Goal: Task Accomplishment & Management: Use online tool/utility

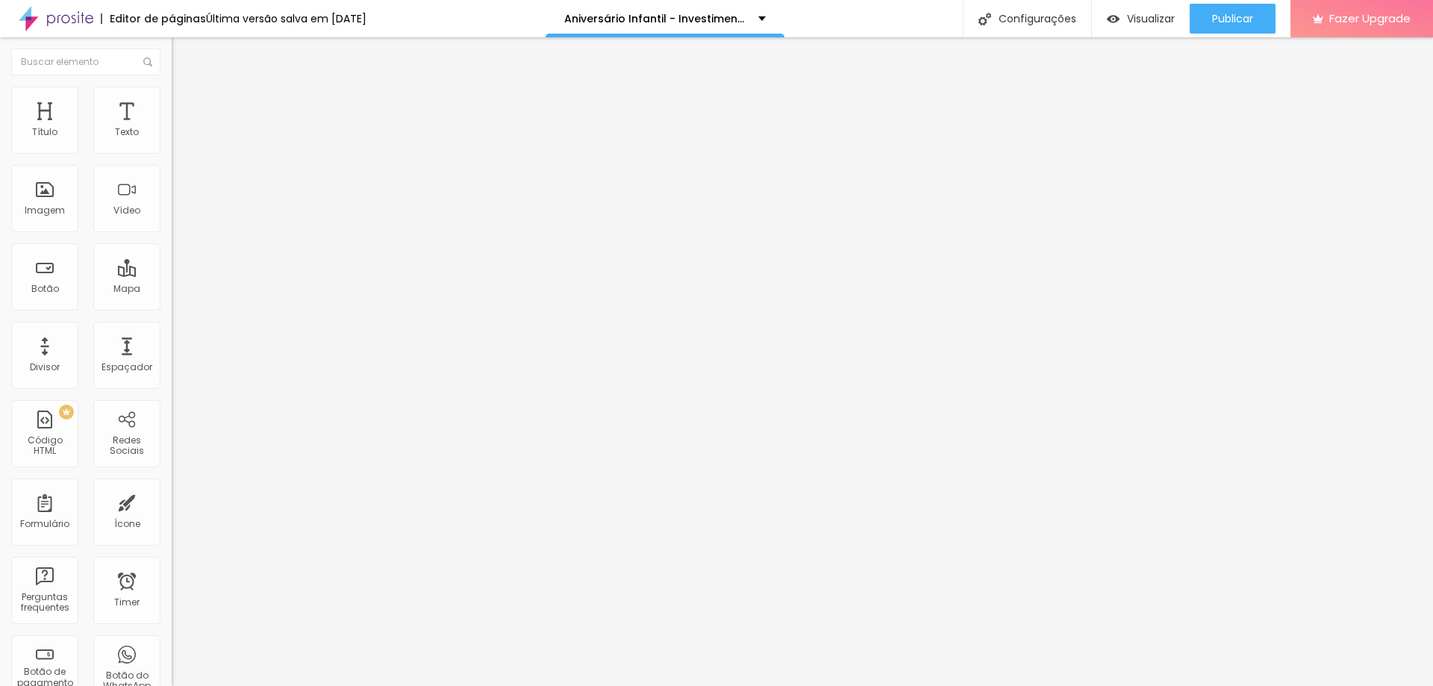
click at [183, 59] on img "button" at bounding box center [189, 55] width 12 height 12
click at [172, 99] on li "Avançado" at bounding box center [258, 94] width 172 height 15
click at [172, 87] on li "Estilo" at bounding box center [258, 79] width 172 height 15
click at [178, 139] on icon "button" at bounding box center [182, 134] width 9 height 9
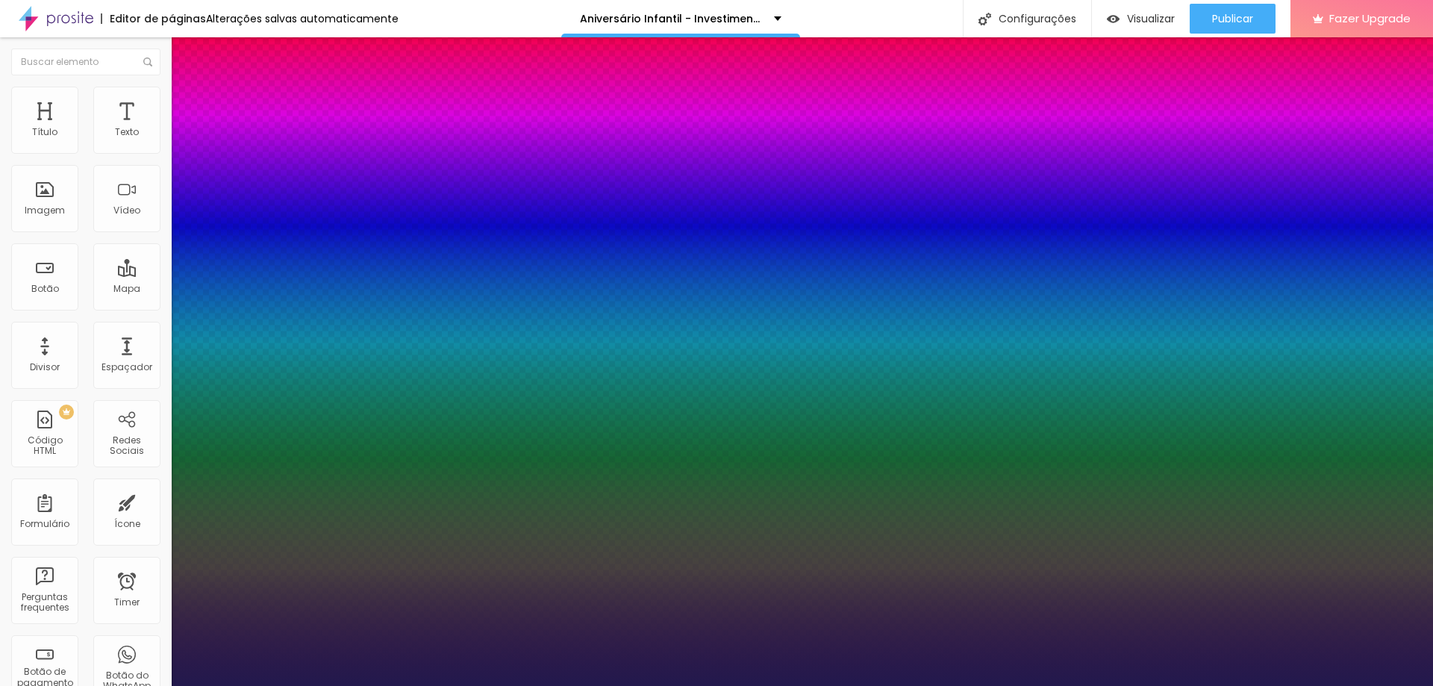
type input "1"
type input "17"
type input "1"
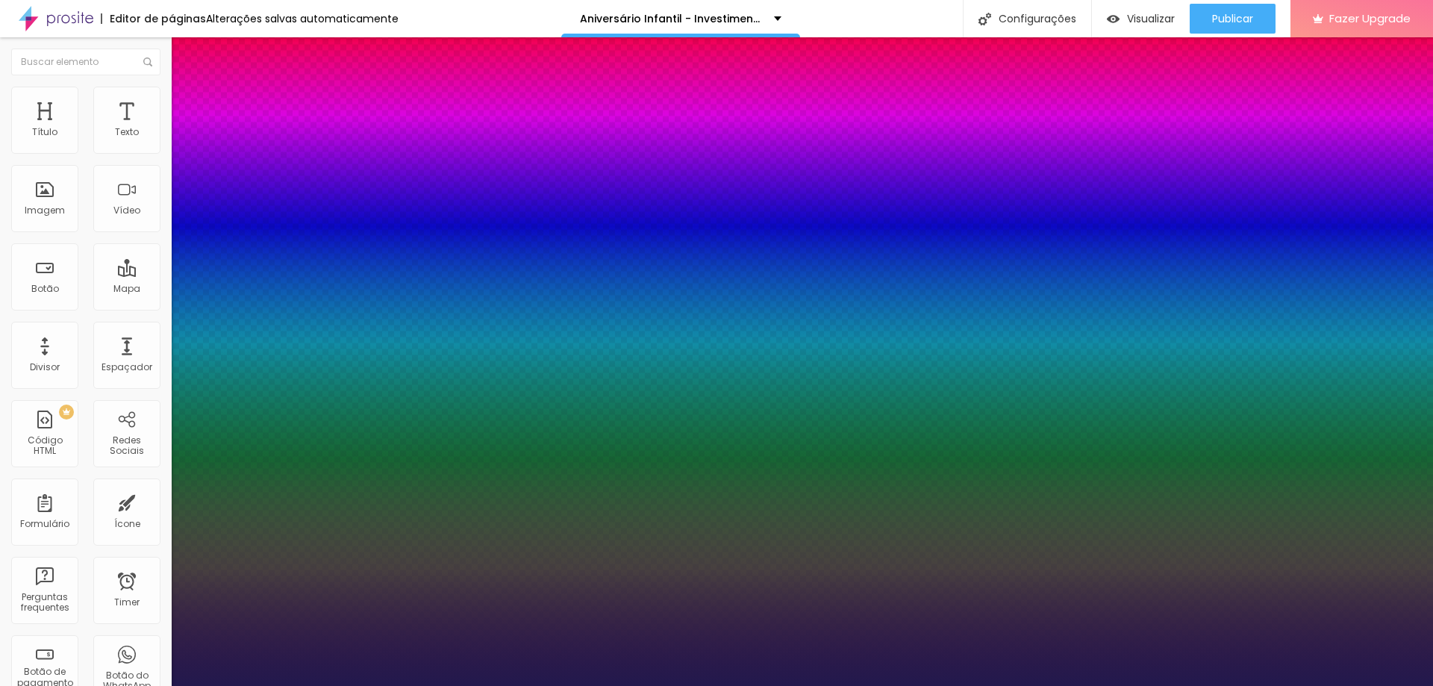
type input "18"
type input "1"
type input "19"
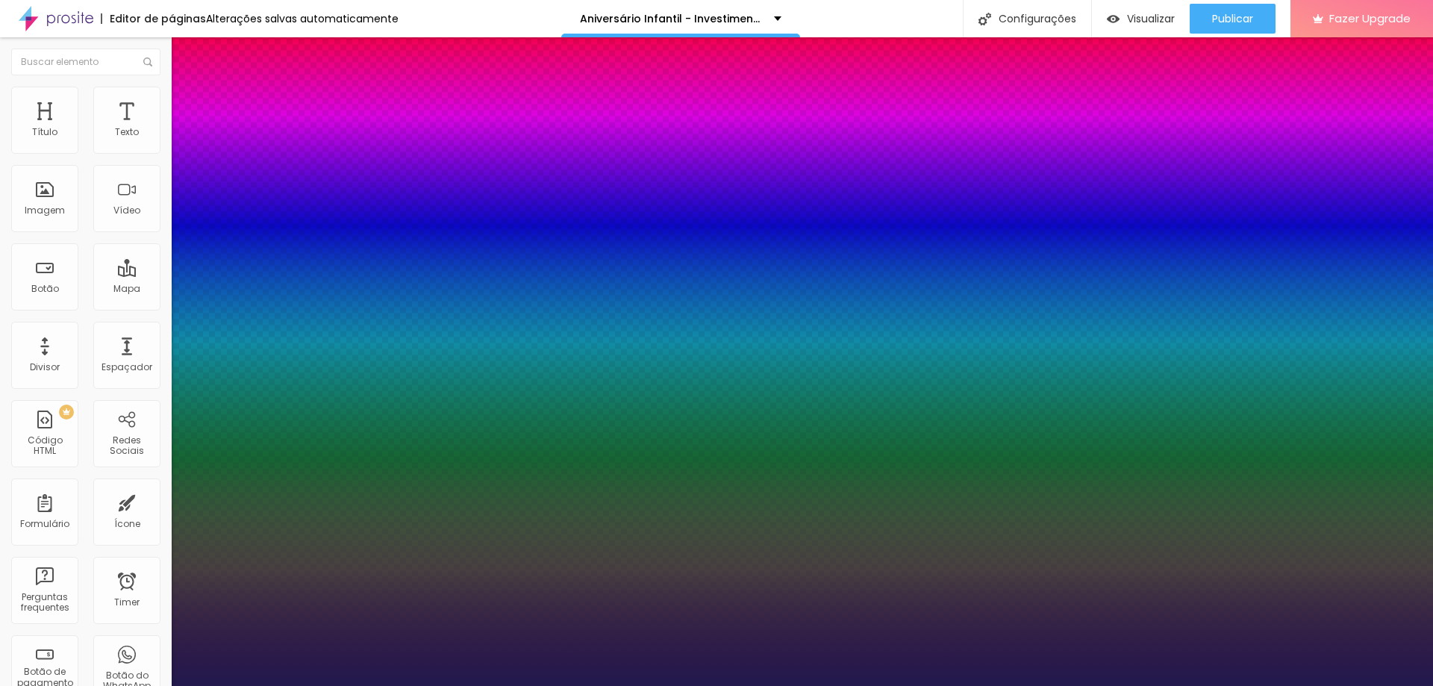
type input "1"
type input "20"
type input "1"
type input "21"
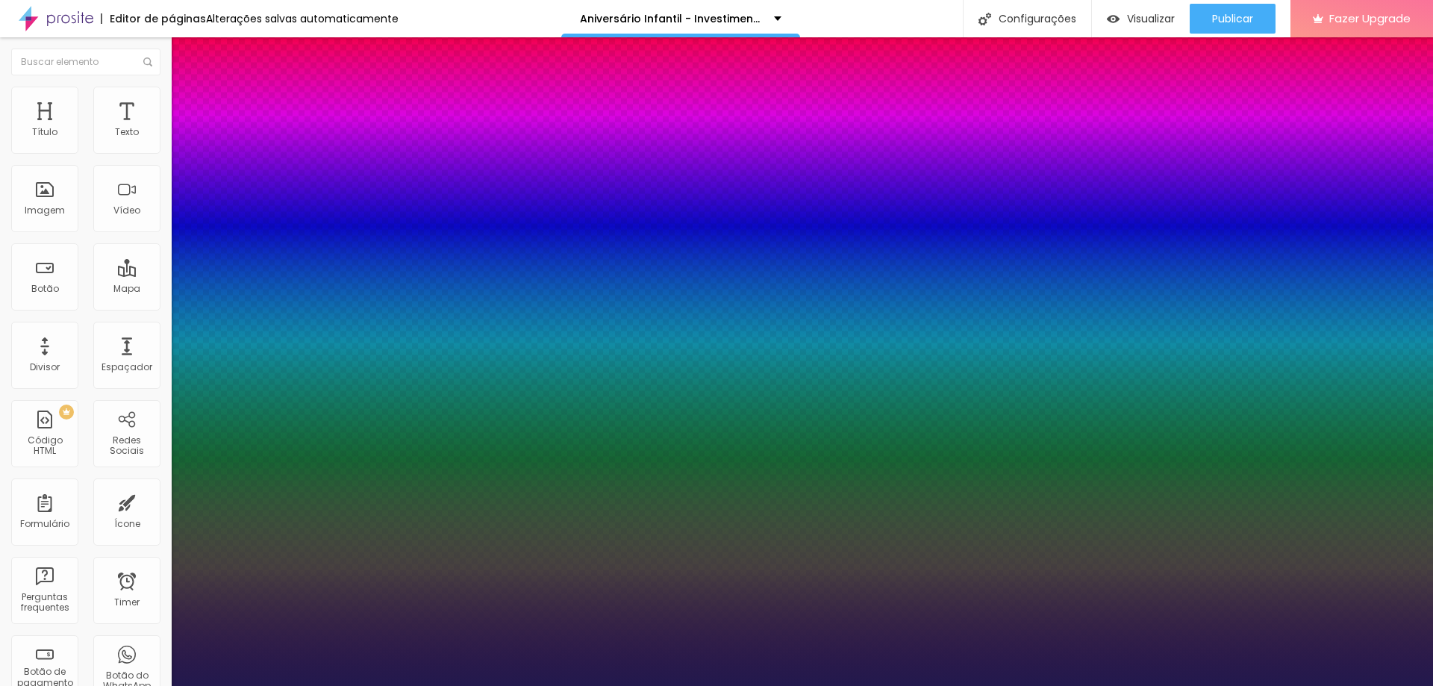
type input "21"
type input "1"
click at [952, 685] on div at bounding box center [716, 686] width 1433 height 0
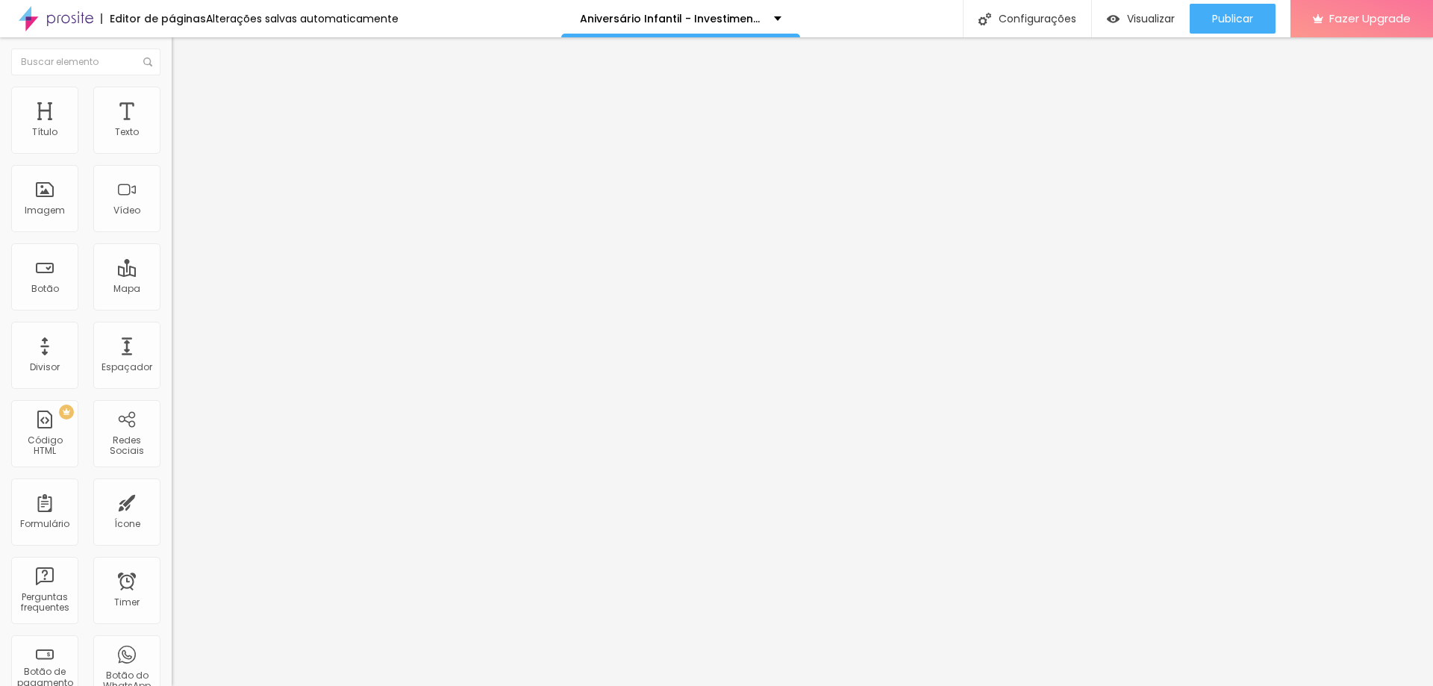
click at [172, 98] on li "Avançado" at bounding box center [258, 94] width 172 height 15
type input "2"
type input "0"
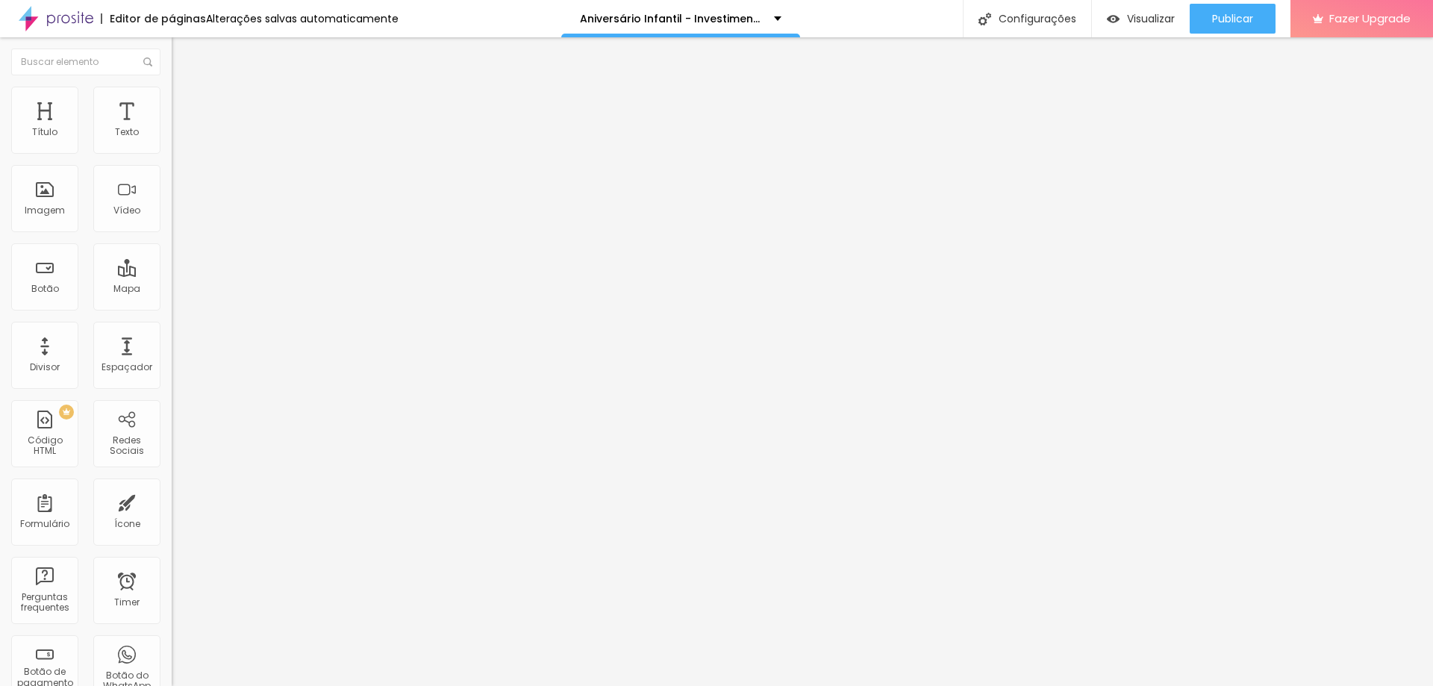
drag, startPoint x: 41, startPoint y: 148, endPoint x: -3, endPoint y: 148, distance: 44.0
type input "0"
click at [172, 275] on input "range" at bounding box center [220, 281] width 96 height 12
click at [172, 99] on li "Avançado" at bounding box center [258, 94] width 172 height 15
type input "5"
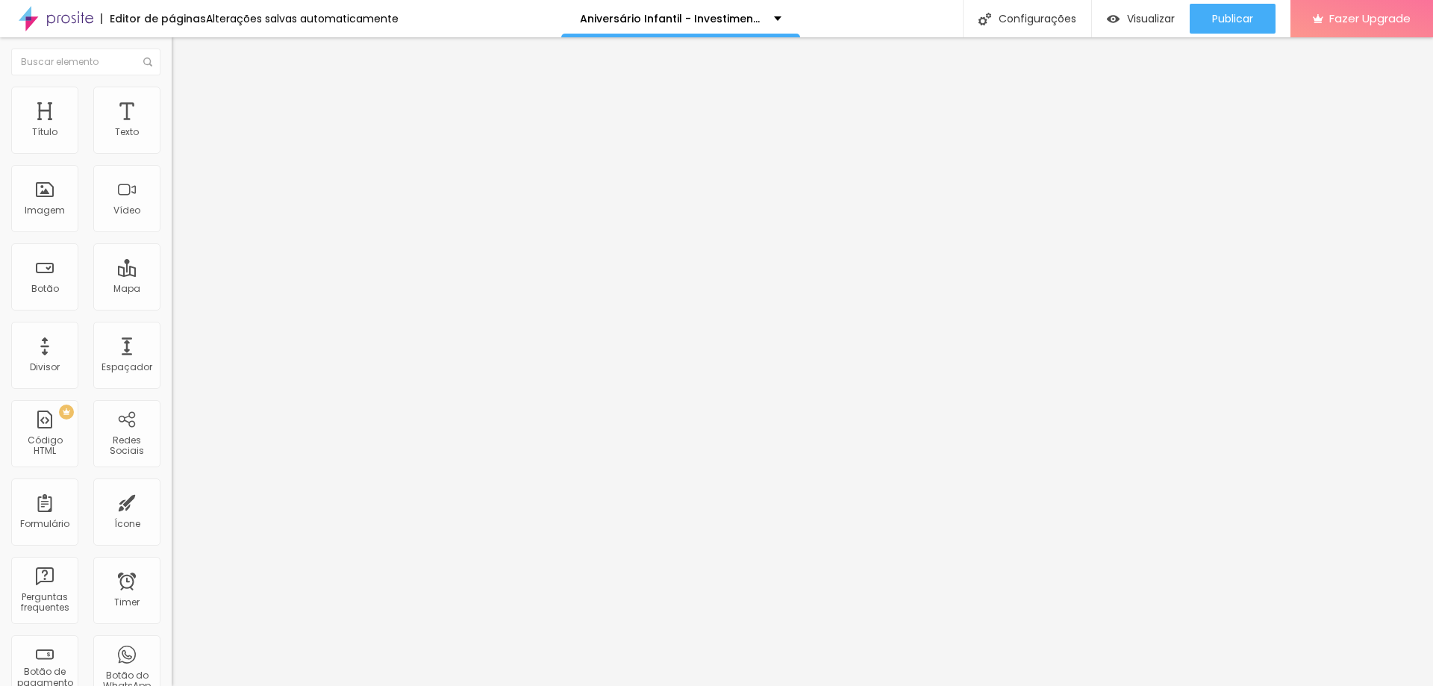
type input "5"
type input "0"
drag, startPoint x: 42, startPoint y: 177, endPoint x: -5, endPoint y: 177, distance: 47.0
type input "0"
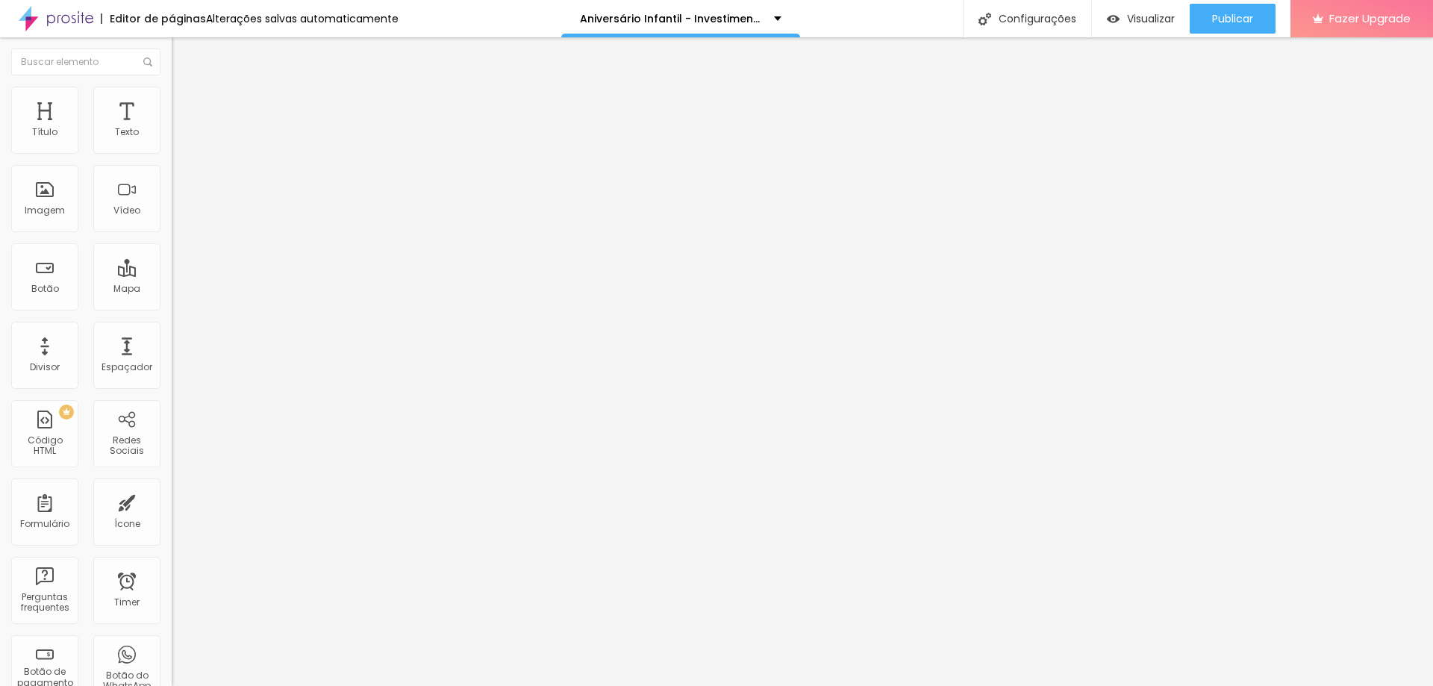
click at [172, 486] on input "range" at bounding box center [220, 492] width 96 height 12
click at [178, 123] on icon "button" at bounding box center [183, 118] width 10 height 10
click at [172, 143] on button "button" at bounding box center [182, 136] width 21 height 16
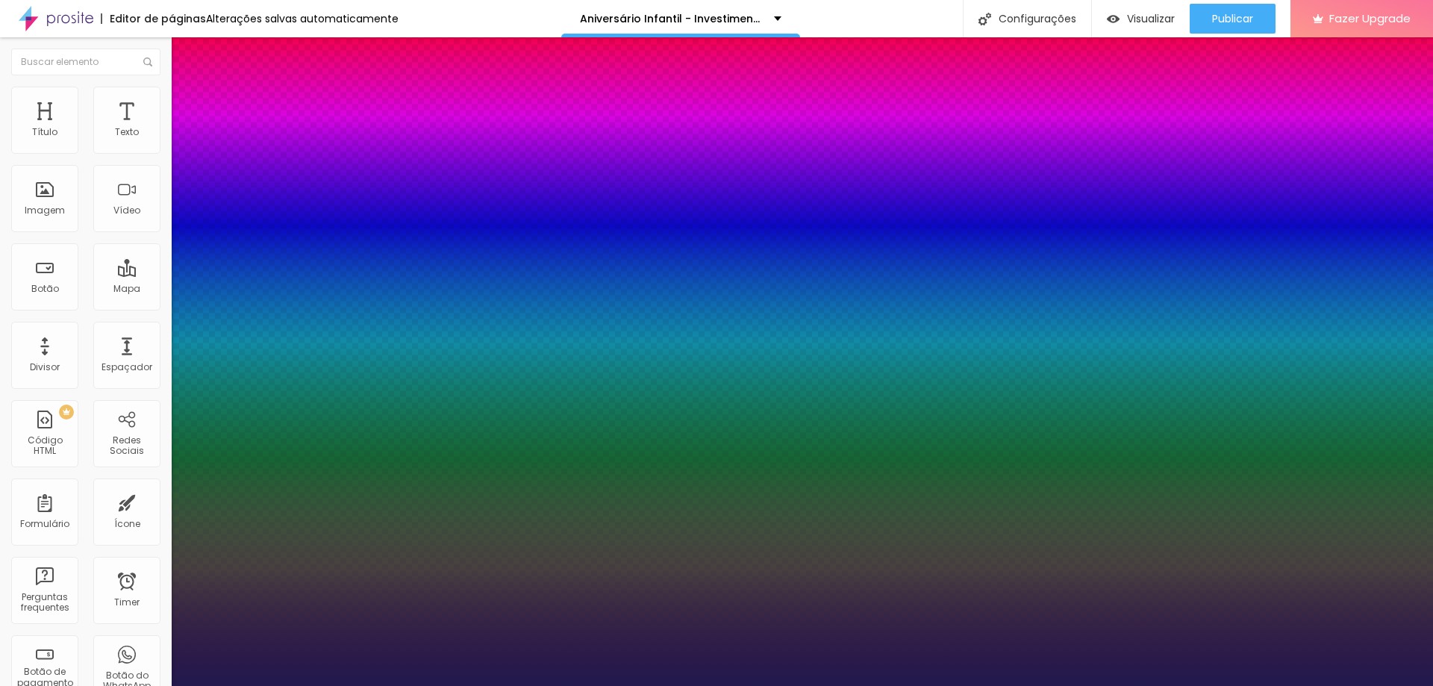
type input "1"
type input "17"
type input "1"
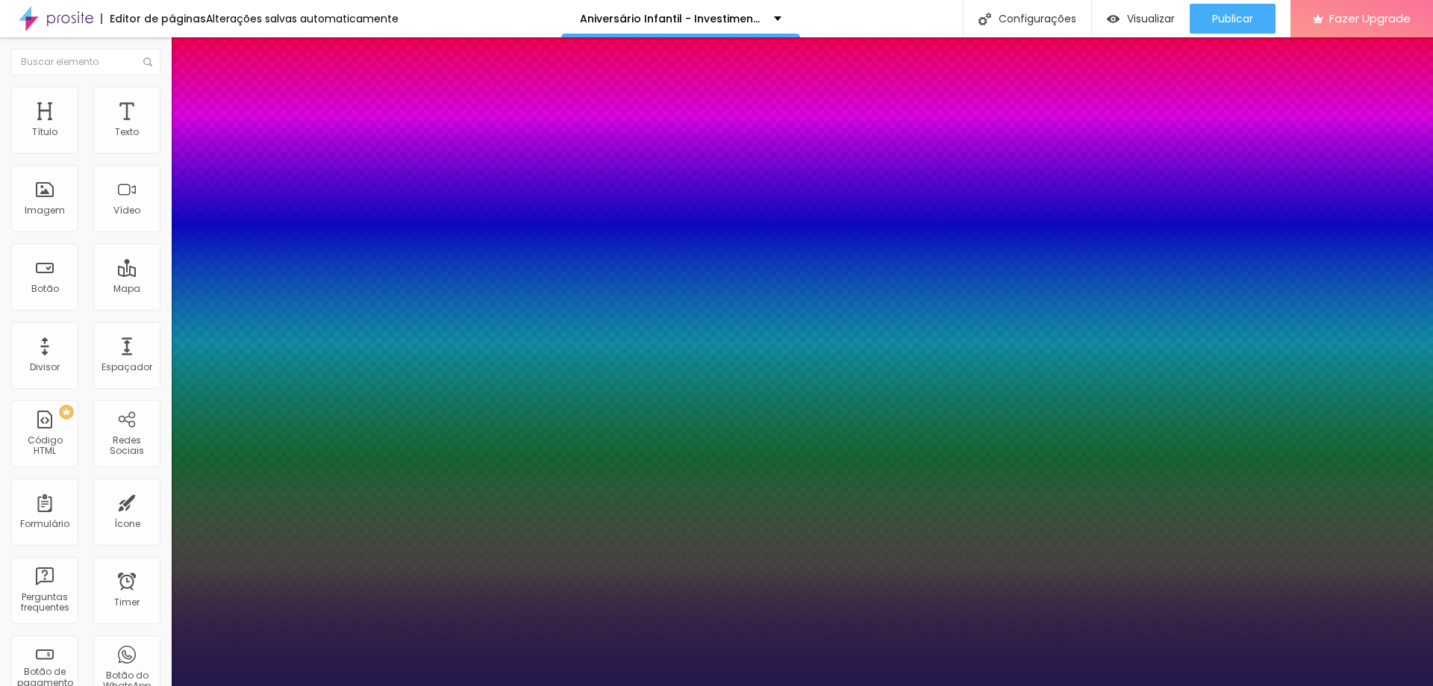
type input "18"
type input "1"
type input "19"
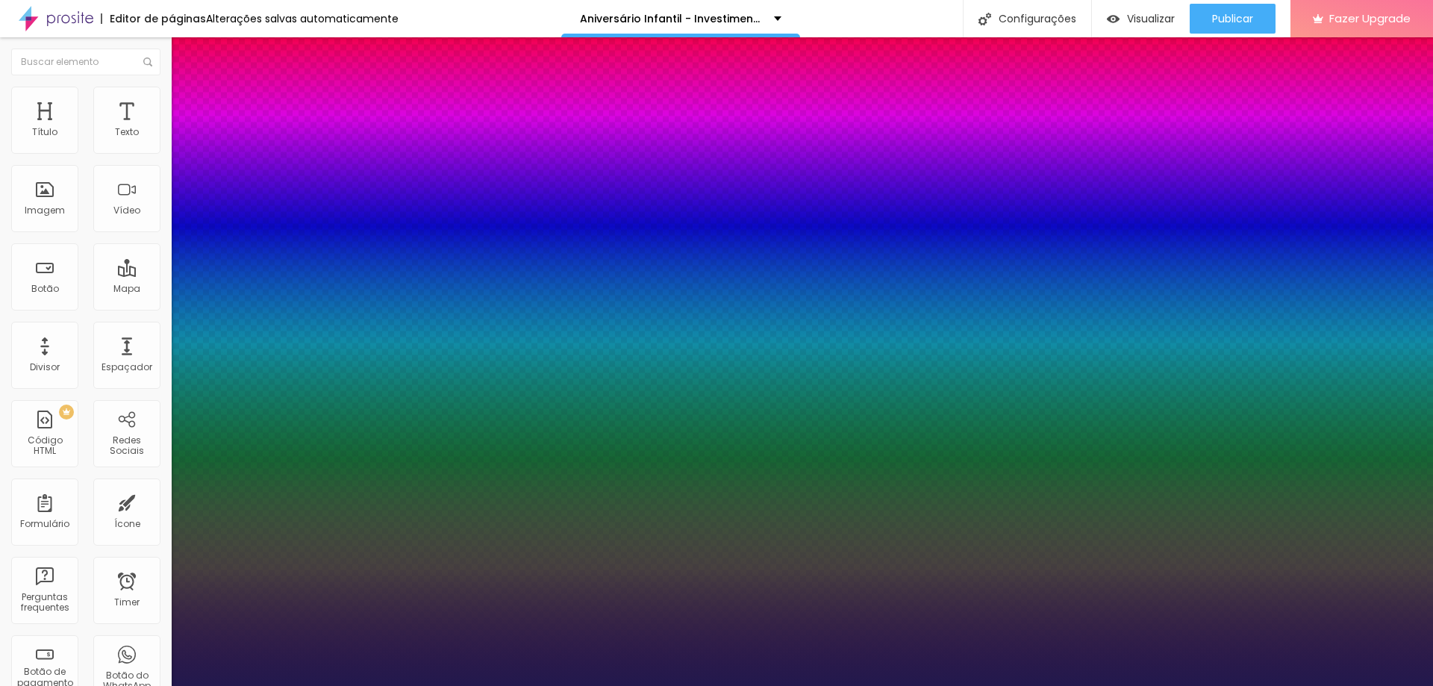
type input "1"
type input "20"
type input "1"
type input "21"
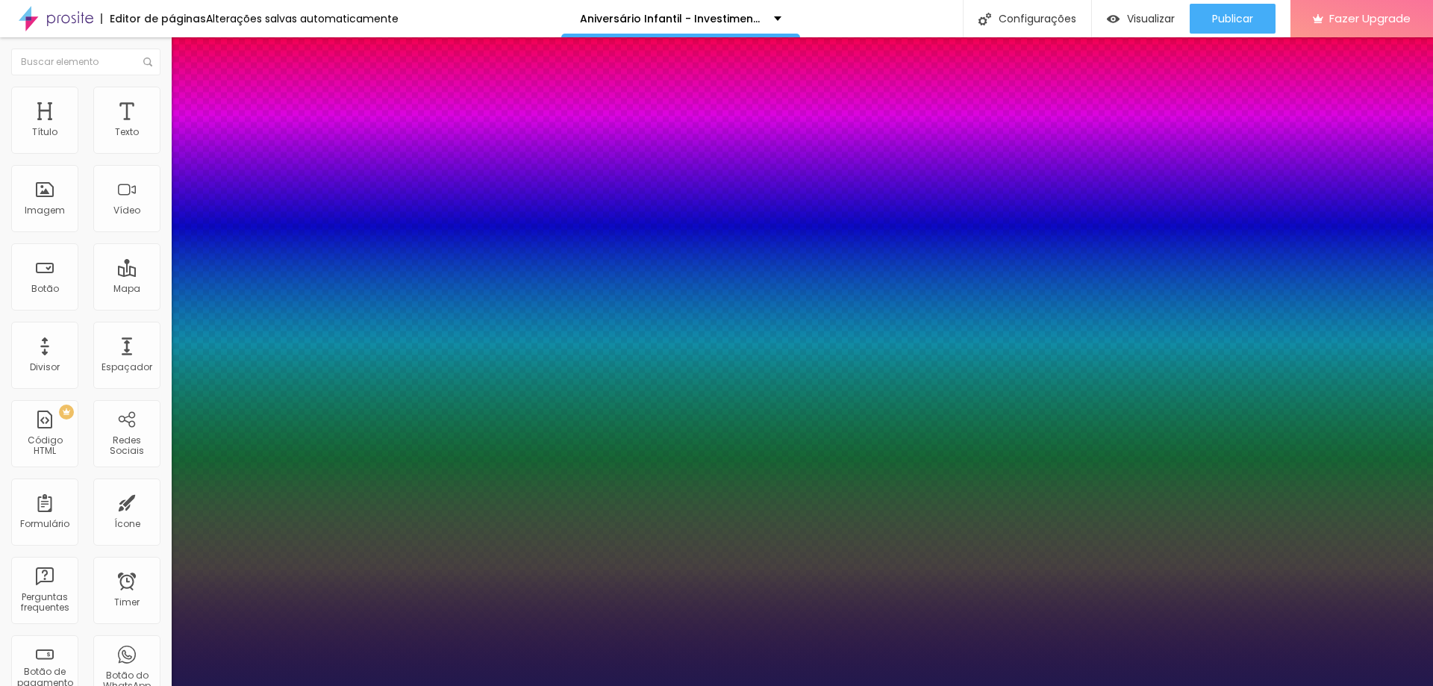
type input "21"
type input "1"
click at [626, 685] on div at bounding box center [716, 686] width 1433 height 0
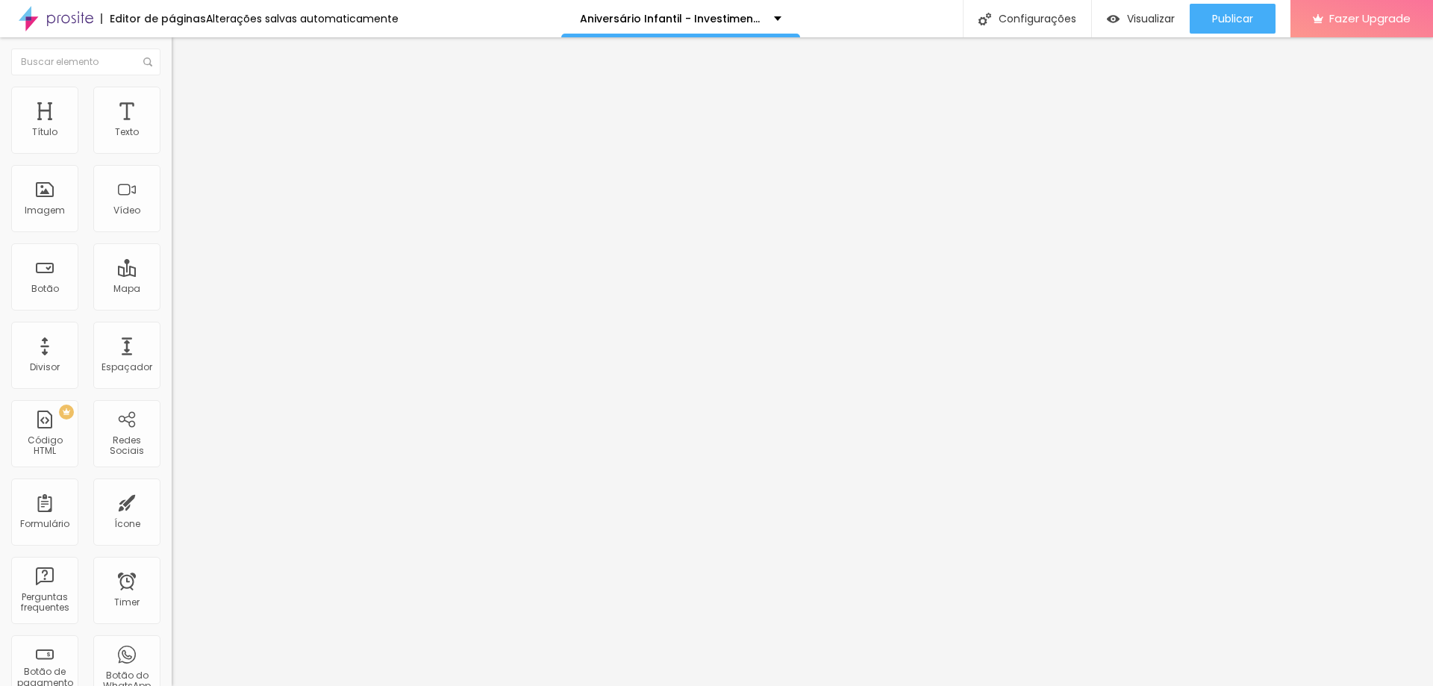
click at [172, 143] on button "button" at bounding box center [182, 136] width 21 height 16
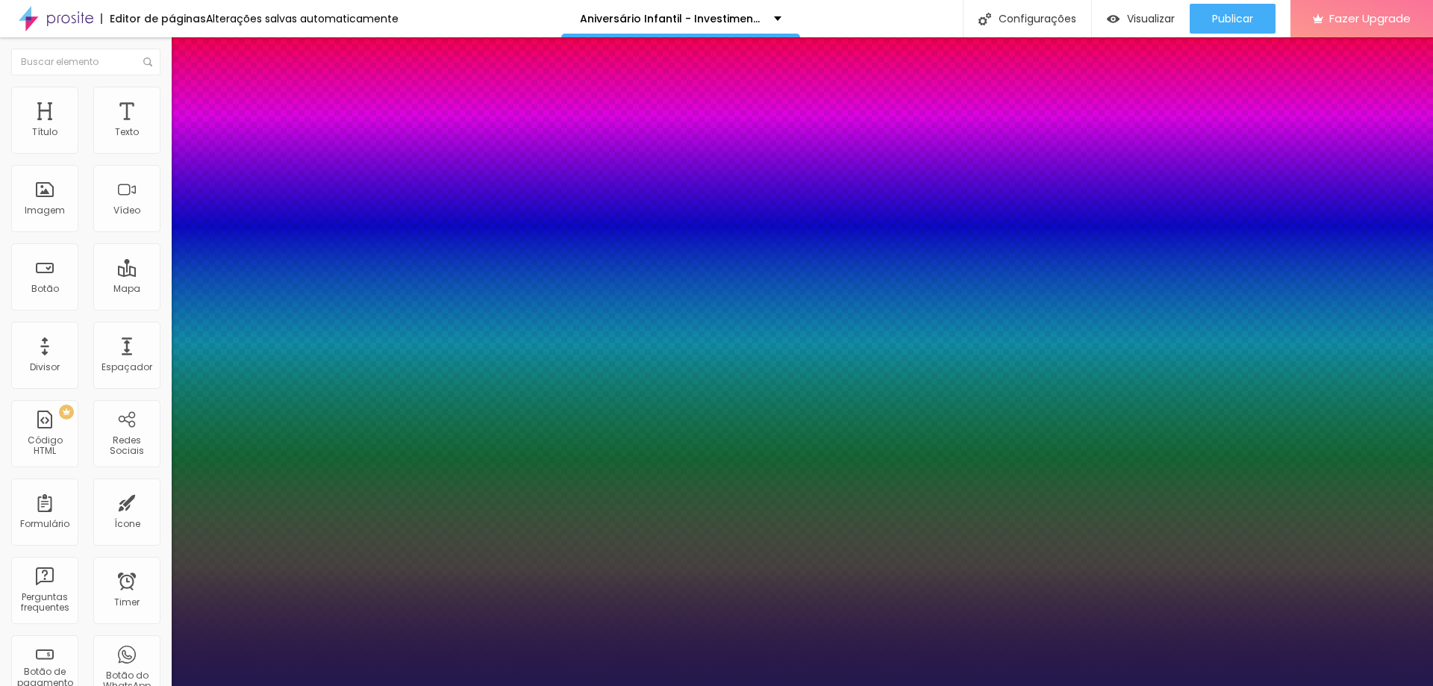
type input "1"
type input "22"
type input "1"
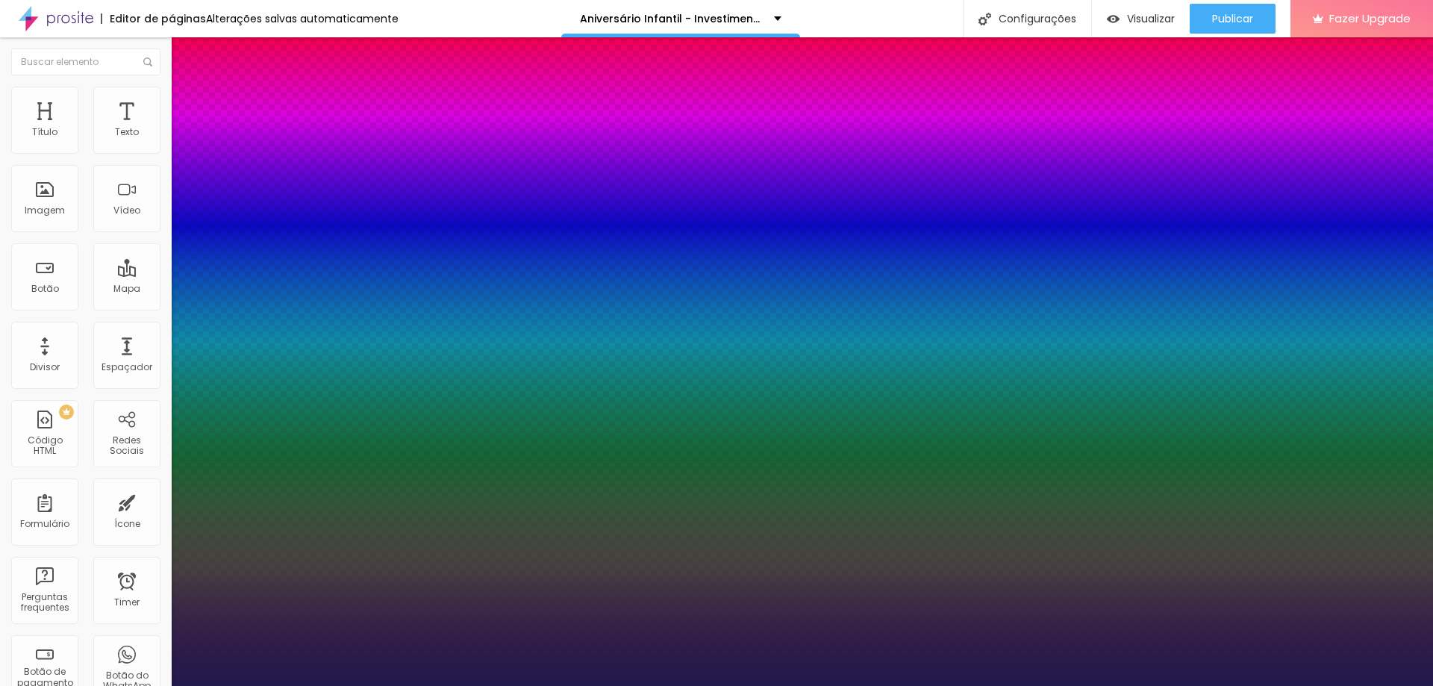
click at [250, 685] on div at bounding box center [716, 686] width 1433 height 0
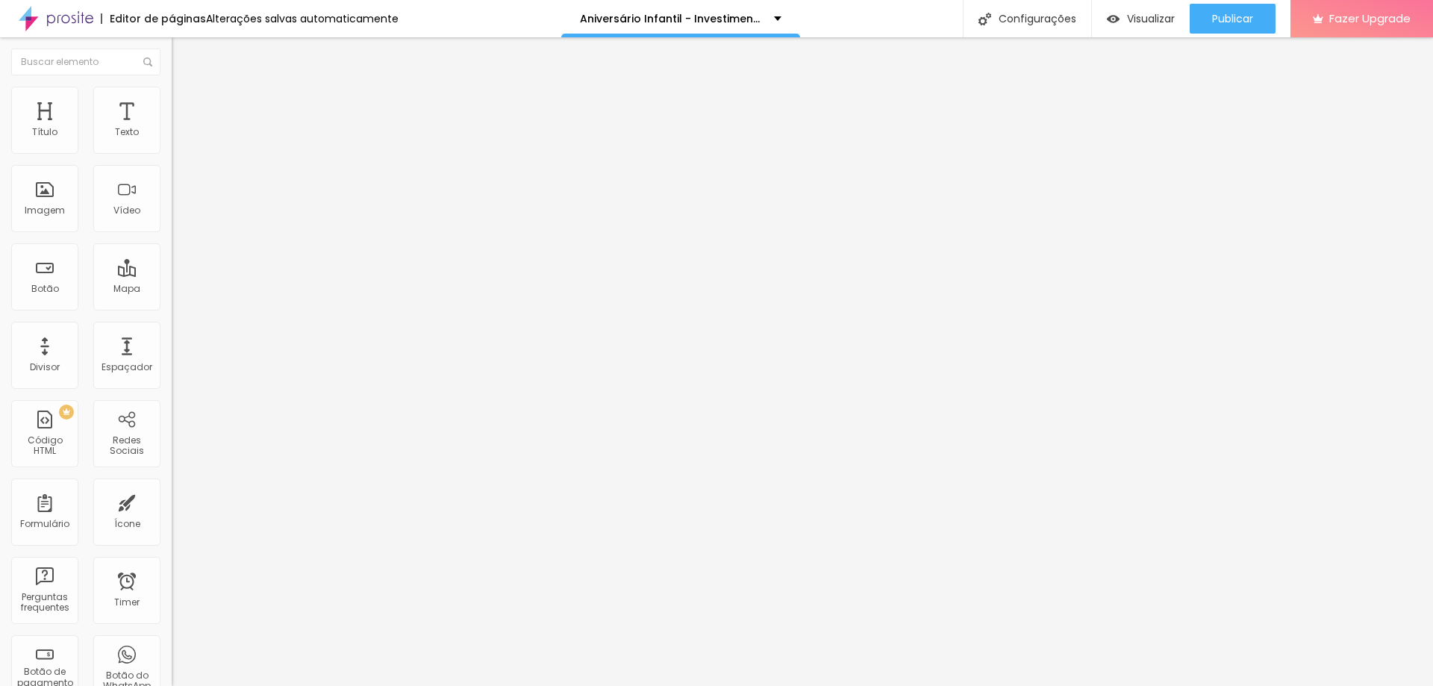
click at [179, 137] on icon "button" at bounding box center [182, 134] width 6 height 6
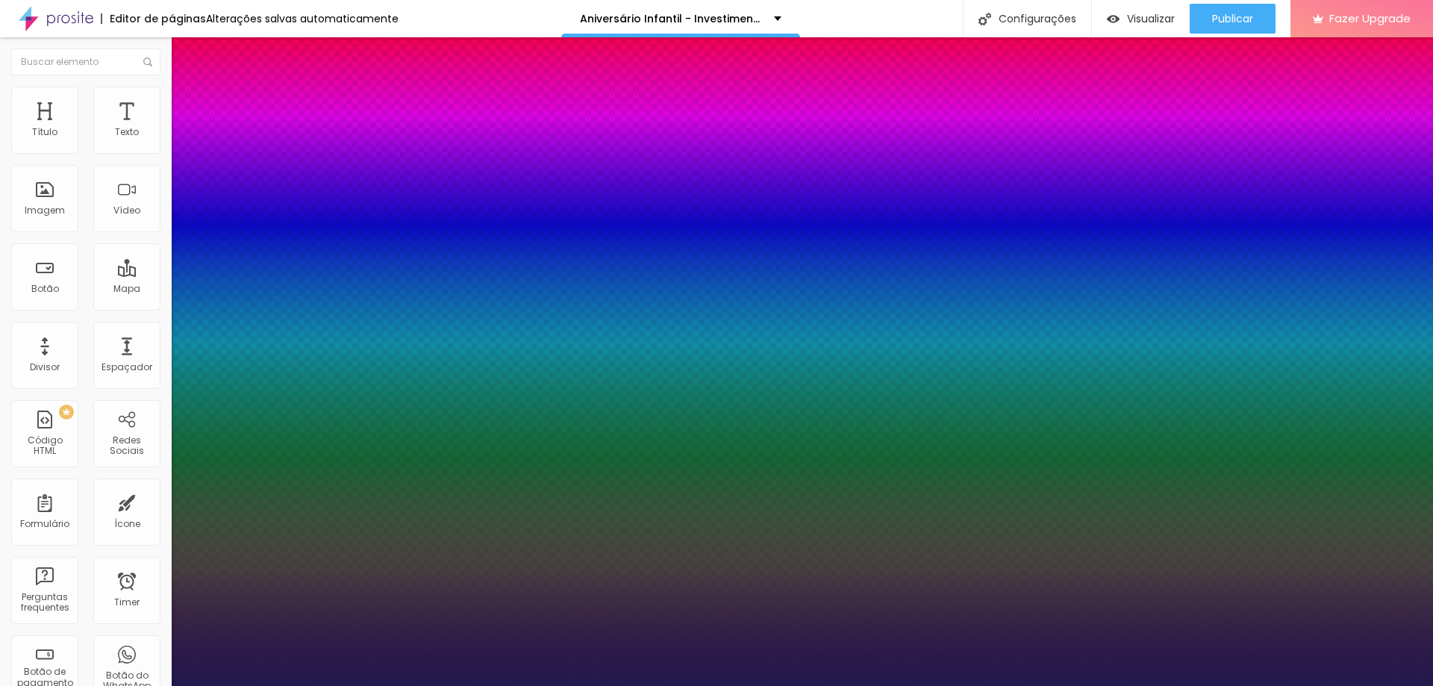
type input "1"
type input "21"
type input "1"
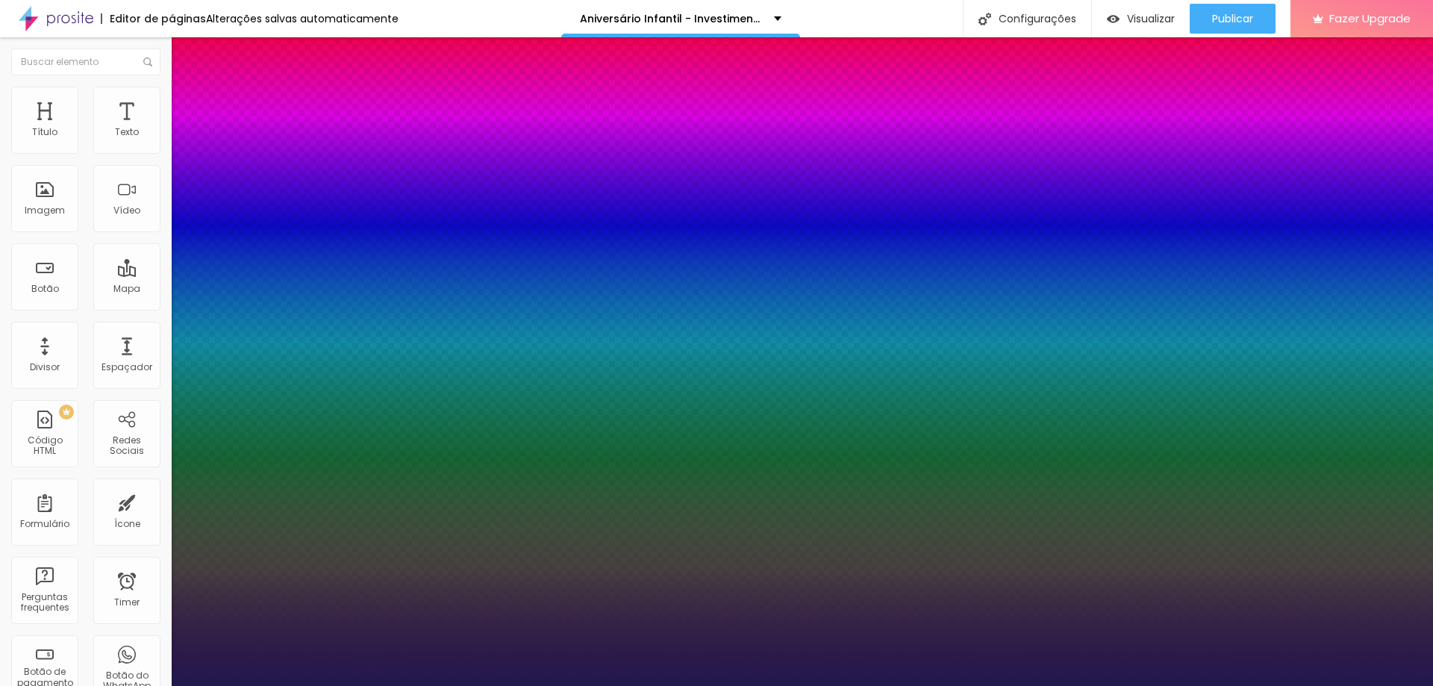
type input "20"
type input "1"
click at [286, 685] on div at bounding box center [716, 686] width 1433 height 0
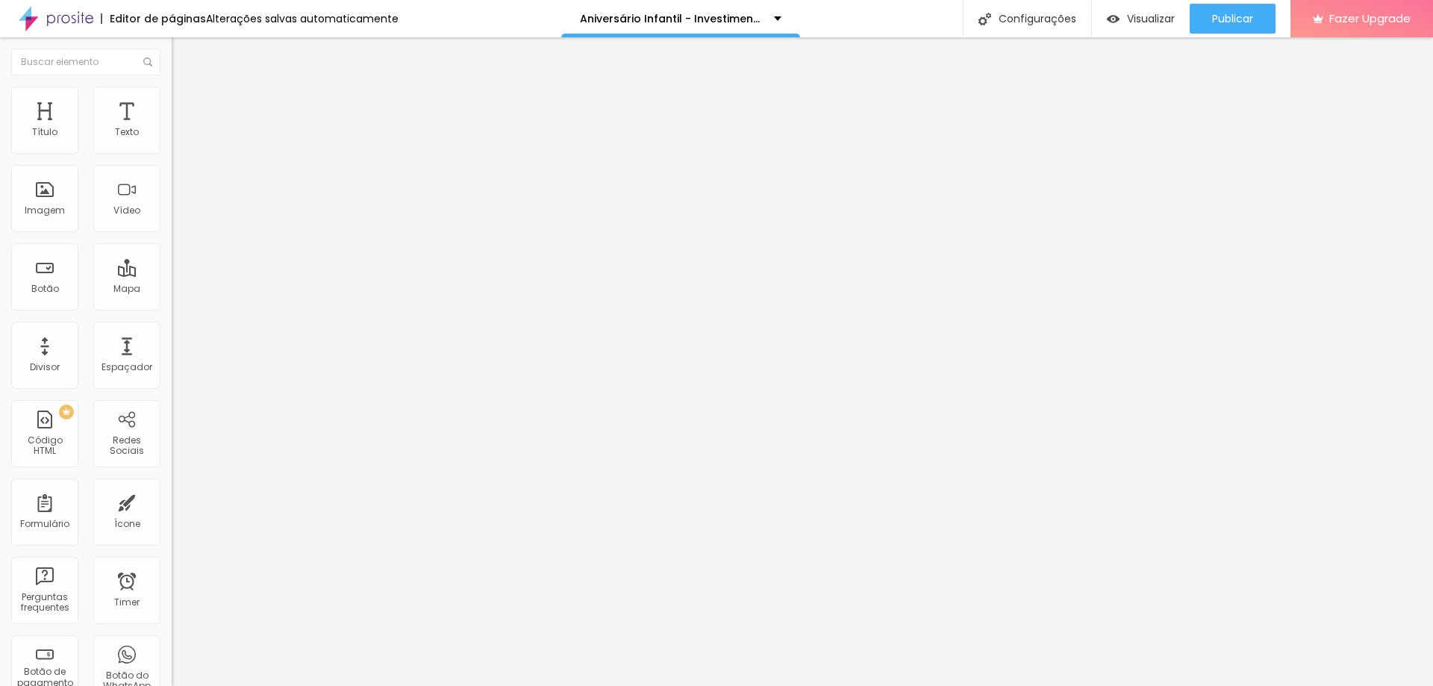
click at [178, 139] on icon "button" at bounding box center [182, 134] width 9 height 9
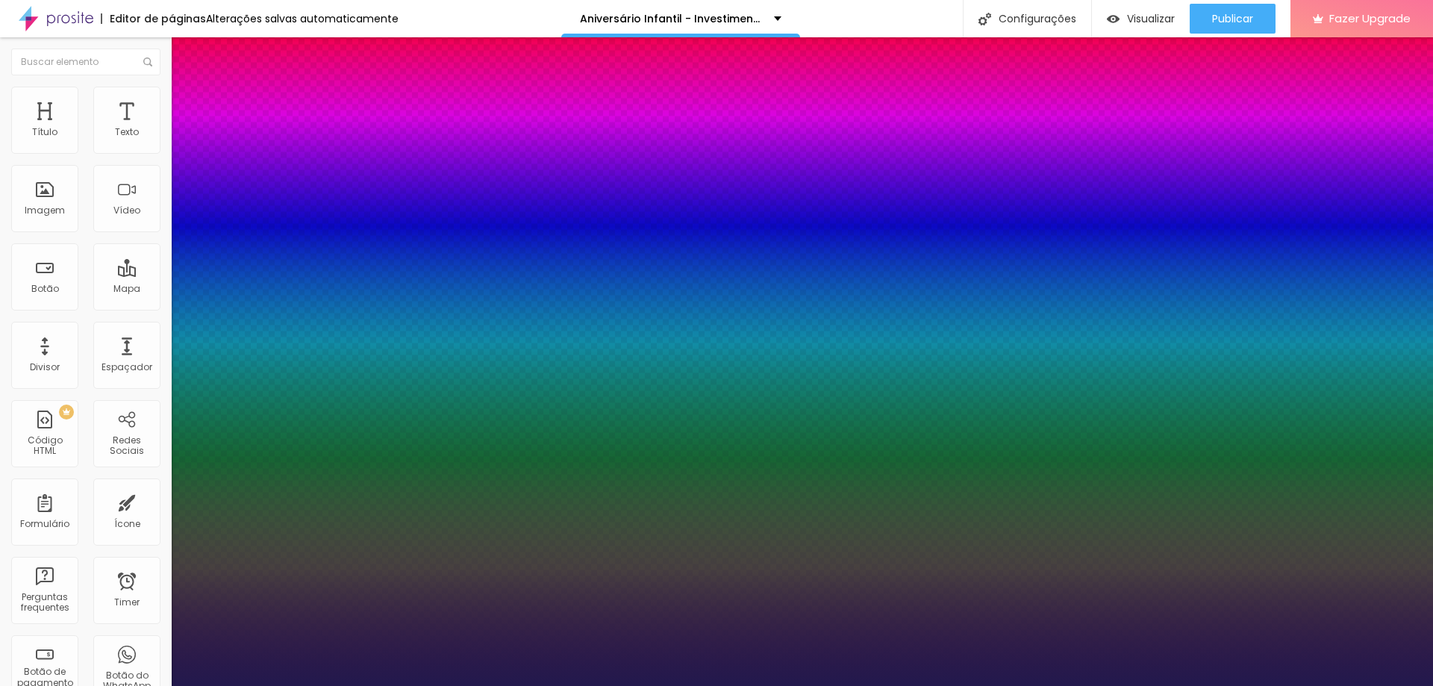
type input "1"
type input "17"
type input "1"
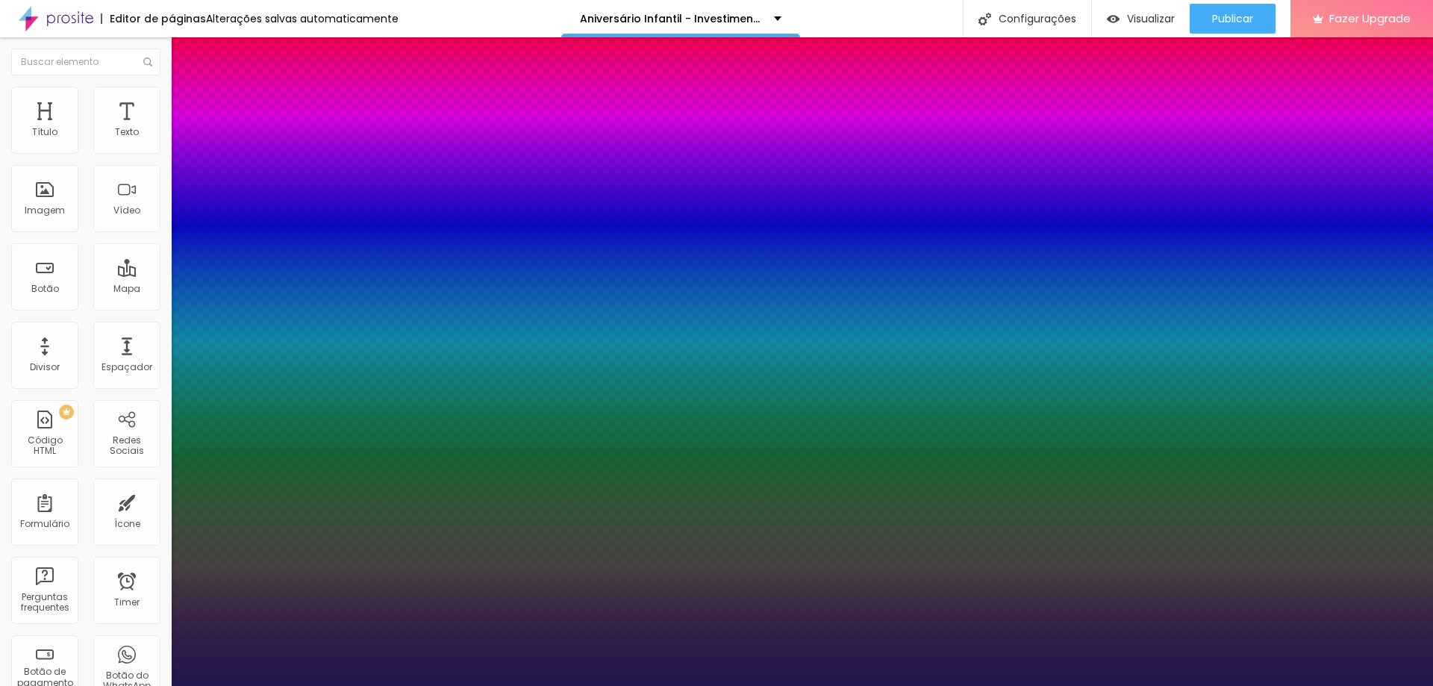
type input "18"
type input "1"
type input "19"
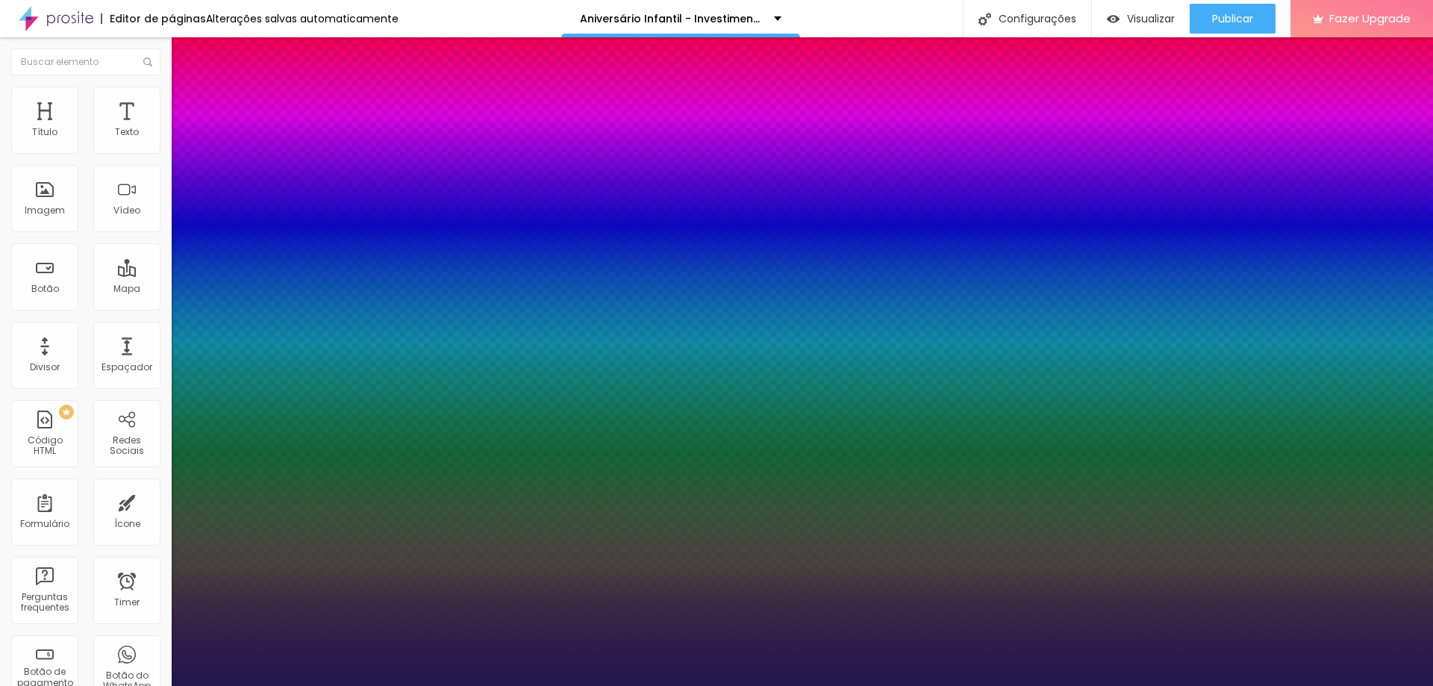
type input "1"
type input "20"
type input "1"
type input "21"
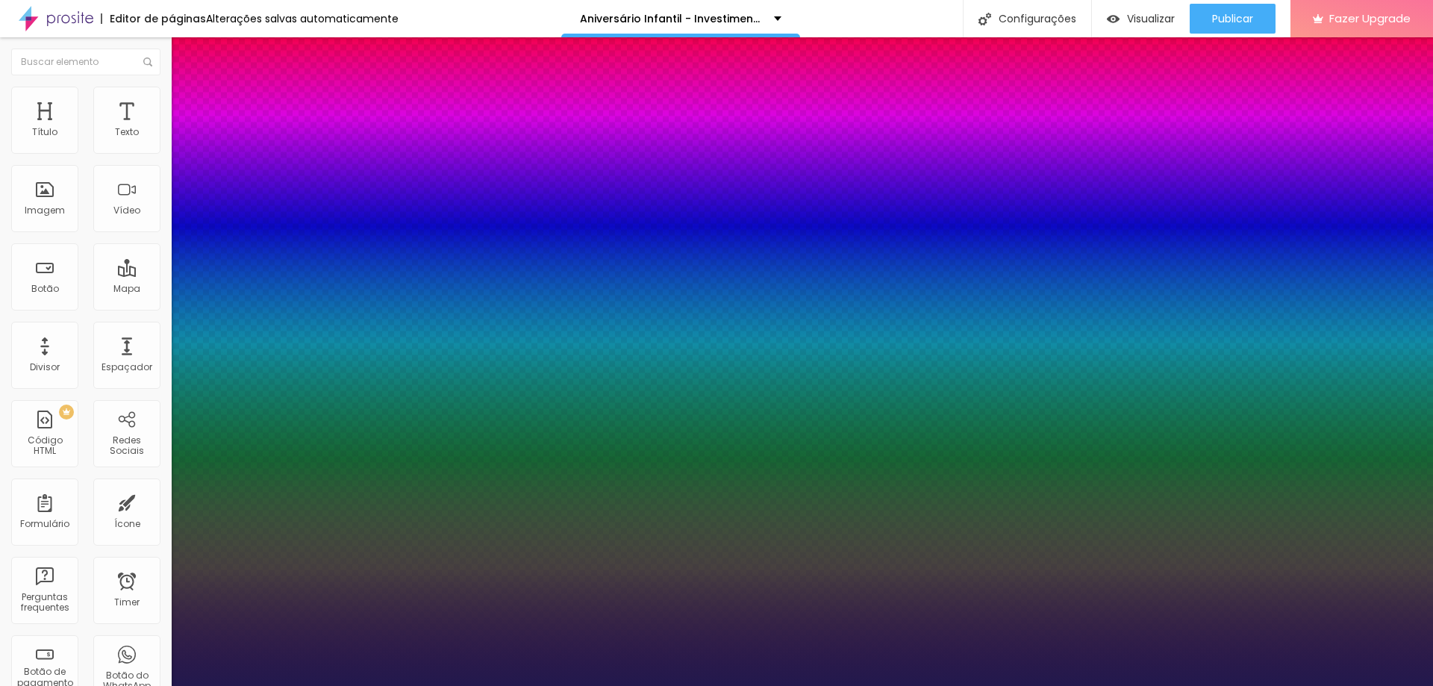
type input "21"
type input "1"
type input "20"
type input "1"
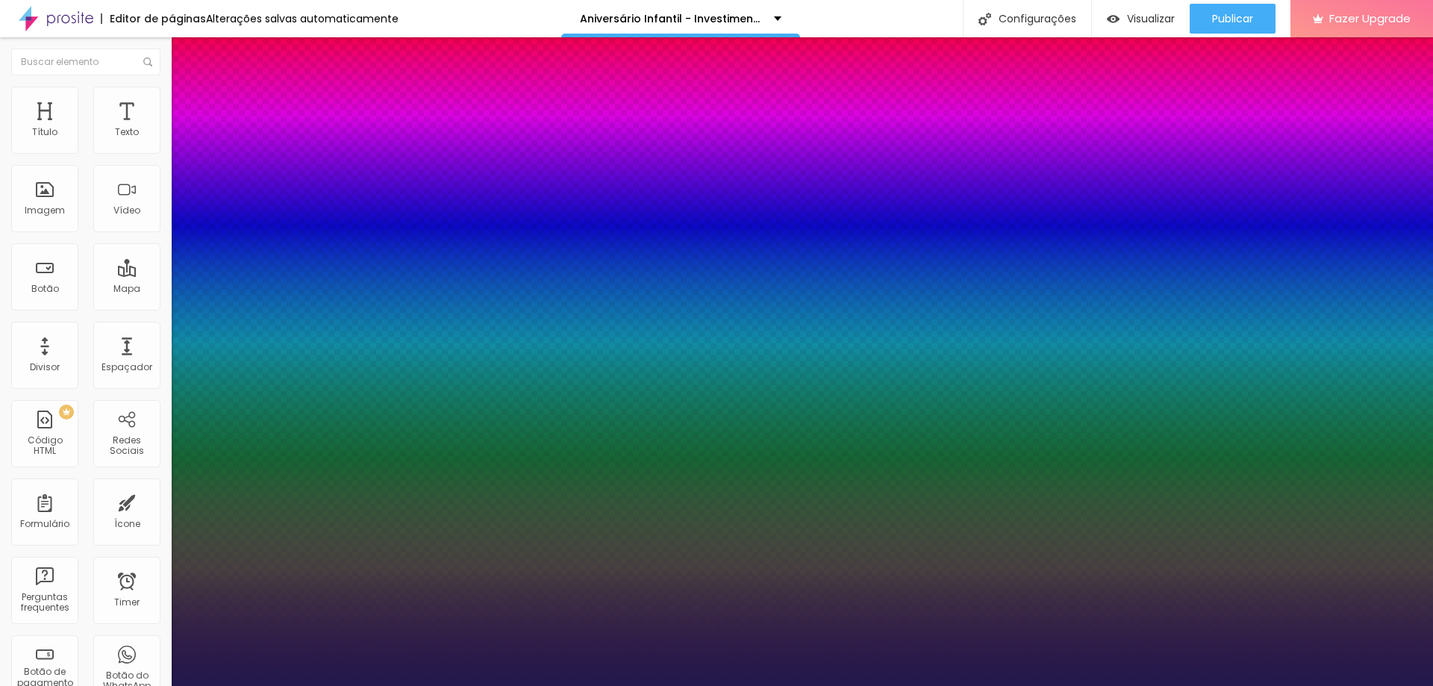
click at [292, 685] on div at bounding box center [716, 686] width 1433 height 0
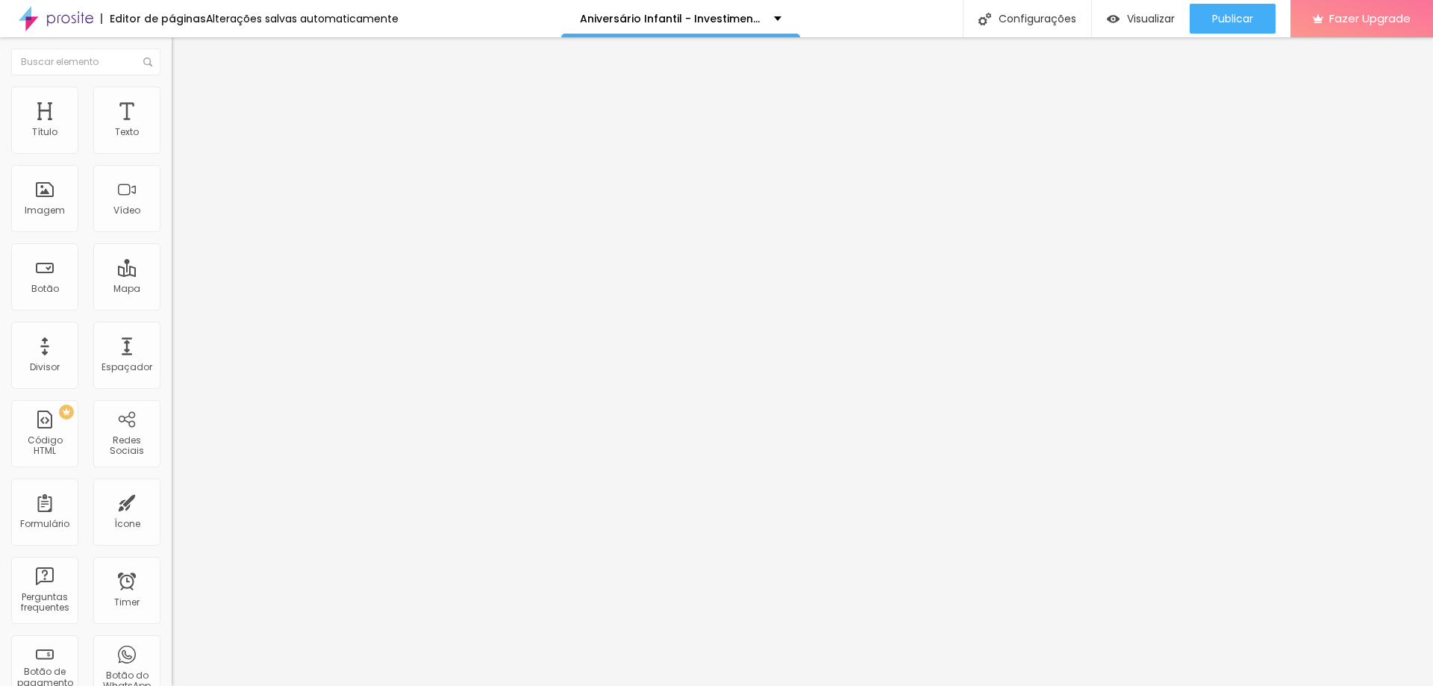
drag, startPoint x: 140, startPoint y: 124, endPoint x: 135, endPoint y: 111, distance: 13.5
click at [172, 122] on div "Tipografia Voltar ao padrão Sombra DESATIVADO Voltar ao padrão" at bounding box center [258, 148] width 172 height 92
drag, startPoint x: 130, startPoint y: 104, endPoint x: 110, endPoint y: 124, distance: 28.5
click at [185, 103] on span "Avançado" at bounding box center [209, 96] width 49 height 13
type input "0"
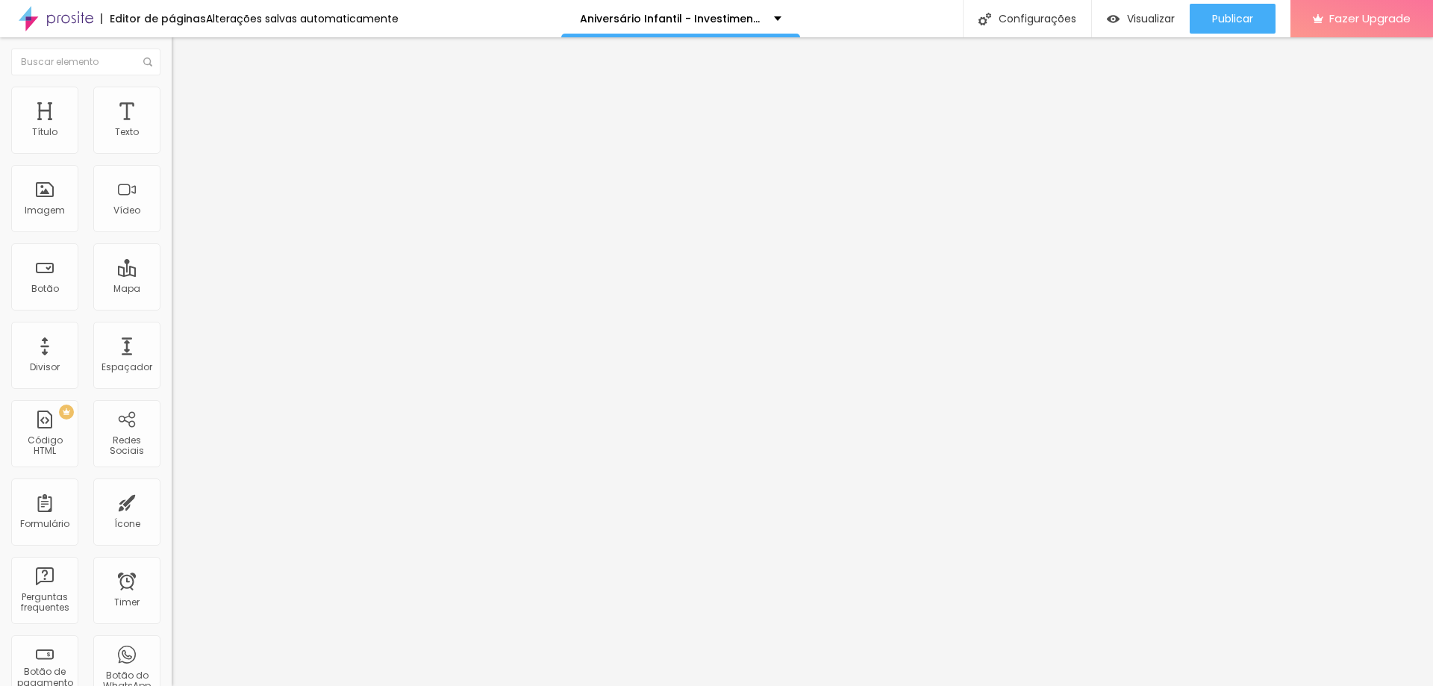
type input "0"
drag, startPoint x: 43, startPoint y: 148, endPoint x: 84, endPoint y: 169, distance: 45.4
type input "0"
click at [172, 275] on input "range" at bounding box center [220, 281] width 96 height 12
click at [185, 103] on span "Avançado" at bounding box center [209, 96] width 49 height 13
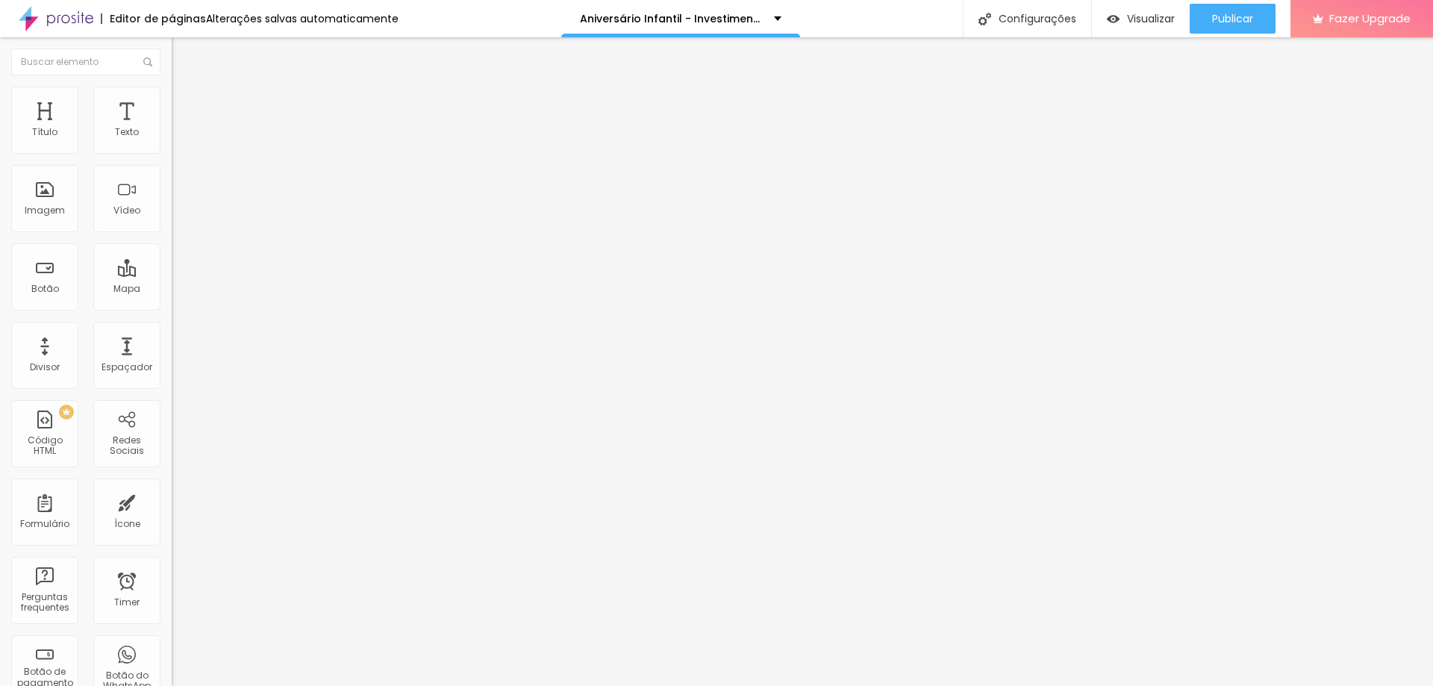
type input "16"
type input "0"
drag, startPoint x: 49, startPoint y: 179, endPoint x: -2, endPoint y: 180, distance: 50.8
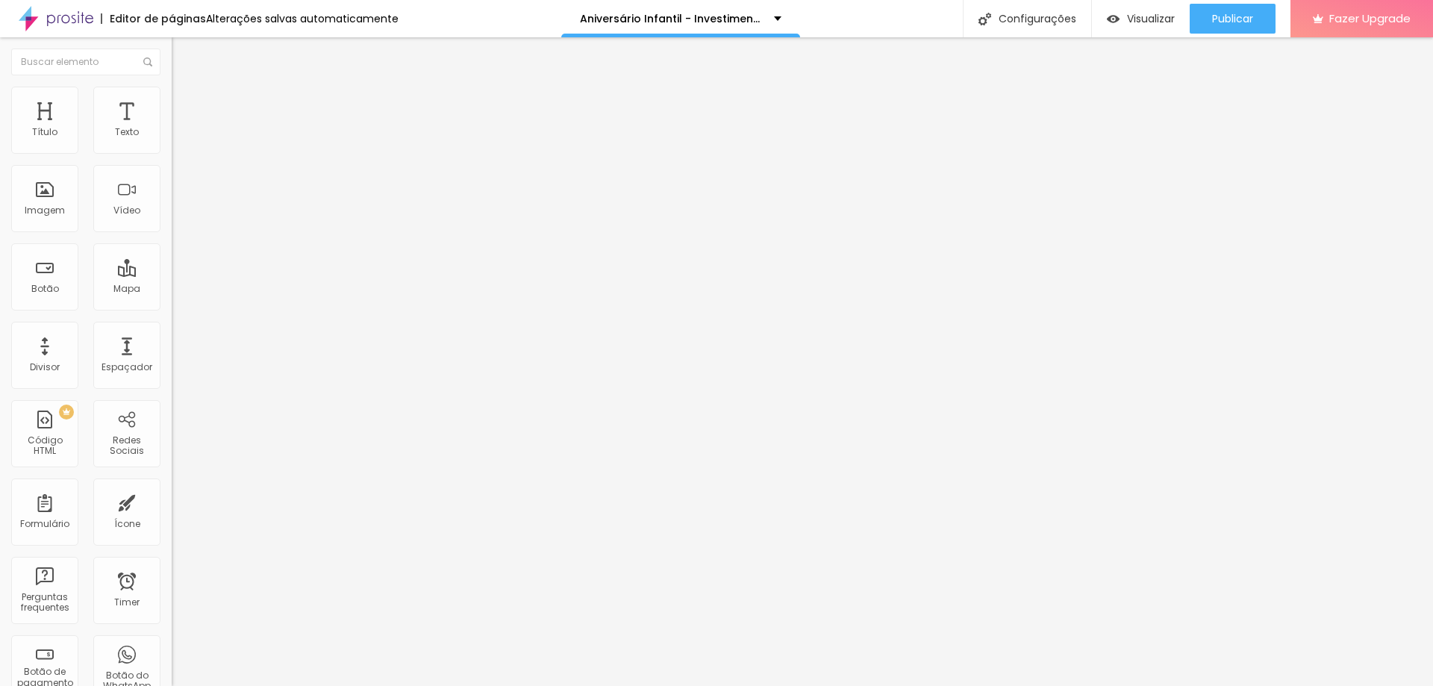
type input "0"
click at [172, 486] on input "range" at bounding box center [220, 492] width 96 height 12
click at [185, 103] on span "Avançado" at bounding box center [209, 96] width 49 height 13
type input "0"
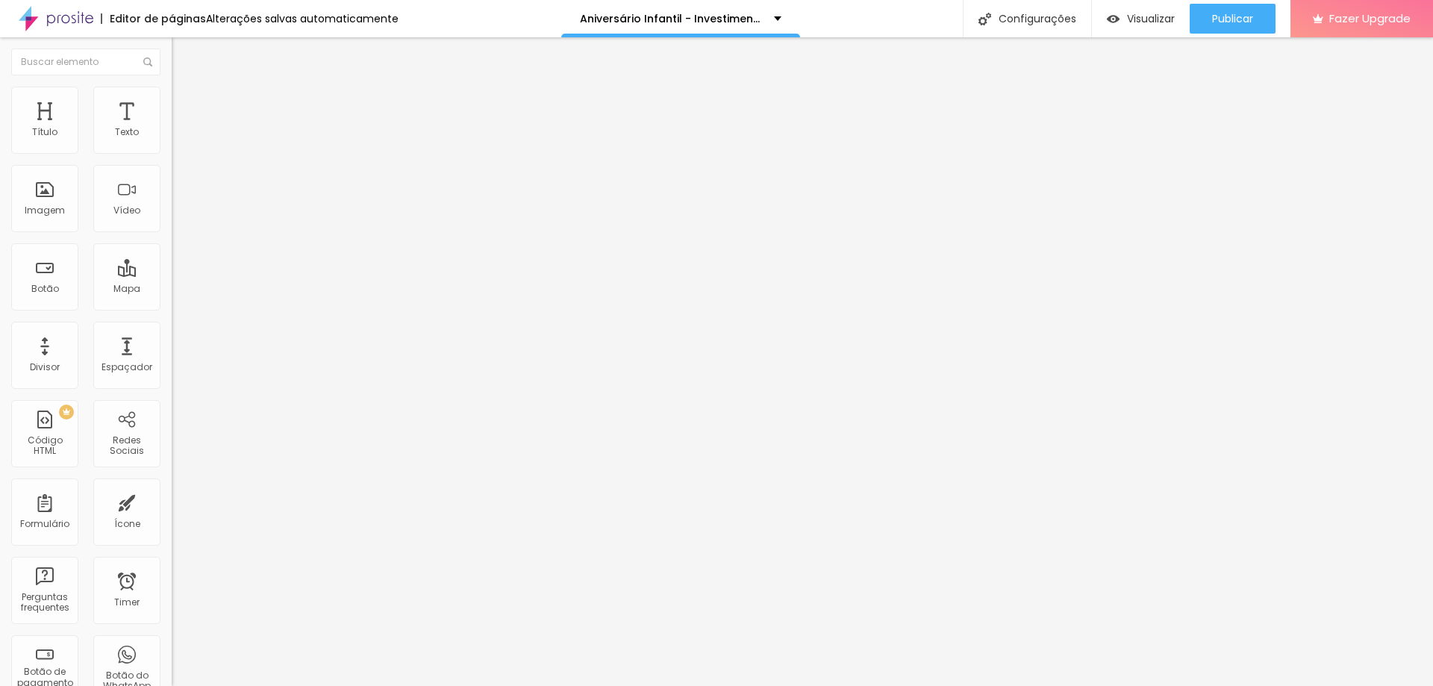
drag, startPoint x: 45, startPoint y: 180, endPoint x: -2, endPoint y: 176, distance: 47.2
type input "0"
click at [172, 486] on input "range" at bounding box center [220, 492] width 96 height 12
click at [172, 97] on ul "Estilo Avançado" at bounding box center [258, 87] width 172 height 30
click at [172, 96] on img at bounding box center [178, 93] width 13 height 13
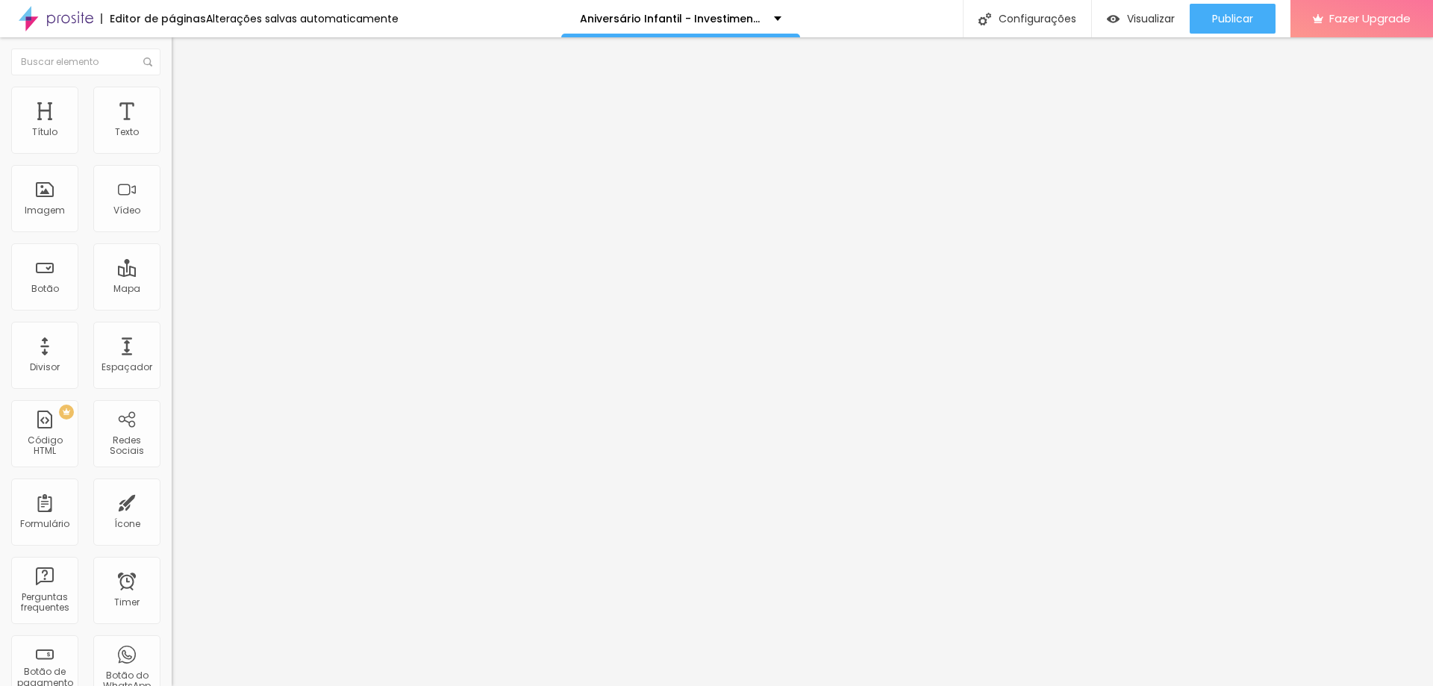
type input "0"
drag, startPoint x: 45, startPoint y: 146, endPoint x: 39, endPoint y: 171, distance: 26.1
type input "0"
click at [172, 275] on input "range" at bounding box center [220, 281] width 96 height 12
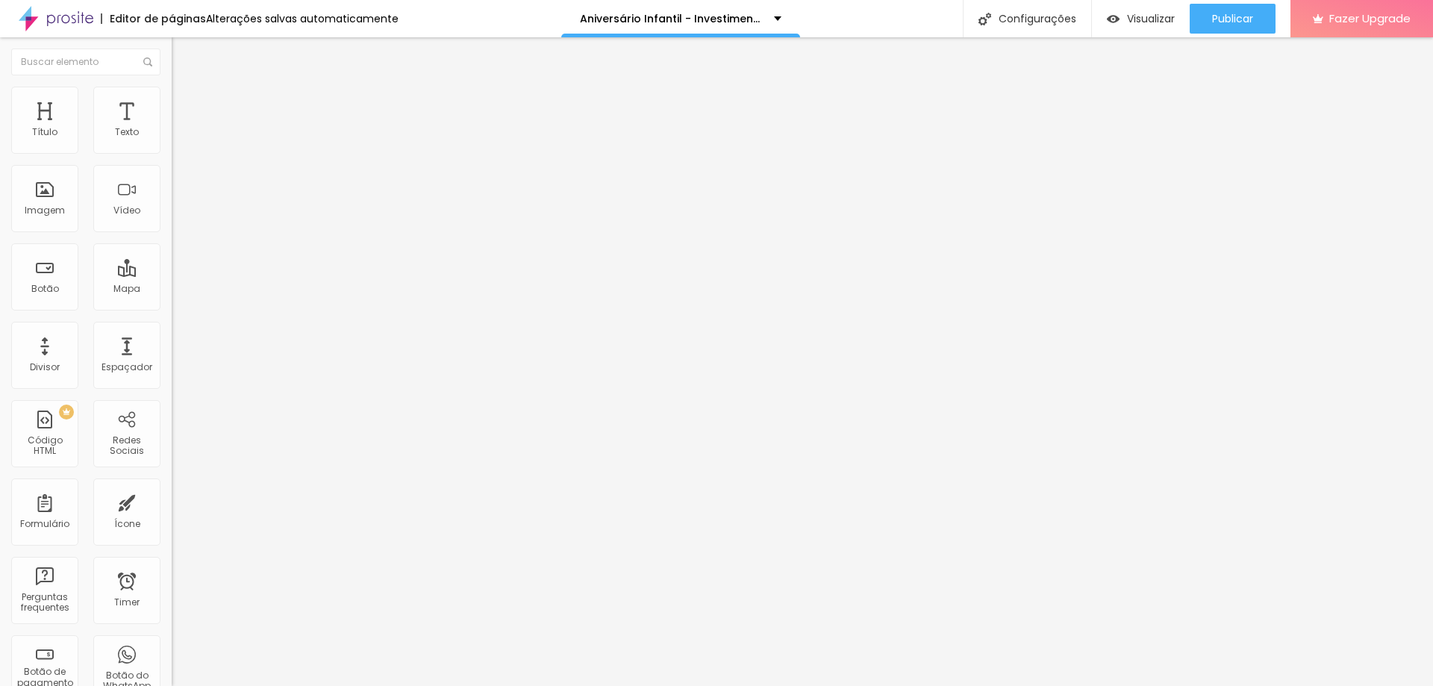
click at [178, 139] on icon "button" at bounding box center [182, 134] width 9 height 9
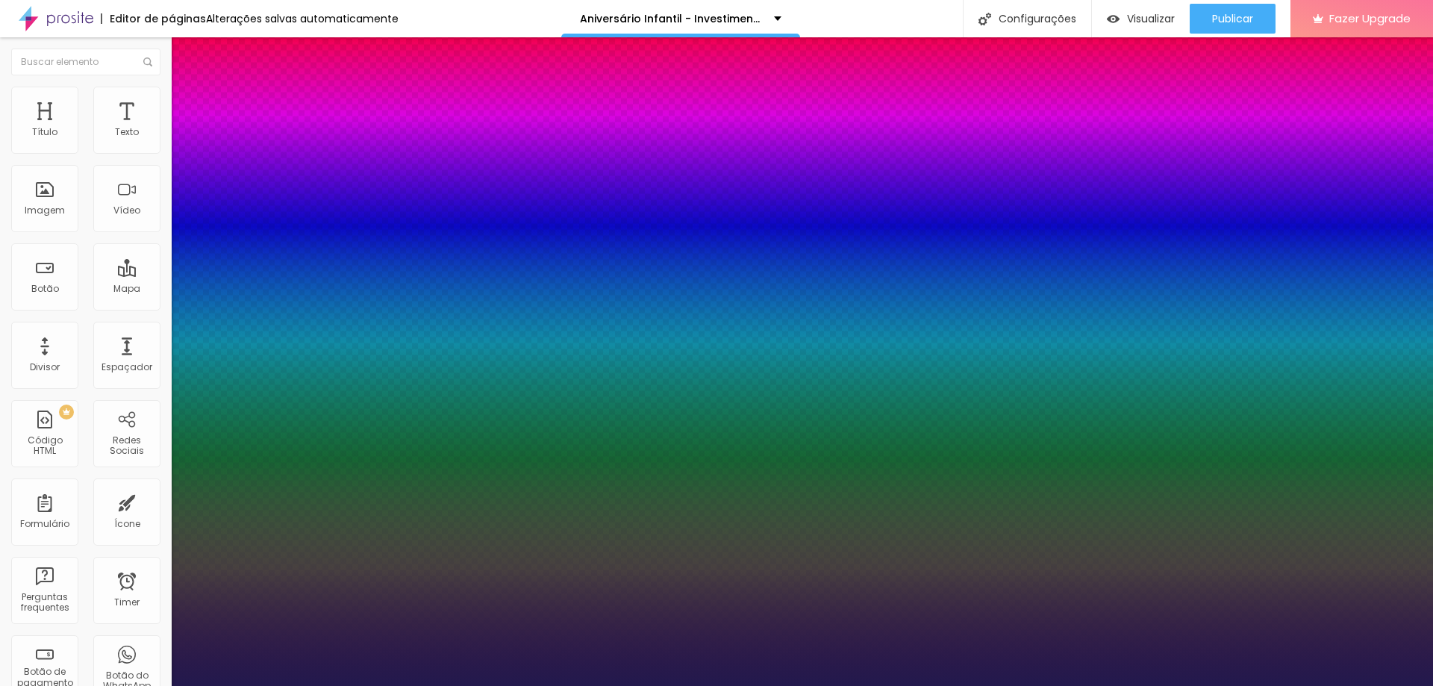
type input "1"
drag, startPoint x: 326, startPoint y: 253, endPoint x: 361, endPoint y: 253, distance: 34.3
type input "8"
type input "2"
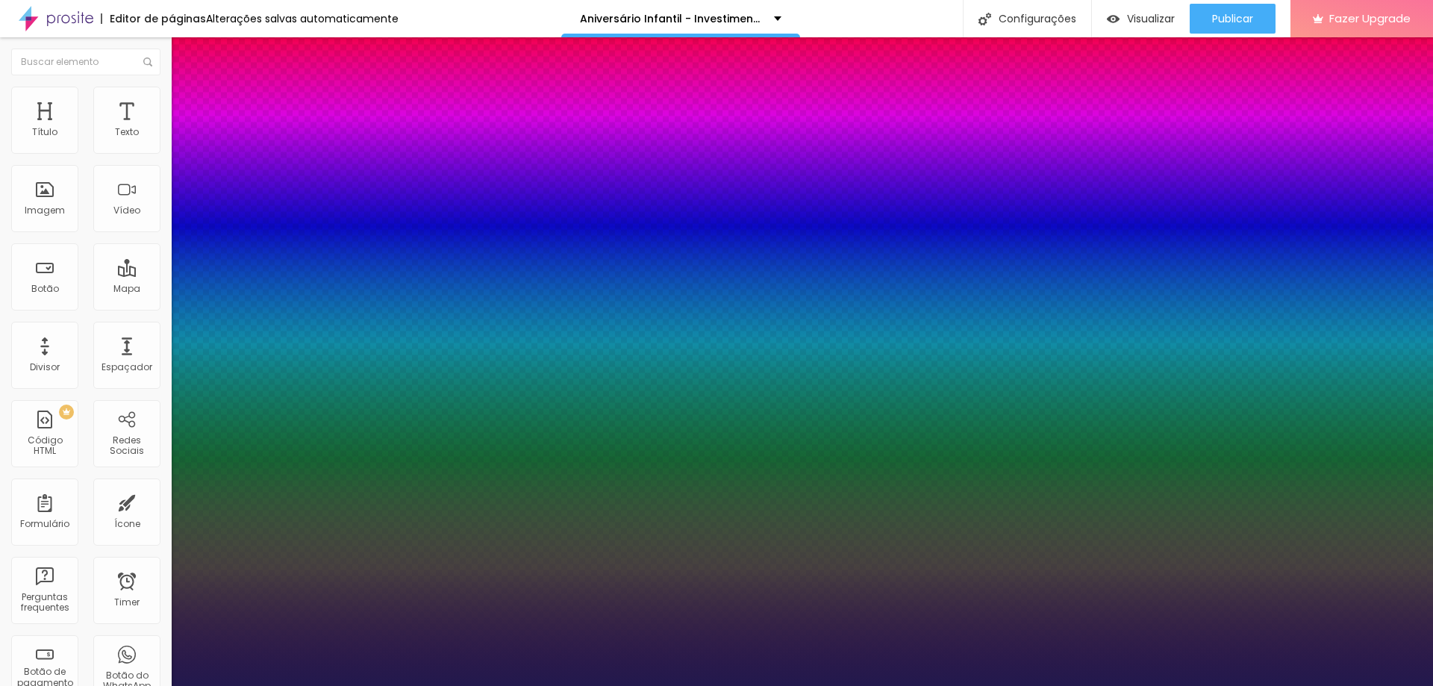
type input "1"
type input "20"
type input "1"
type input "20"
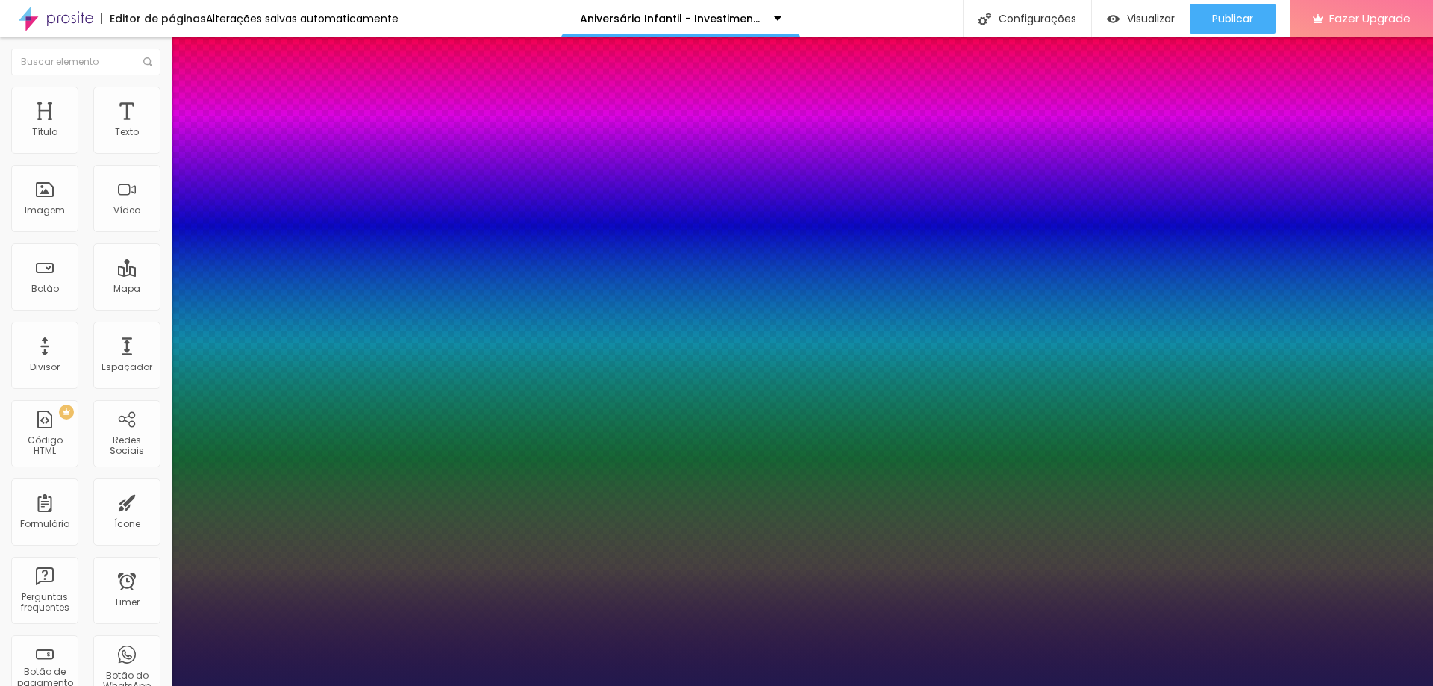
click at [331, 685] on div at bounding box center [716, 686] width 1433 height 0
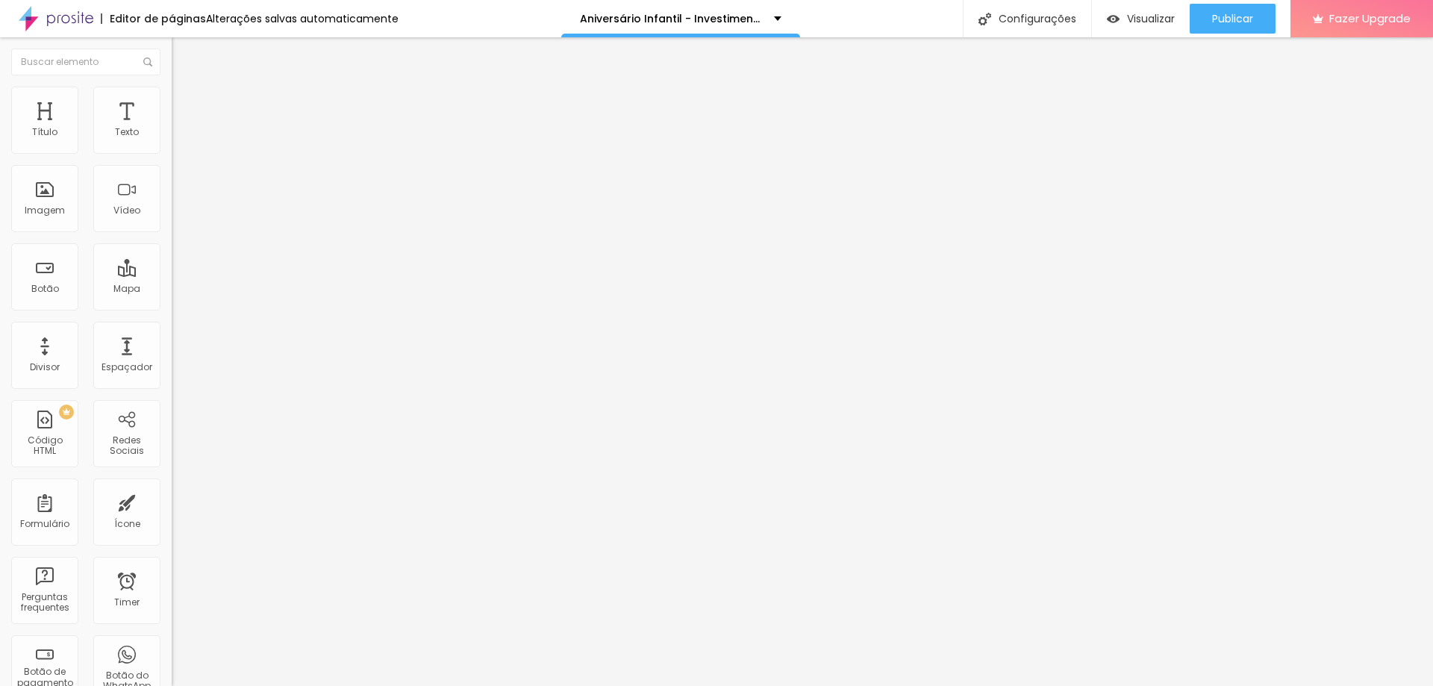
click at [172, 102] on img at bounding box center [178, 108] width 13 height 13
click at [172, 90] on li "Estilo" at bounding box center [258, 94] width 172 height 15
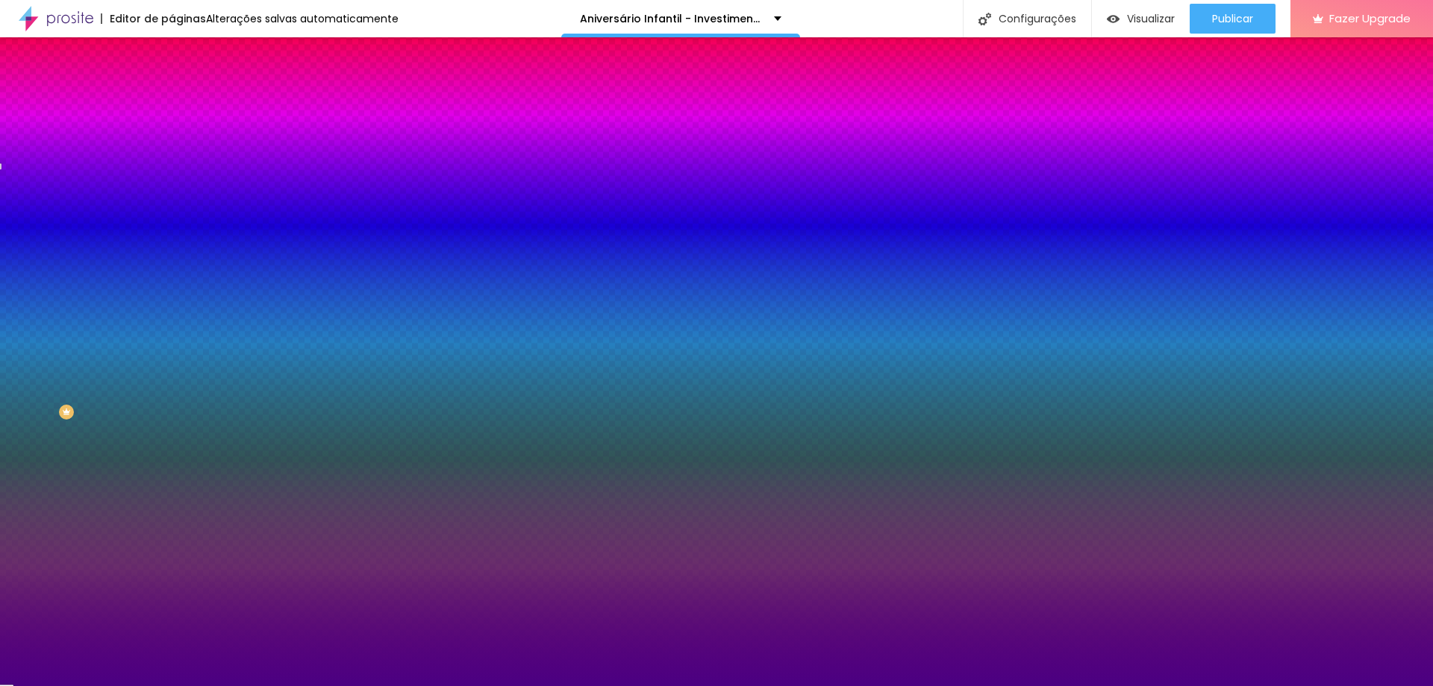
click at [172, 87] on li "Conteúdo" at bounding box center [258, 79] width 172 height 15
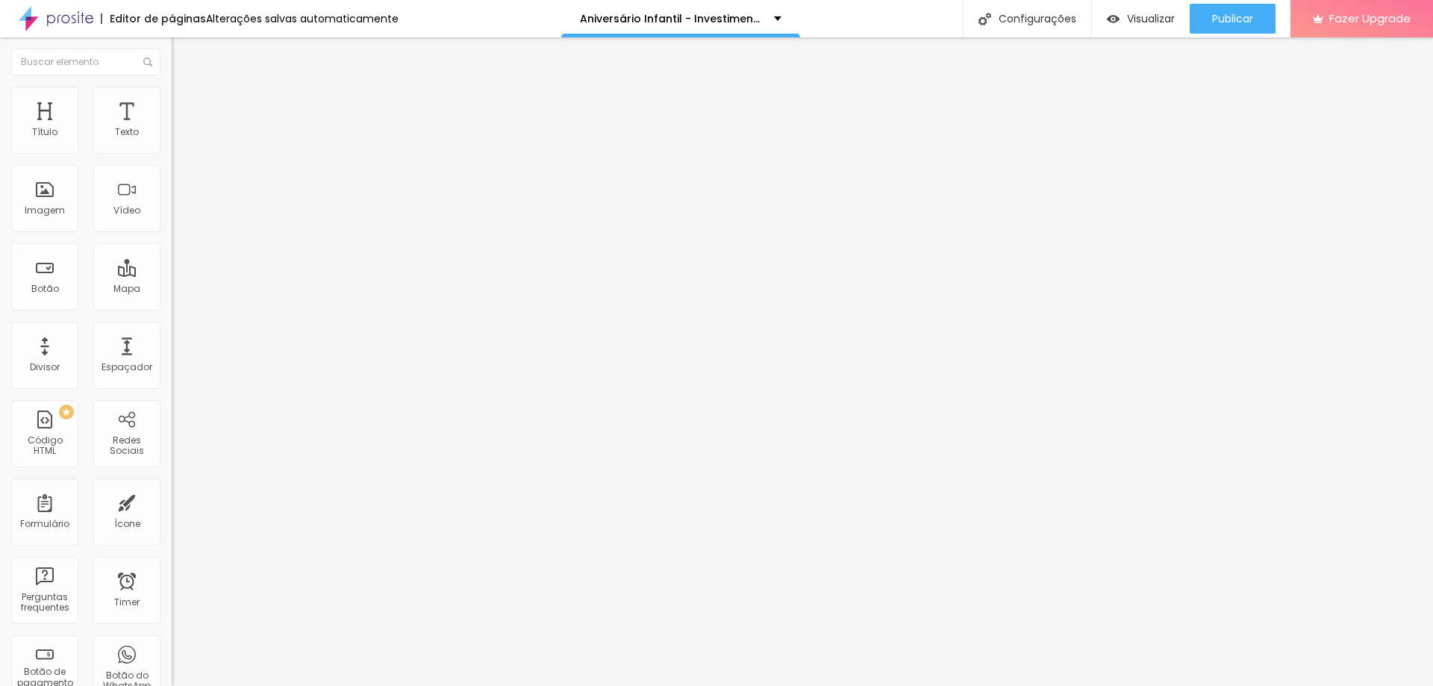
click at [185, 101] on span "Estilo" at bounding box center [196, 96] width 23 height 13
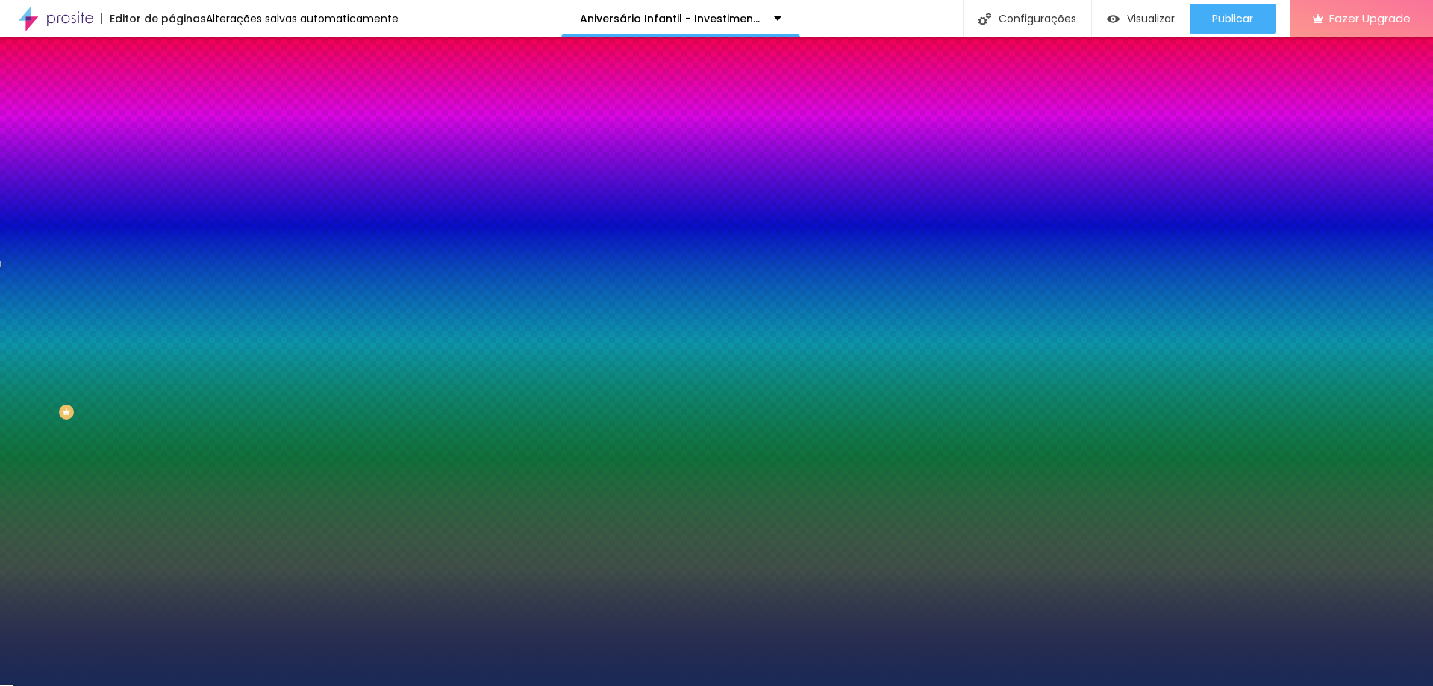
click at [172, 218] on input "#192A56" at bounding box center [261, 210] width 179 height 15
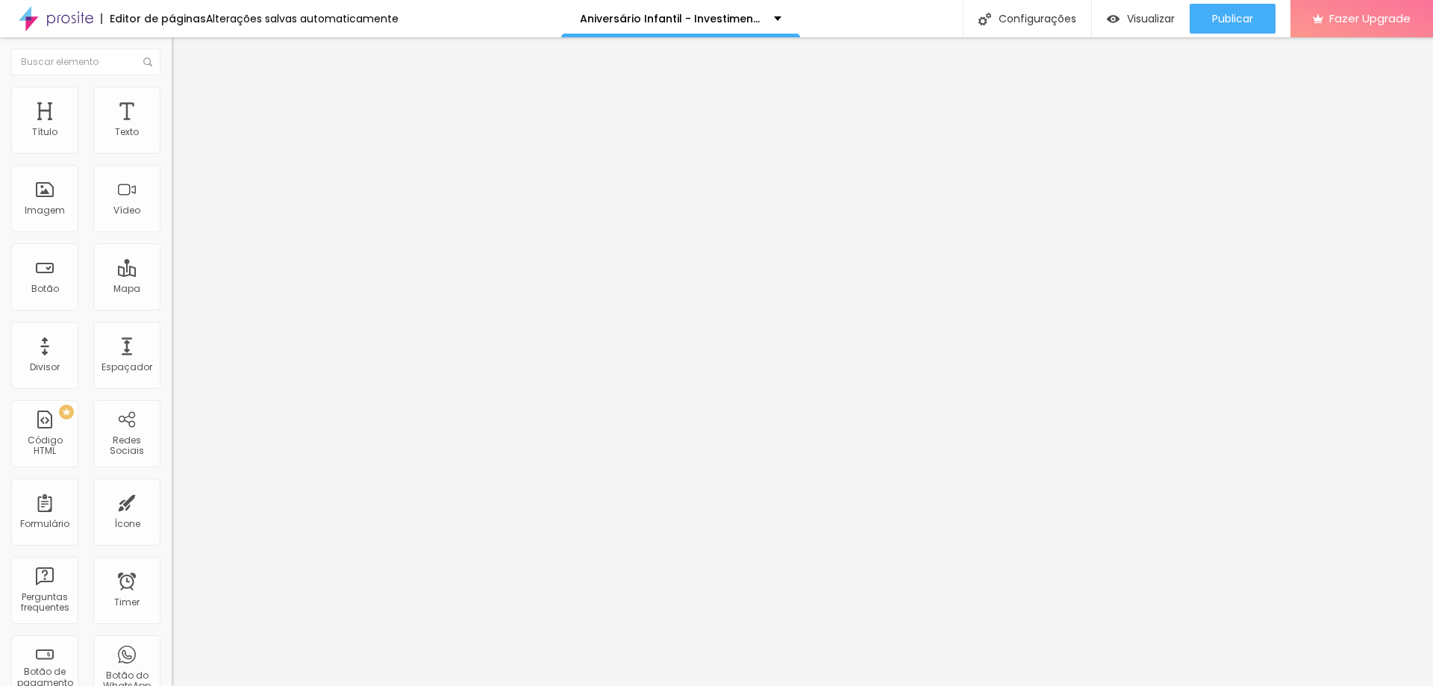
click at [185, 109] on span "Avançado" at bounding box center [209, 111] width 49 height 13
click at [185, 100] on span "Estilo" at bounding box center [196, 96] width 23 height 13
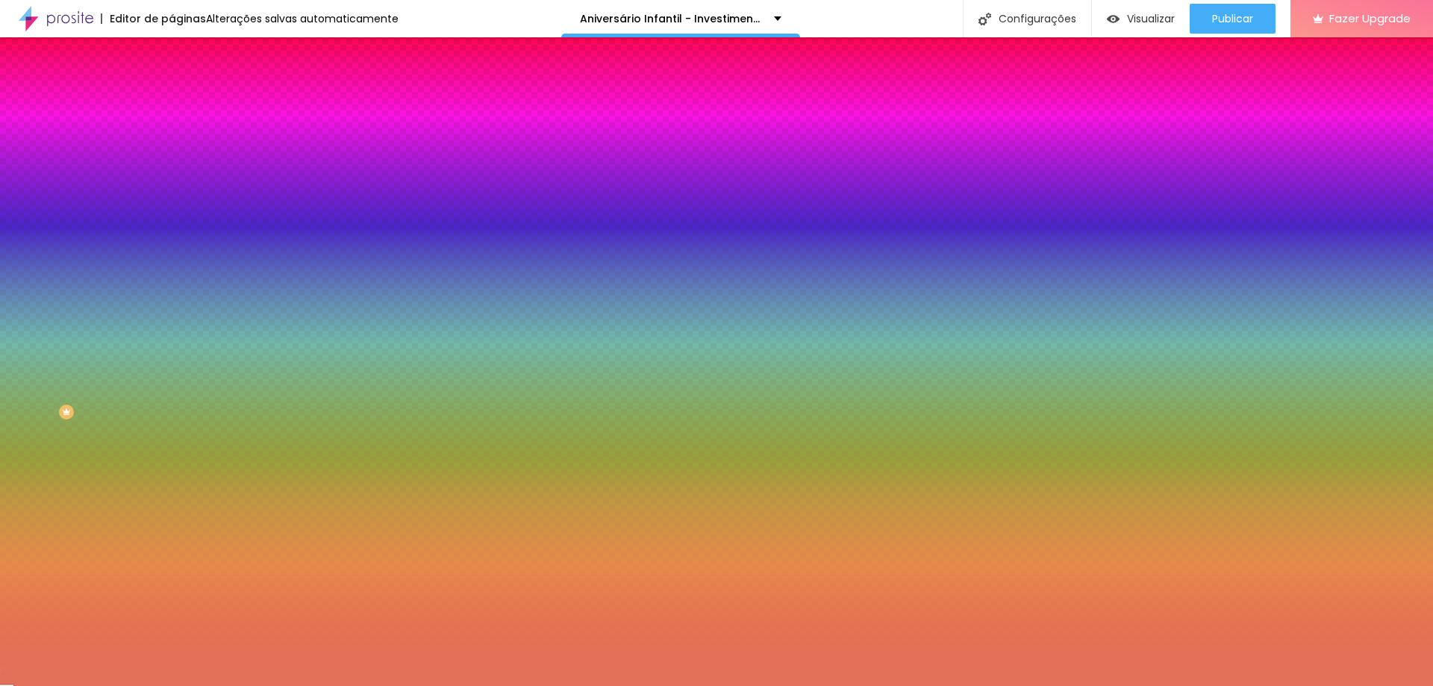
click at [172, 218] on input "#E2725B" at bounding box center [261, 210] width 179 height 15
paste input "192A56"
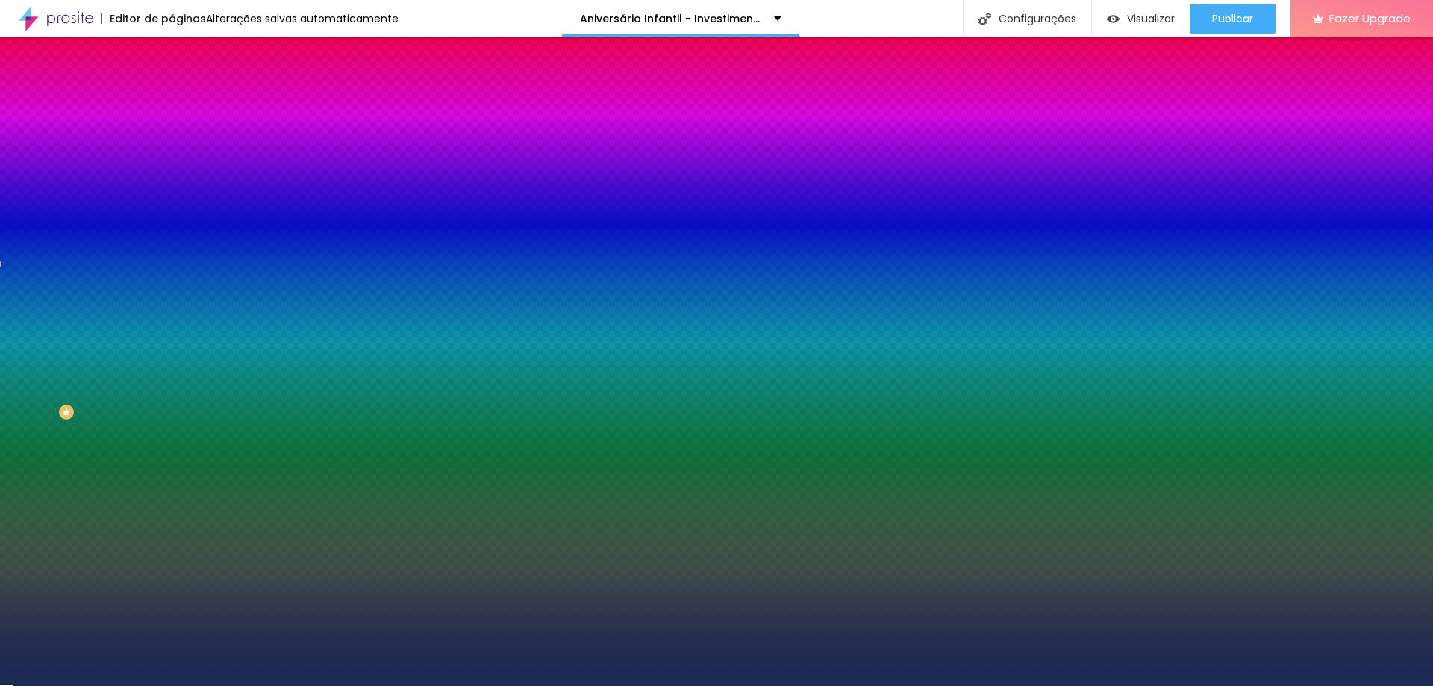
type input "#192A56"
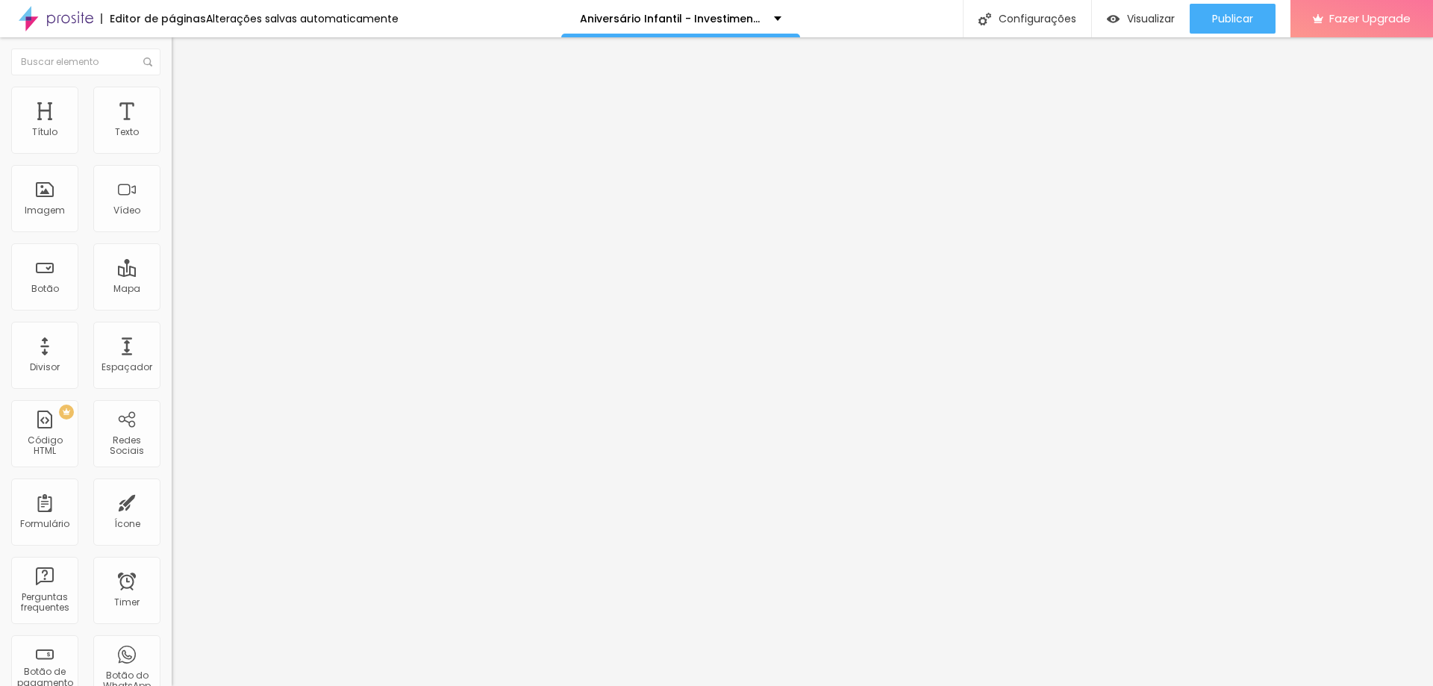
click at [172, 87] on li "Estilo" at bounding box center [258, 94] width 172 height 15
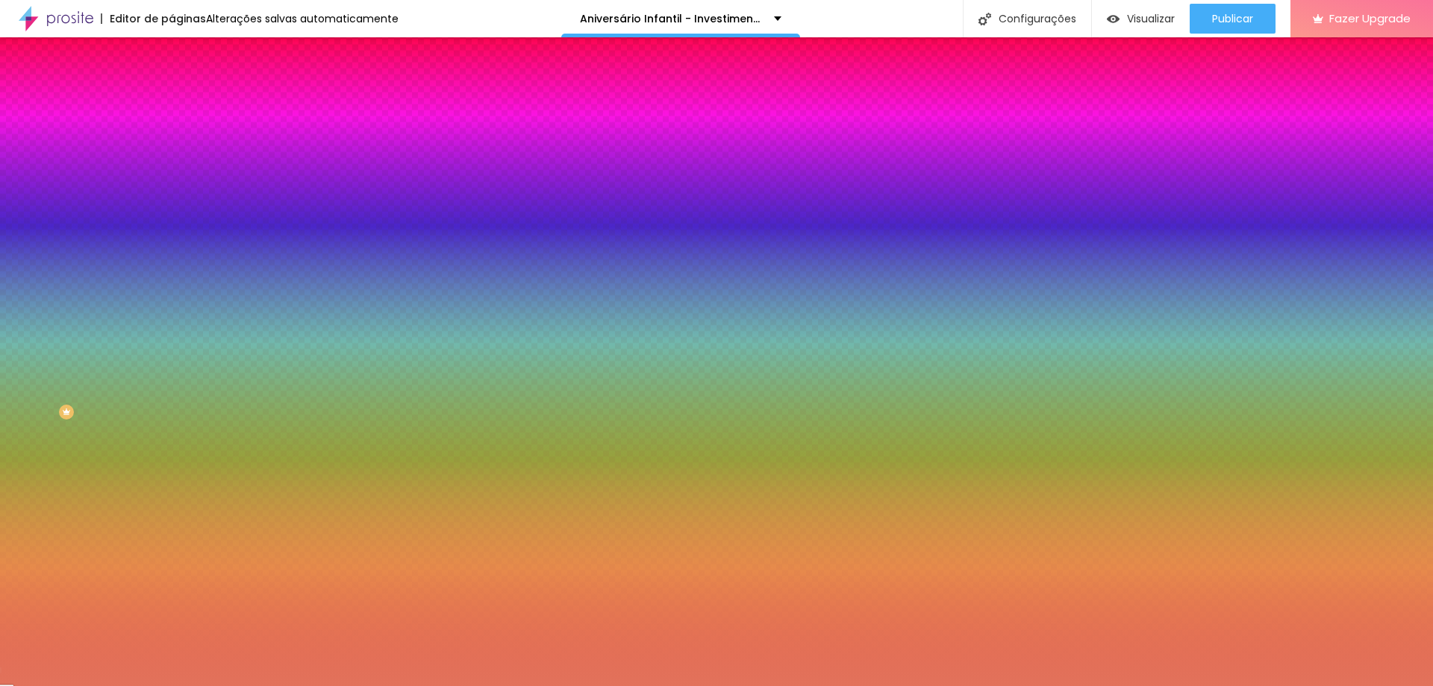
click at [172, 158] on input "#E2725B" at bounding box center [261, 150] width 179 height 15
paste input "192A56"
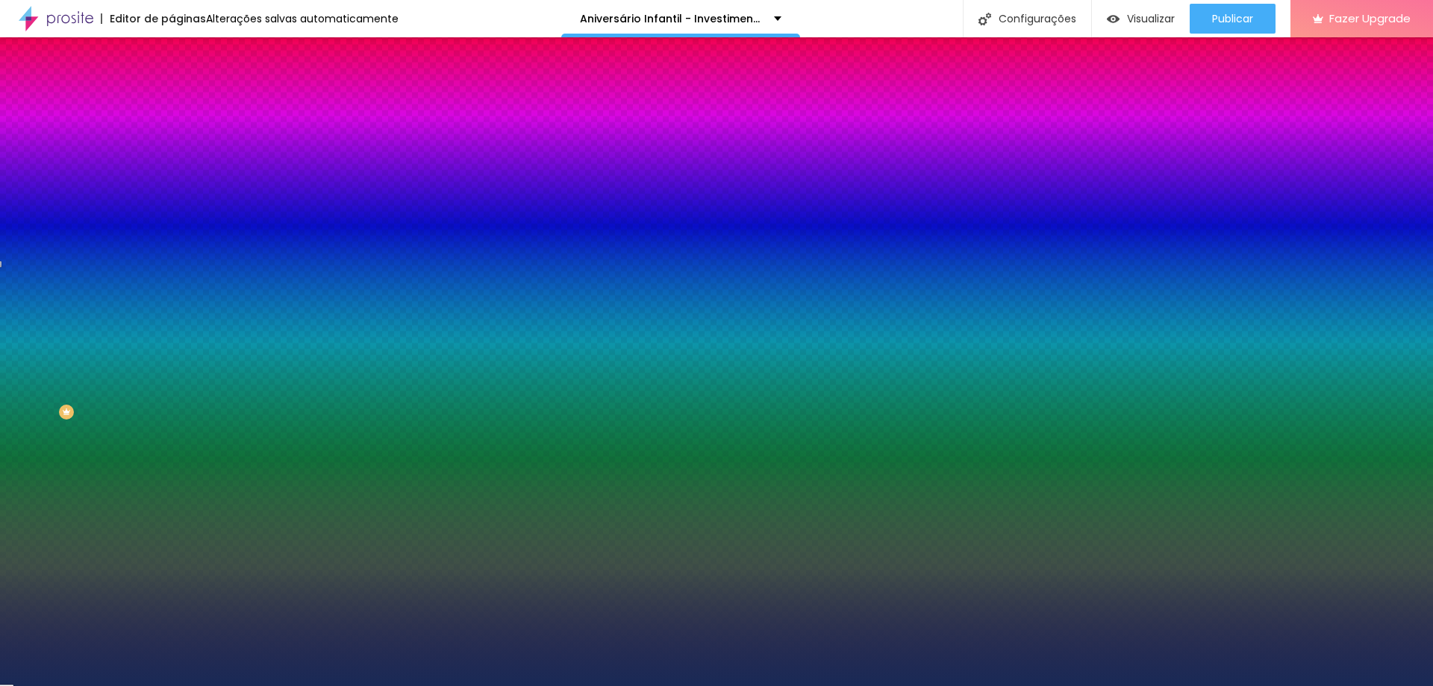
type input "#192A56"
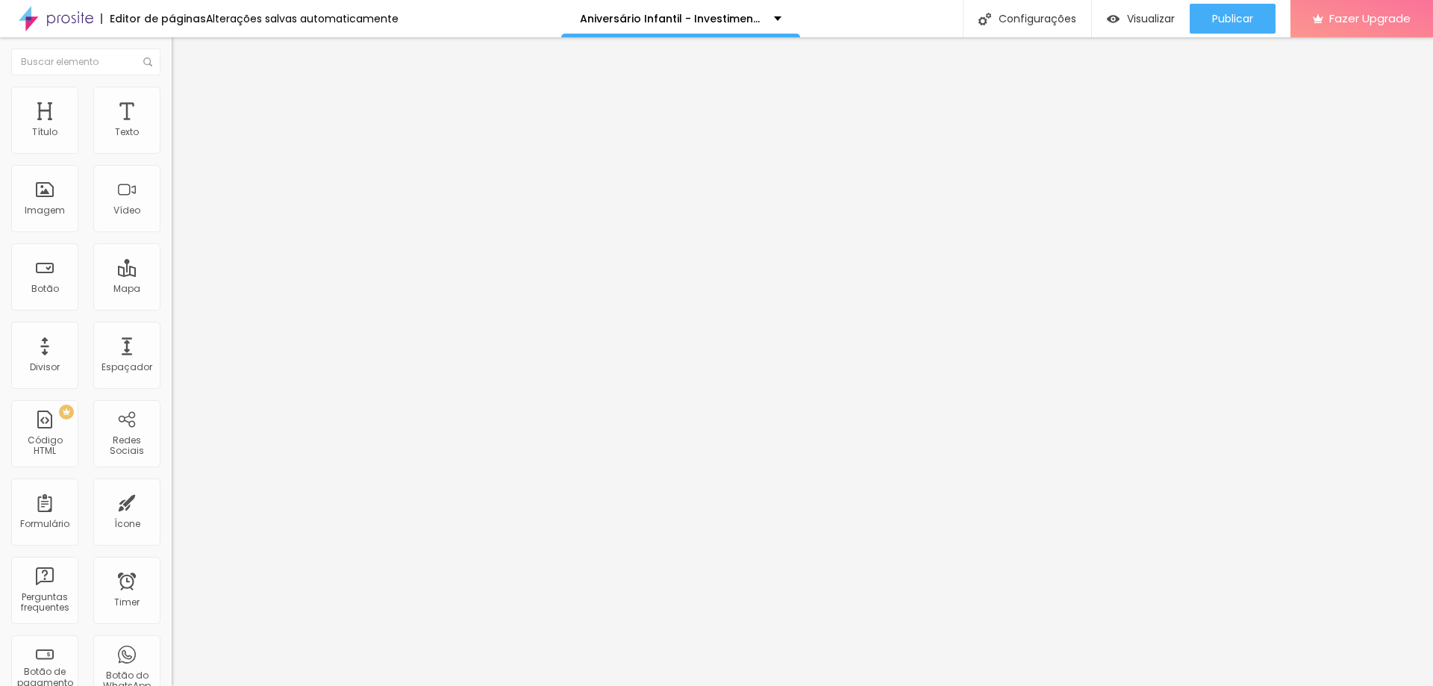
click at [172, 128] on span "Trocar imagem" at bounding box center [212, 122] width 81 height 13
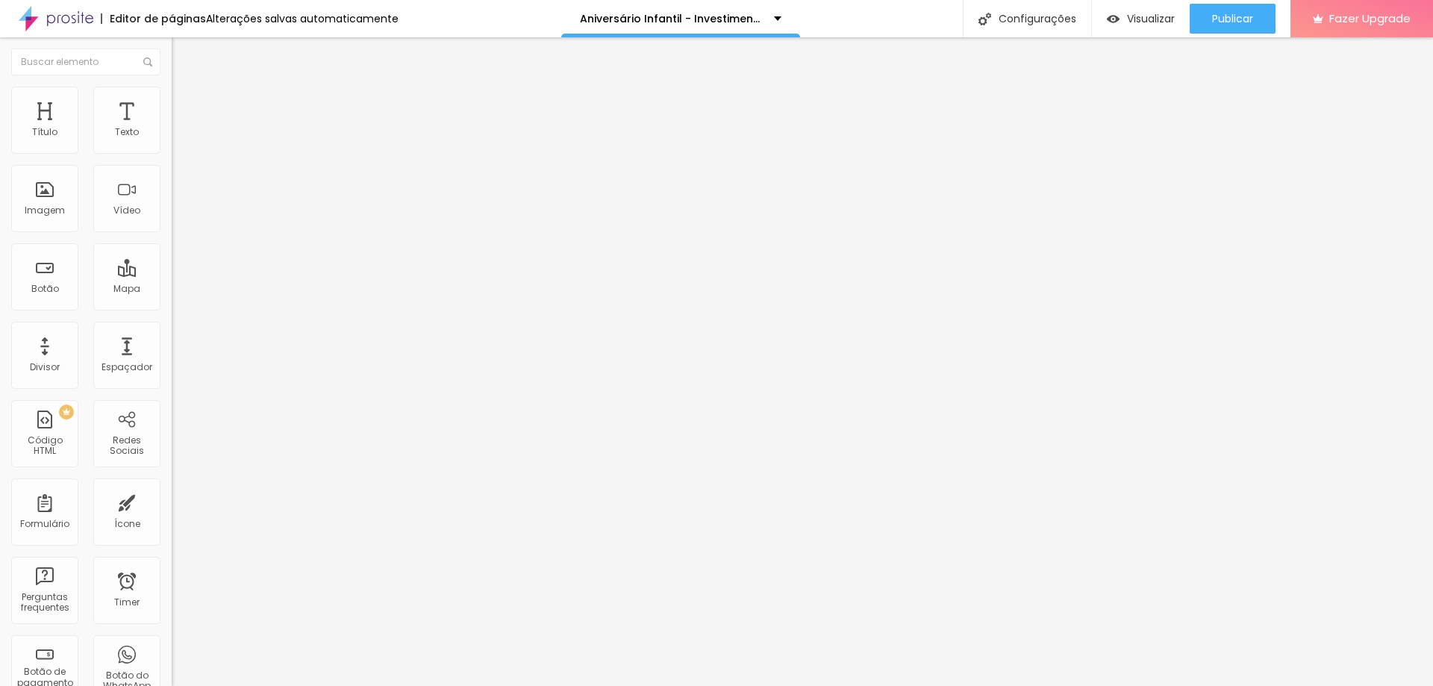
drag, startPoint x: 1254, startPoint y: 219, endPoint x: 1286, endPoint y: 388, distance: 172.5
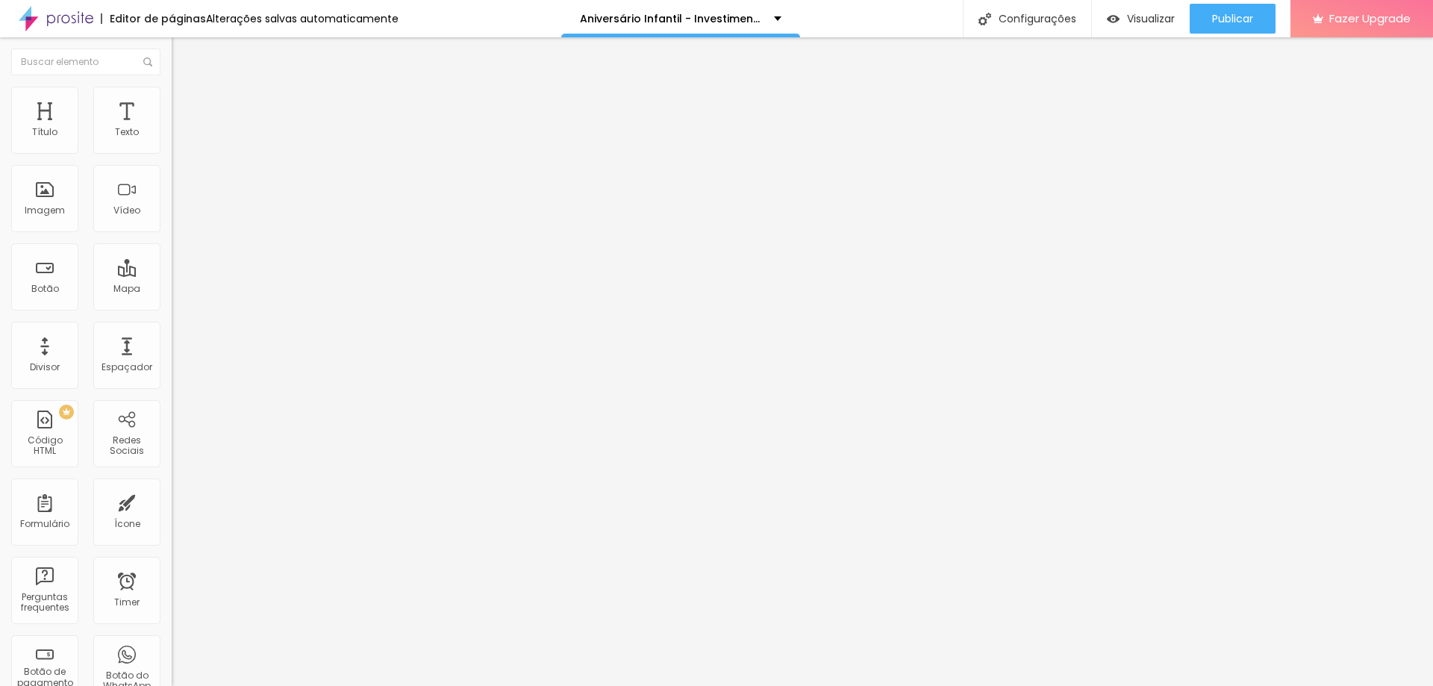
click at [178, 139] on icon "button" at bounding box center [182, 134] width 9 height 9
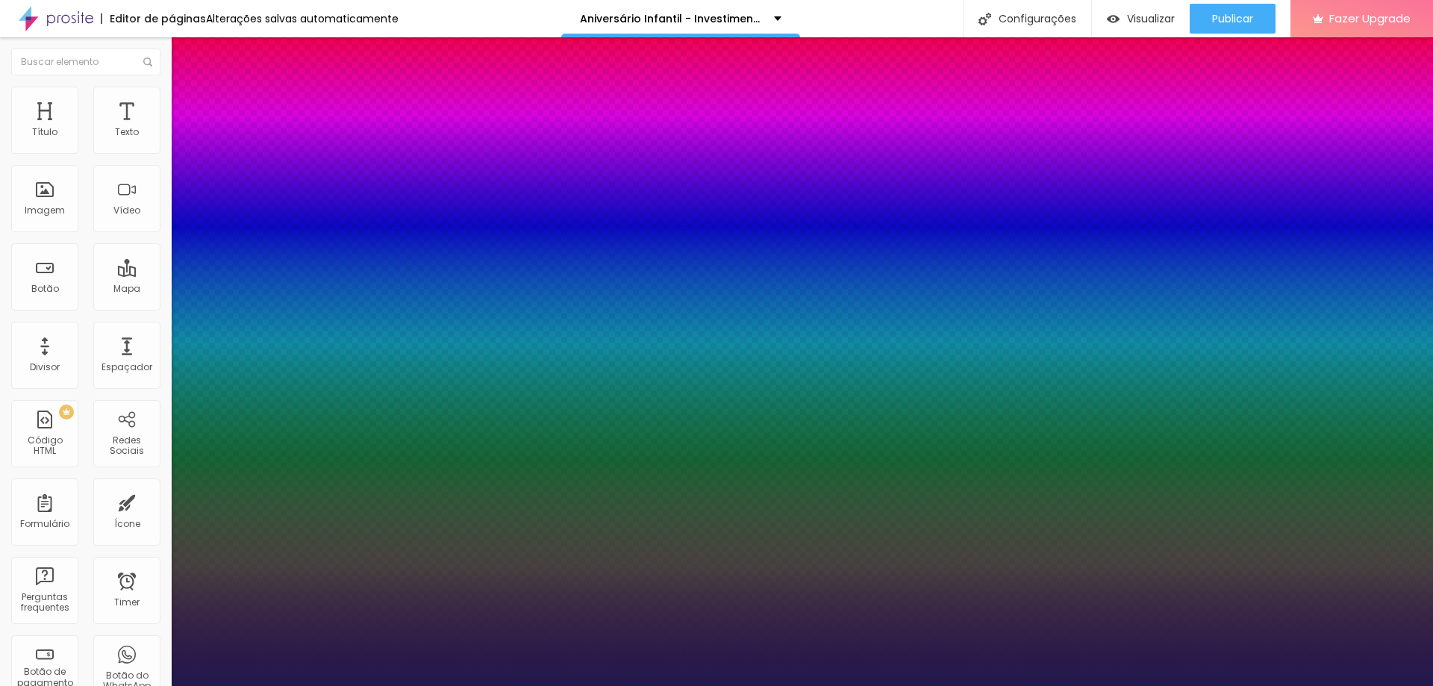
type input "62"
type input "61"
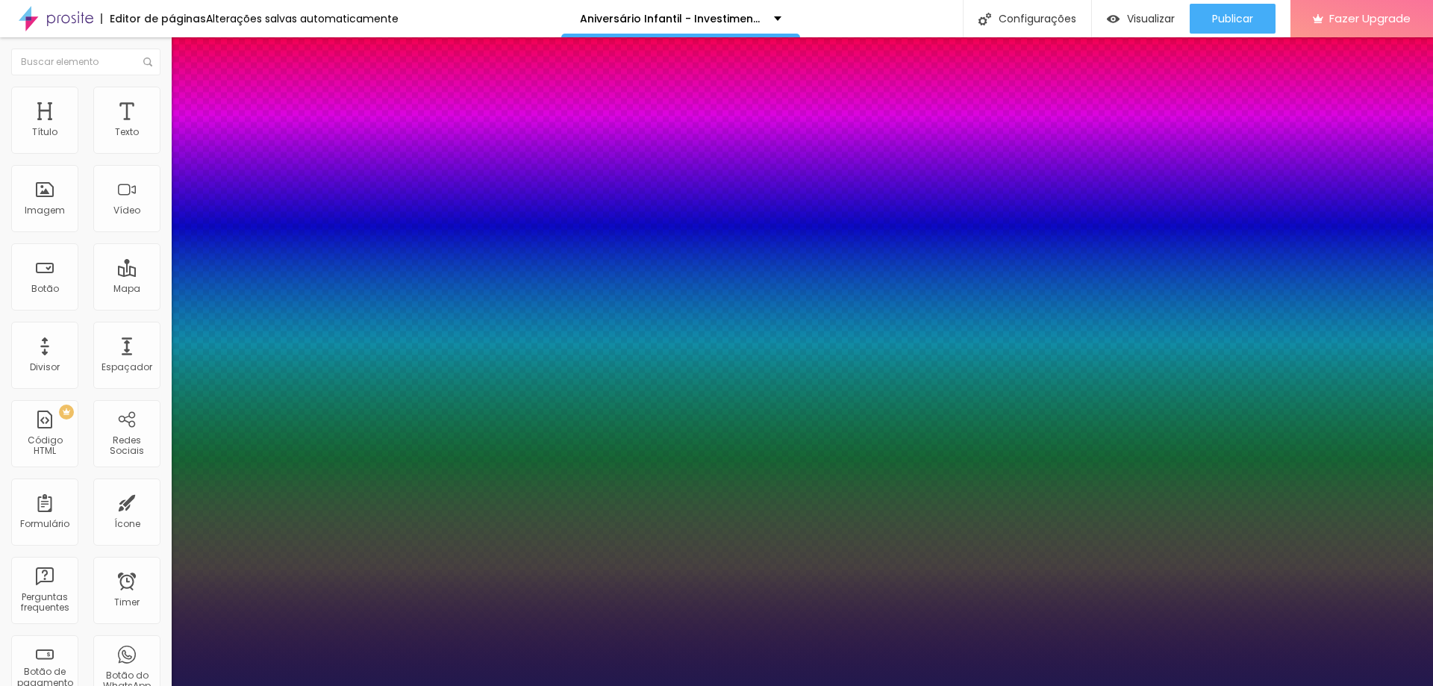
type input "60"
type input "59"
type input "58"
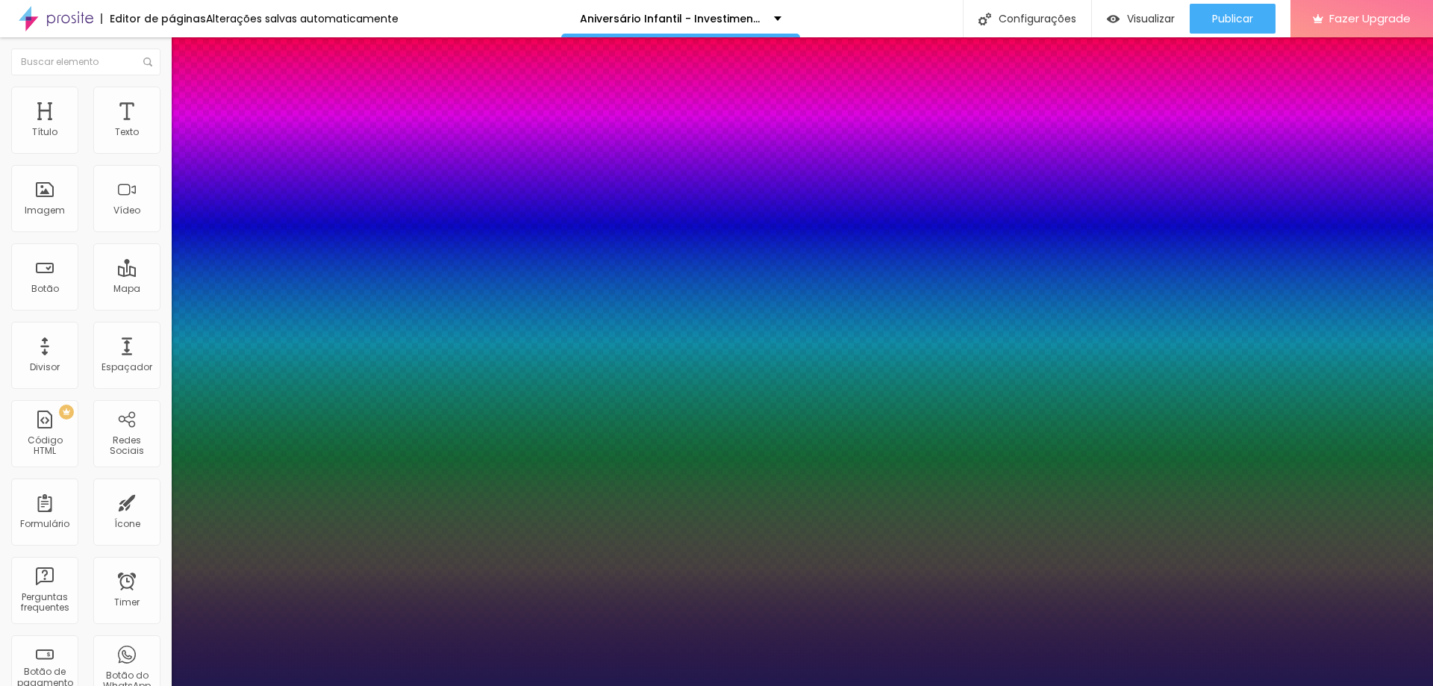
type input "58"
type input "57"
type input "56"
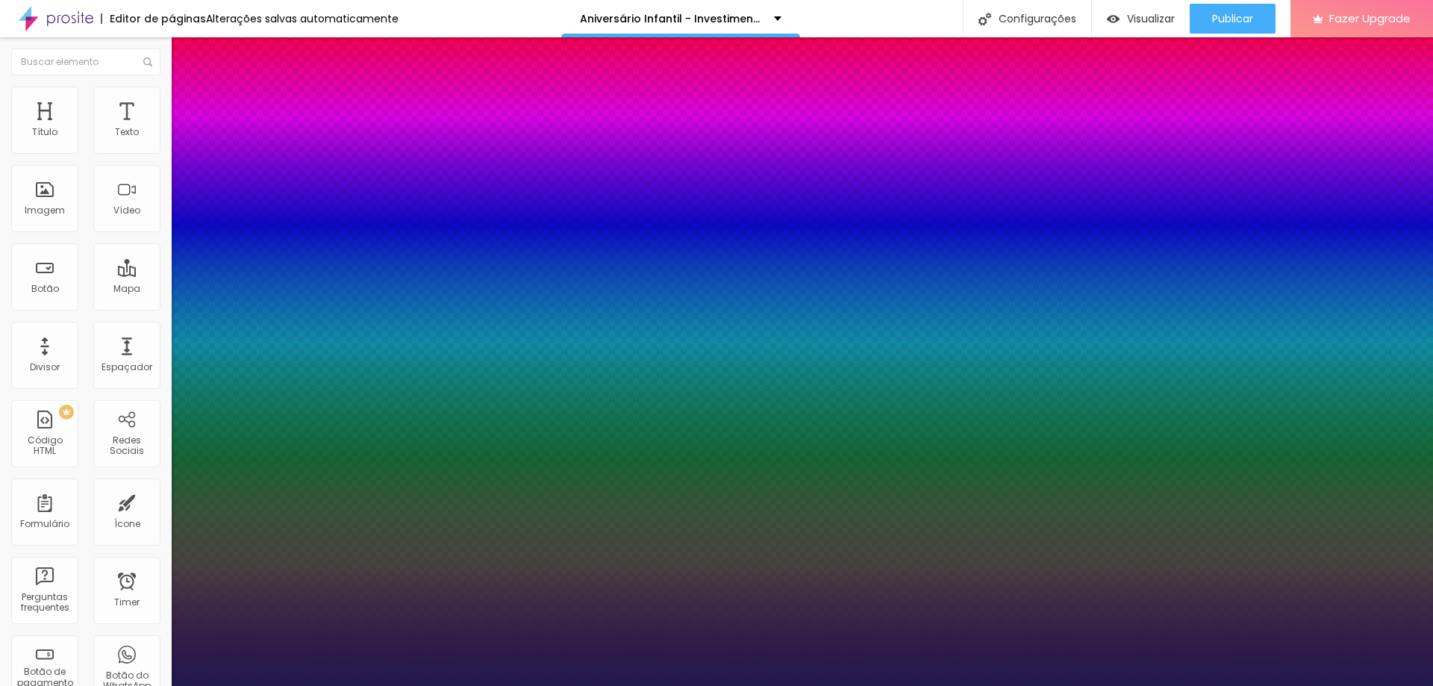
type input "55"
type input "54"
type input "53"
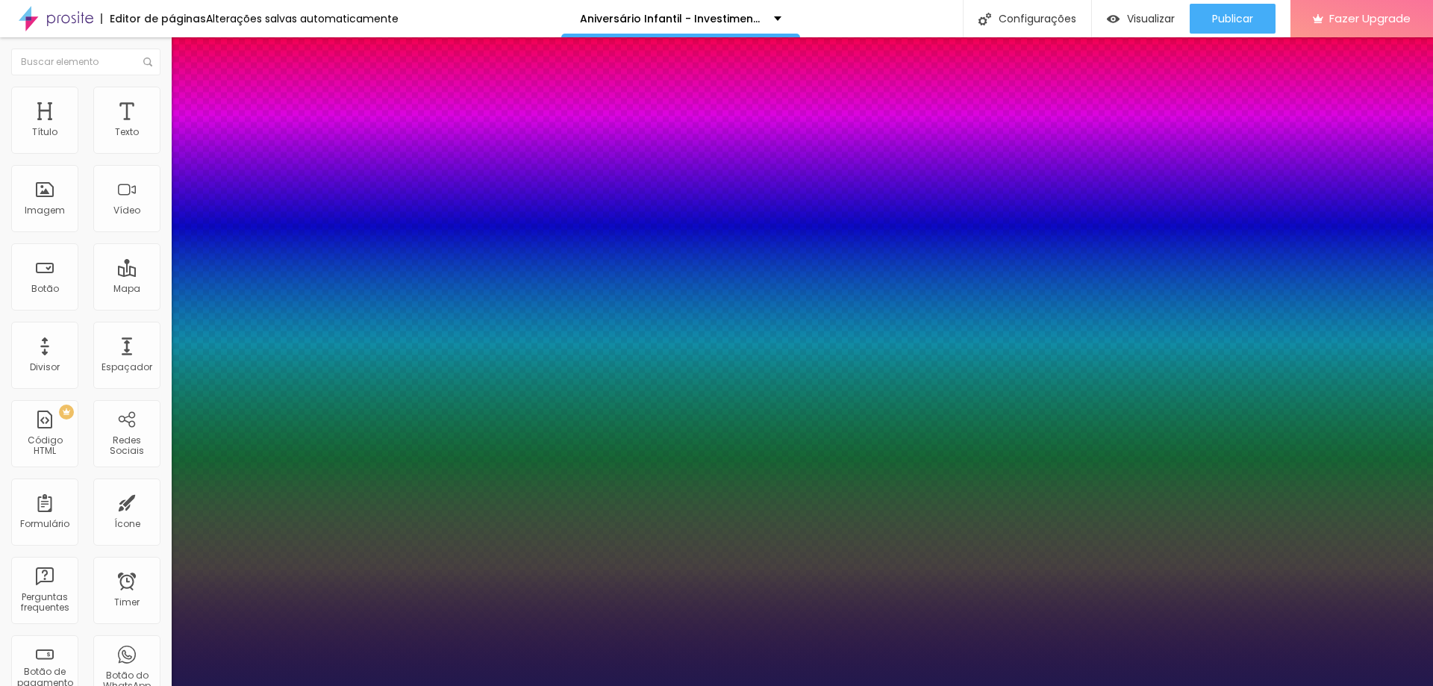
type input "53"
type input "52"
type input "51"
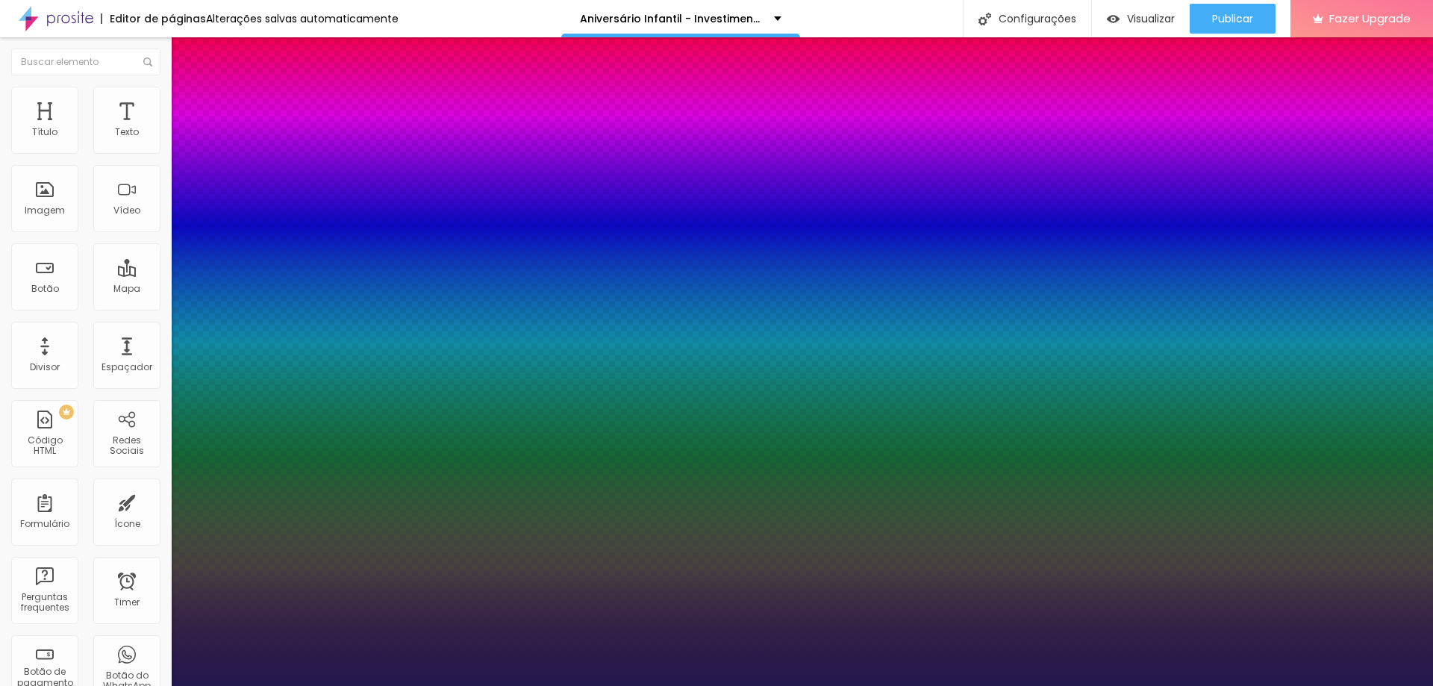
type input "50"
type input "49"
type input "48"
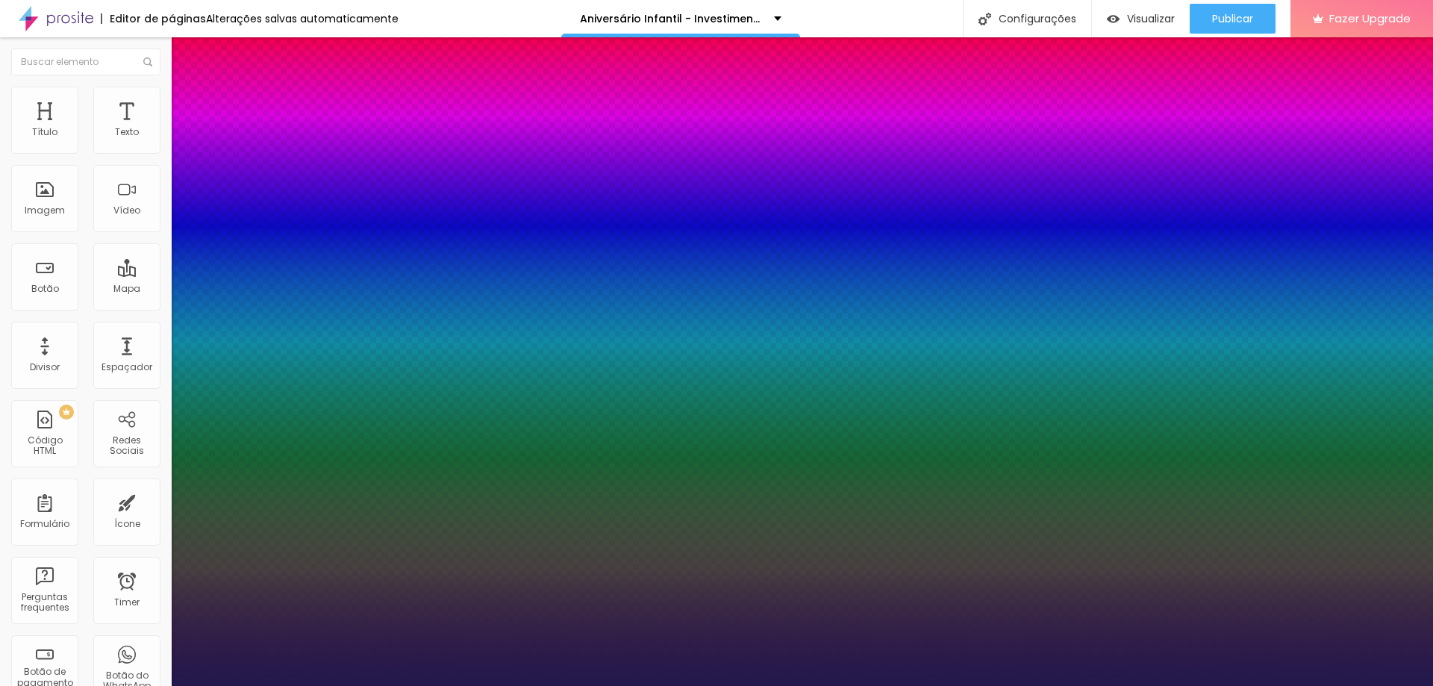
type input "48"
type input "47"
type input "46"
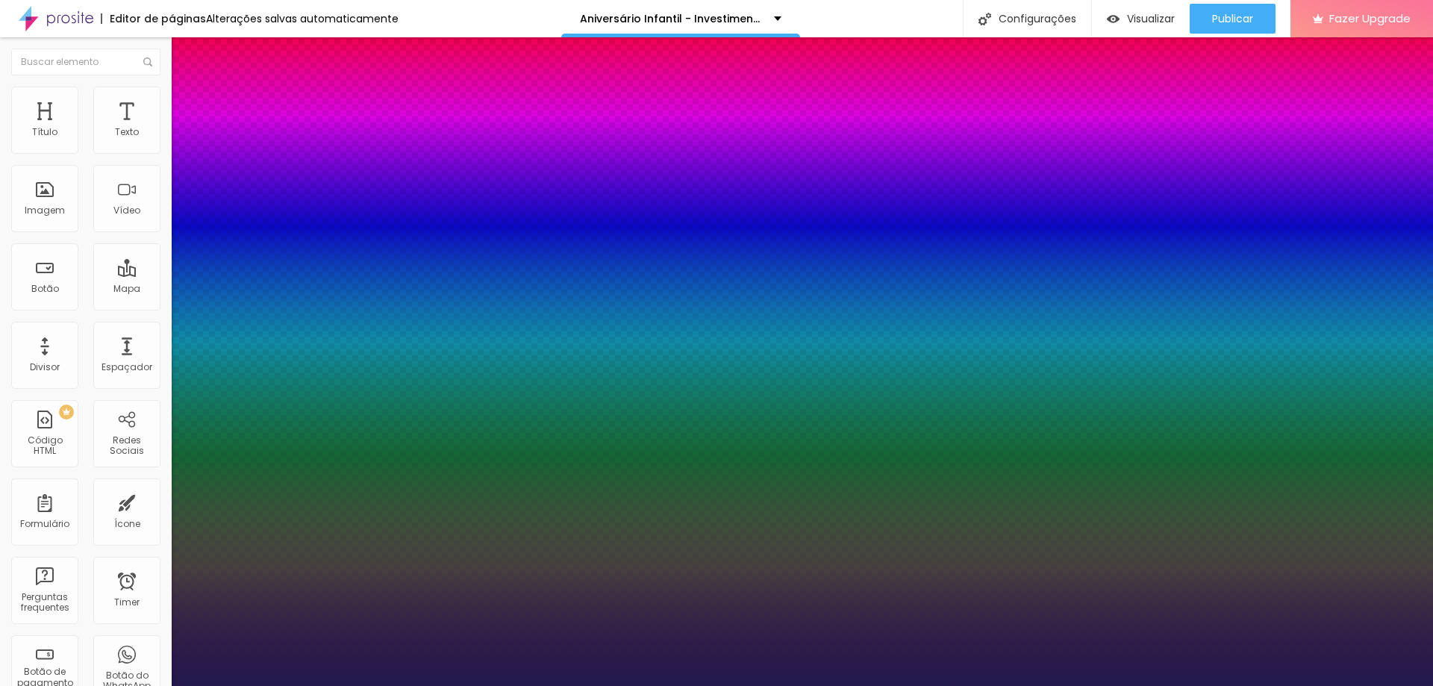
type input "45"
type input "44"
type input "43"
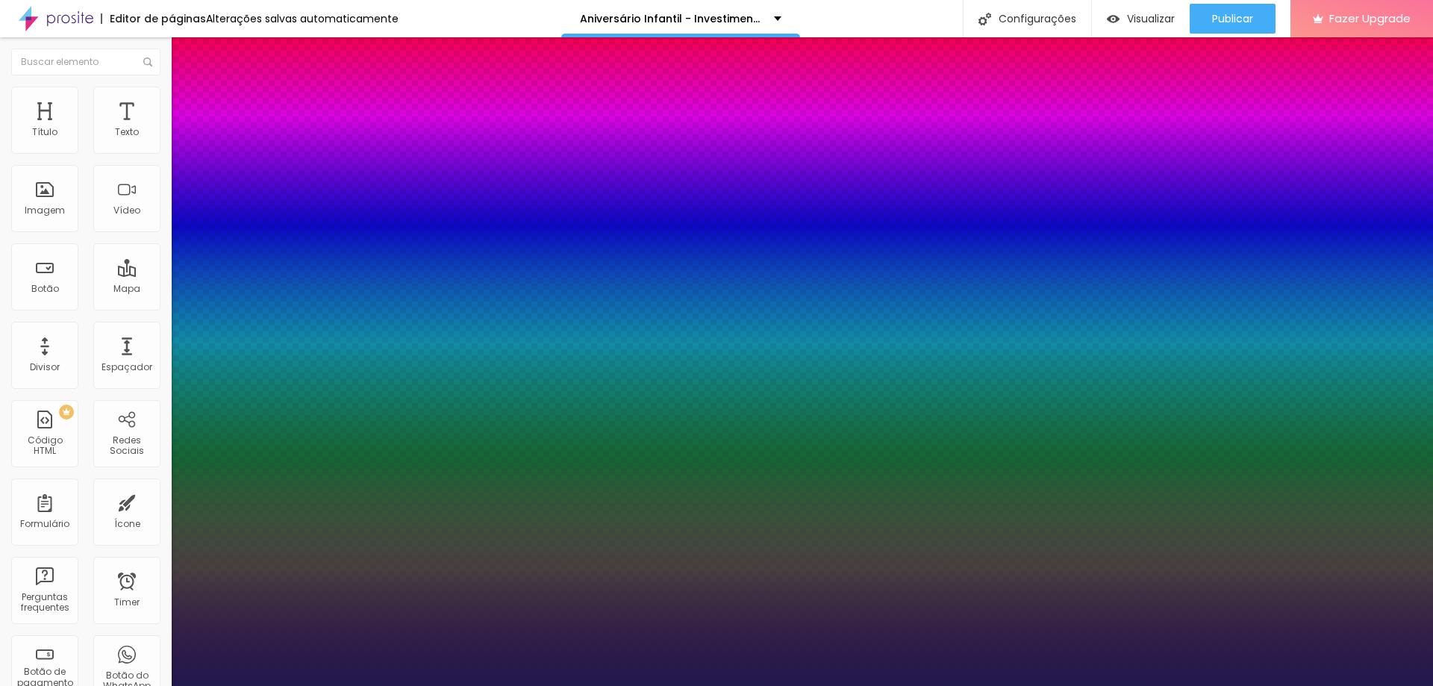
type input "43"
type input "42"
type input "41"
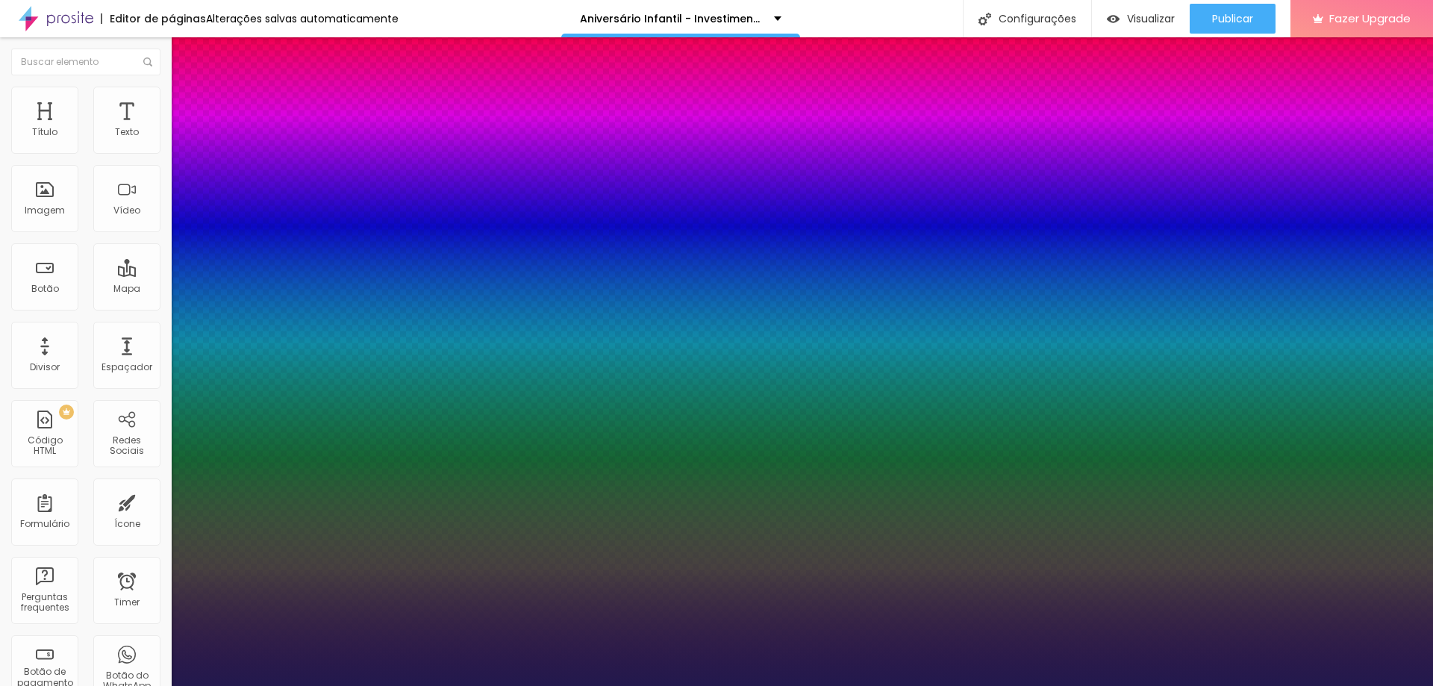
type input "40"
type input "39"
type input "38"
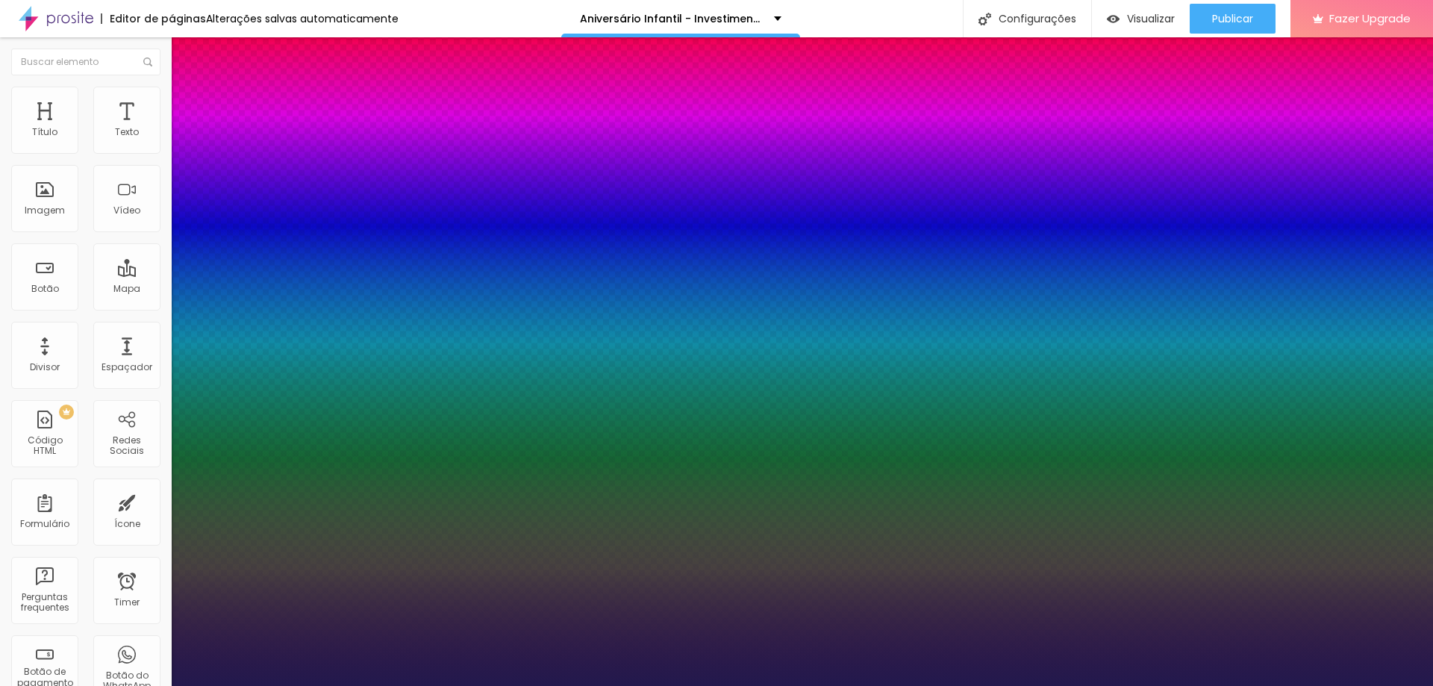
type input "38"
type input "39"
type input "40"
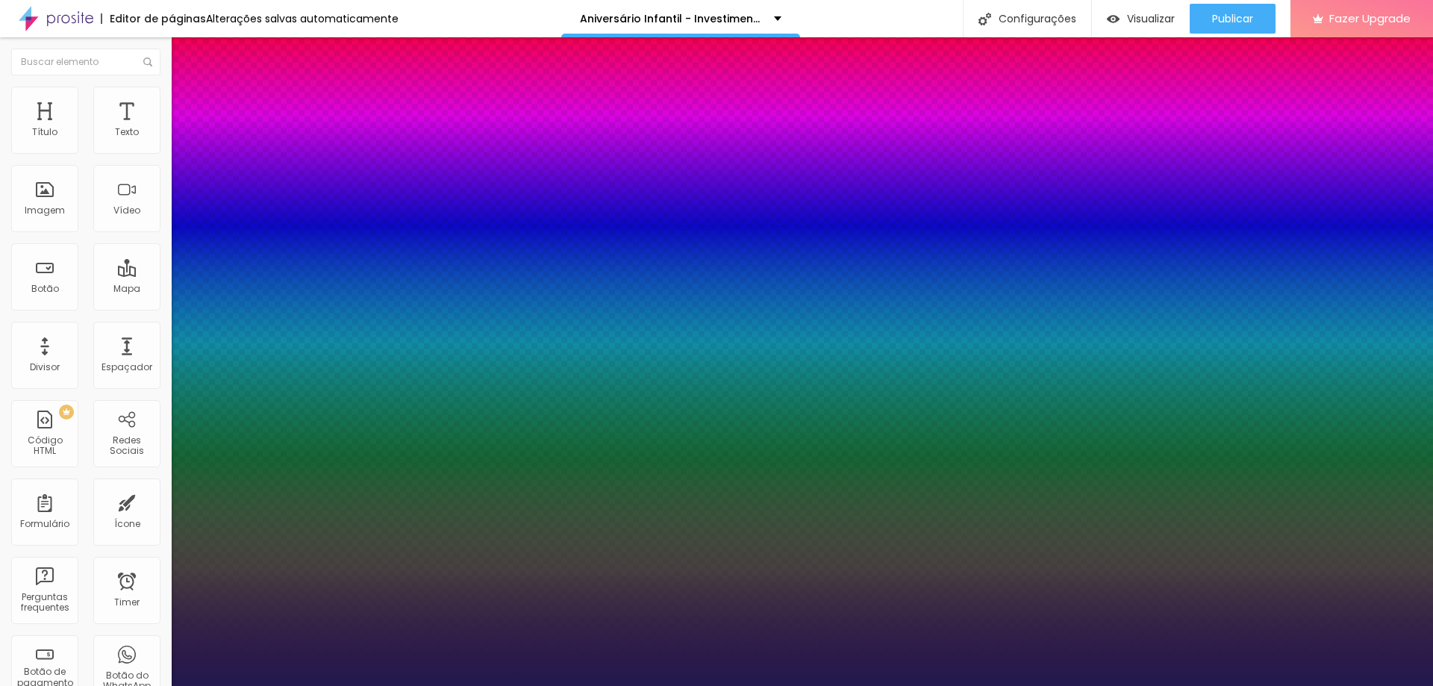
click at [994, 685] on div at bounding box center [716, 686] width 1433 height 0
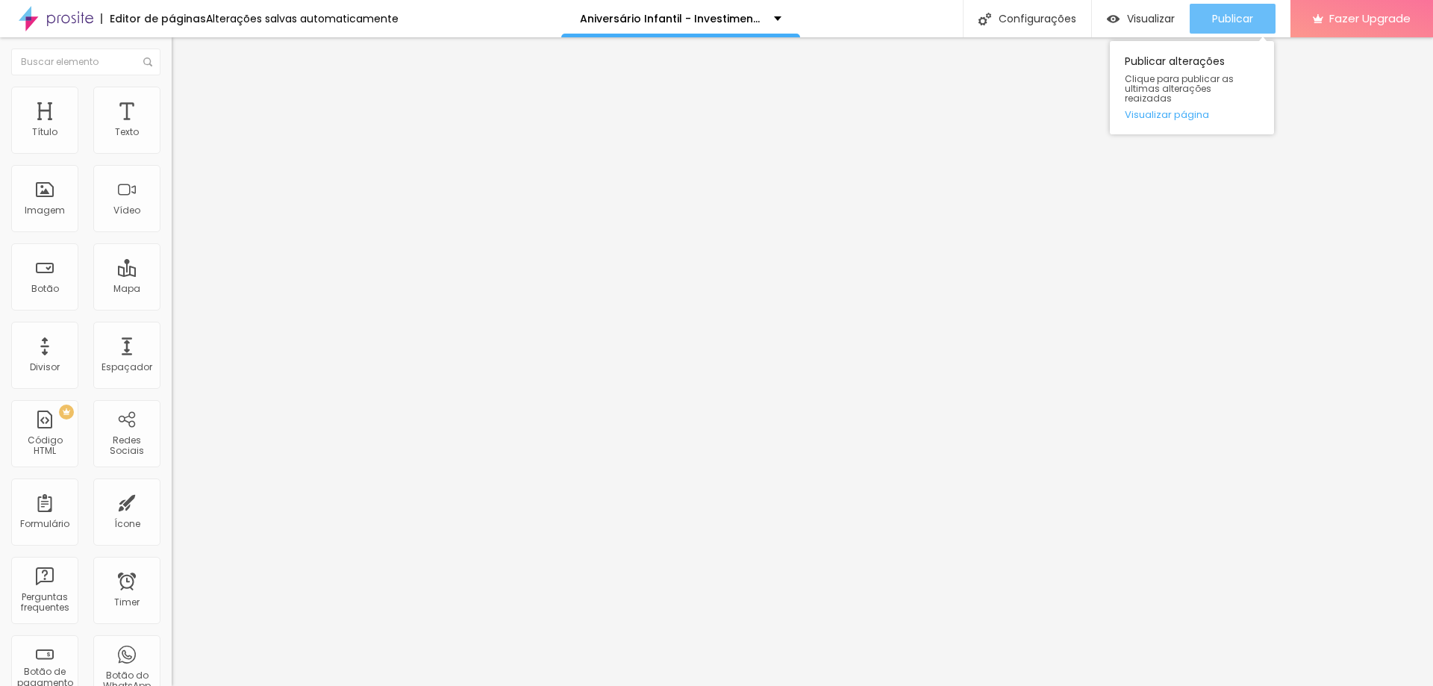
click at [1226, 19] on span "Publicar" at bounding box center [1232, 19] width 41 height 12
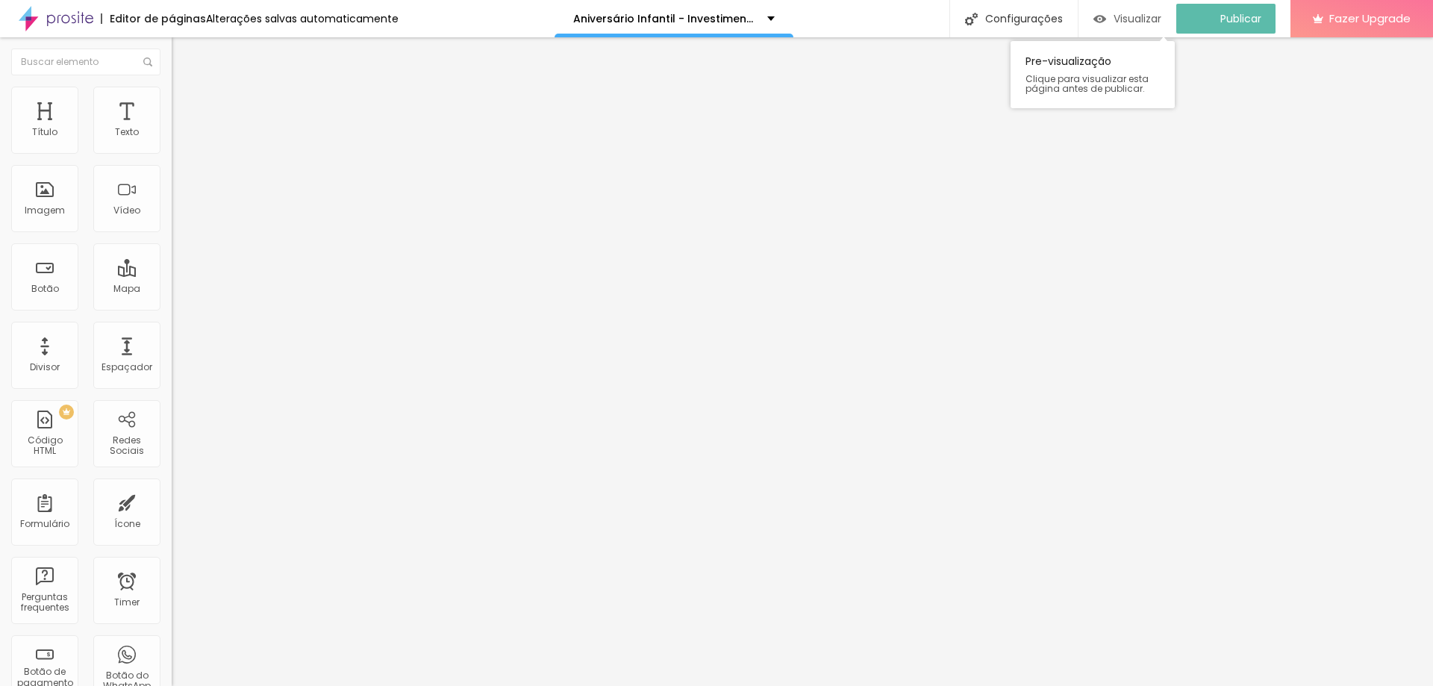
click at [1159, 23] on span "Visualizar" at bounding box center [1138, 19] width 48 height 12
click at [178, 139] on icon "button" at bounding box center [182, 134] width 9 height 9
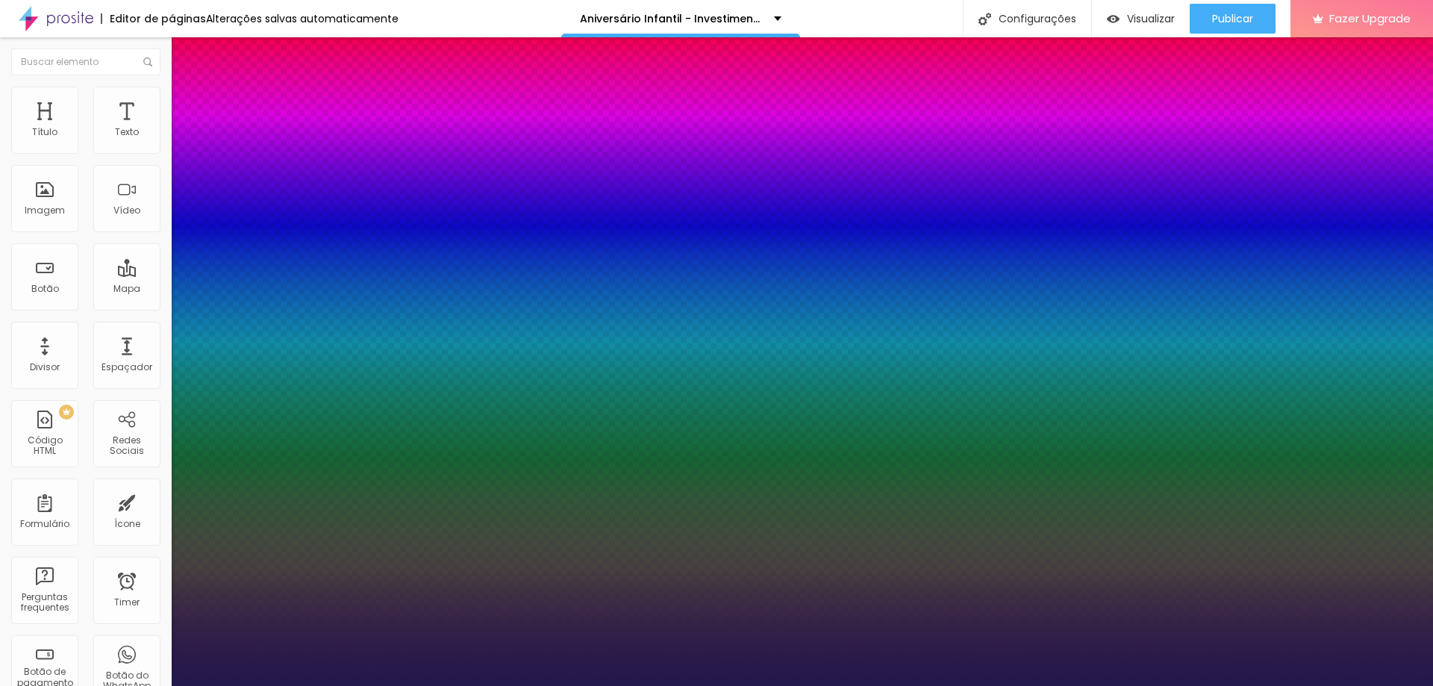
type input "1"
type input "39"
type input "1"
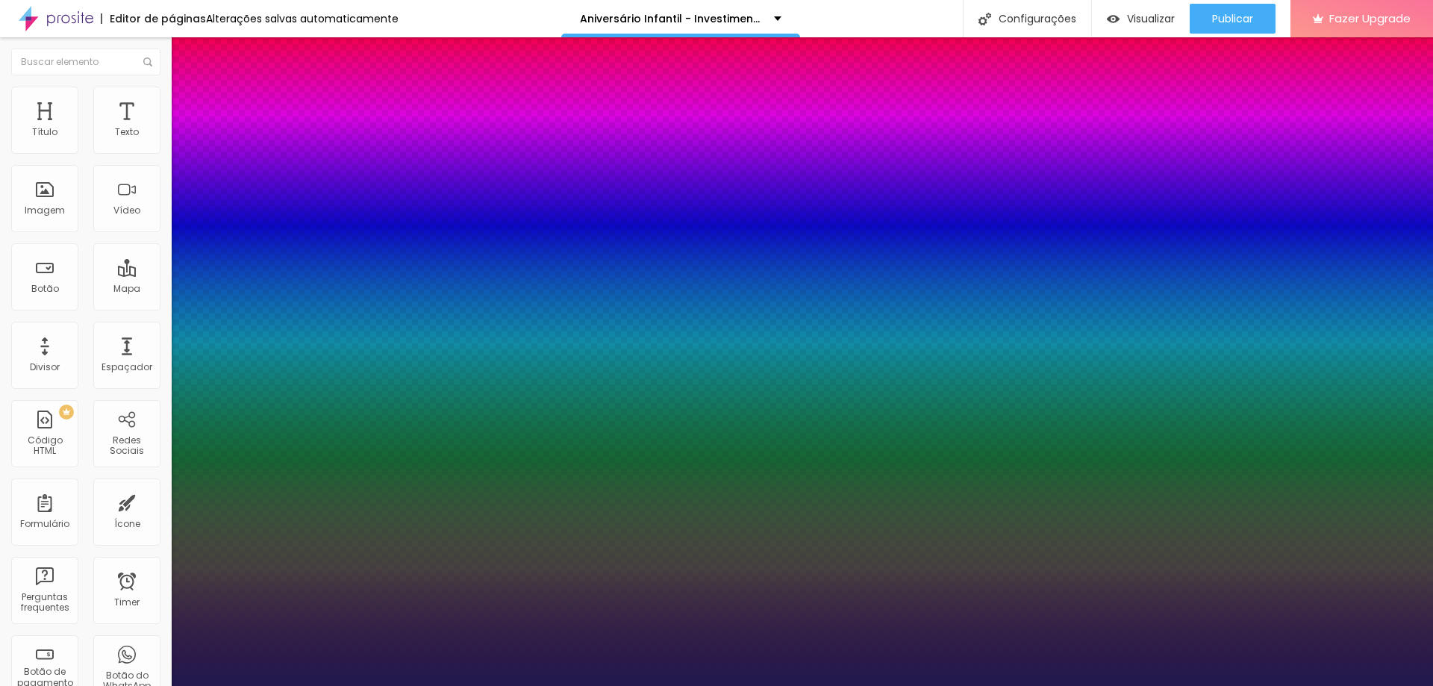
type input "38"
type input "1"
type input "37"
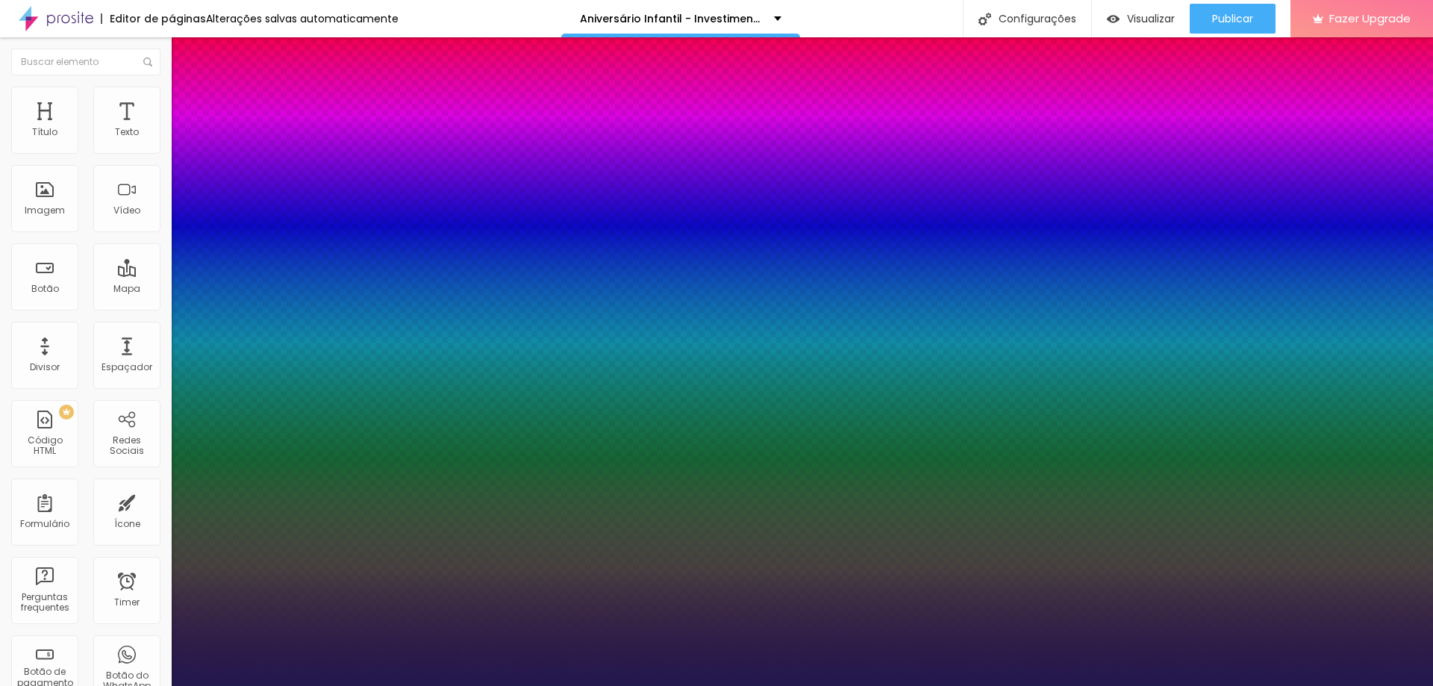
type input "1"
type input "36"
type input "1"
click at [1223, 685] on div at bounding box center [716, 686] width 1433 height 0
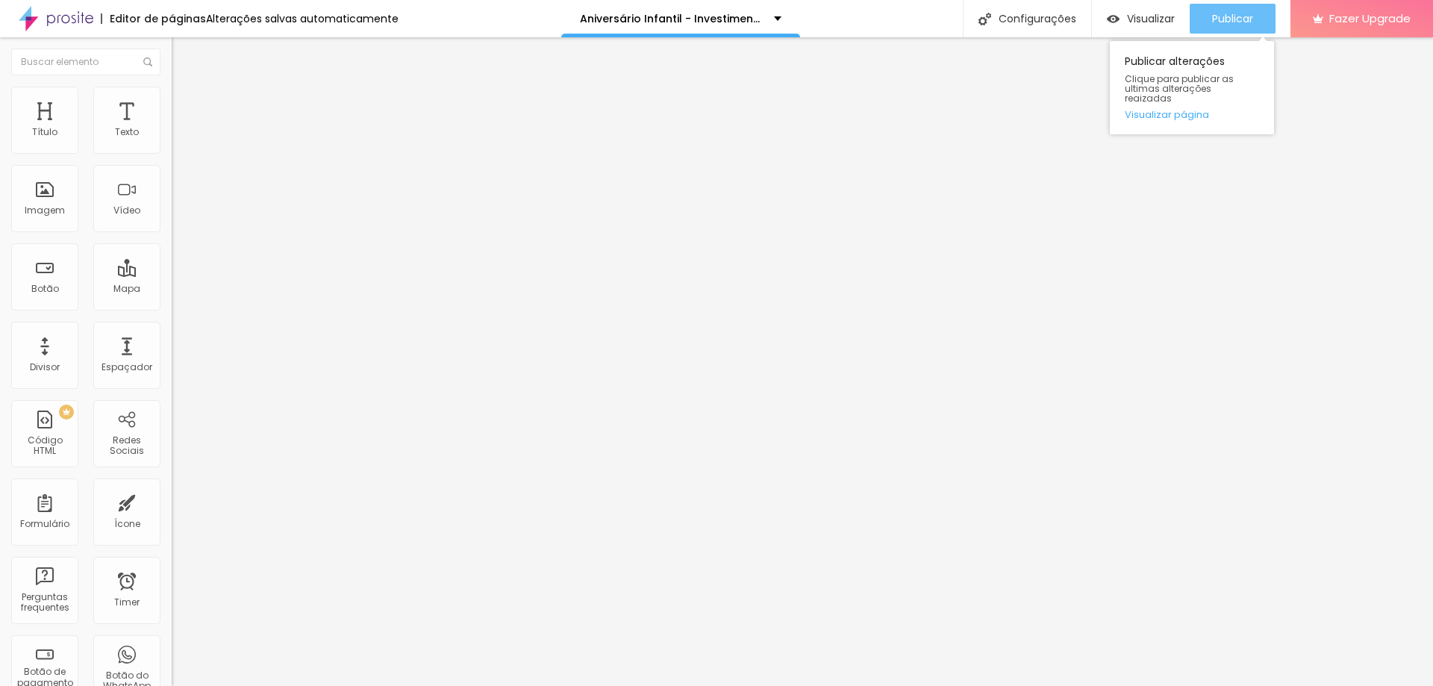
click at [1214, 23] on span "Publicar" at bounding box center [1232, 19] width 41 height 12
click at [178, 139] on icon "button" at bounding box center [182, 134] width 9 height 9
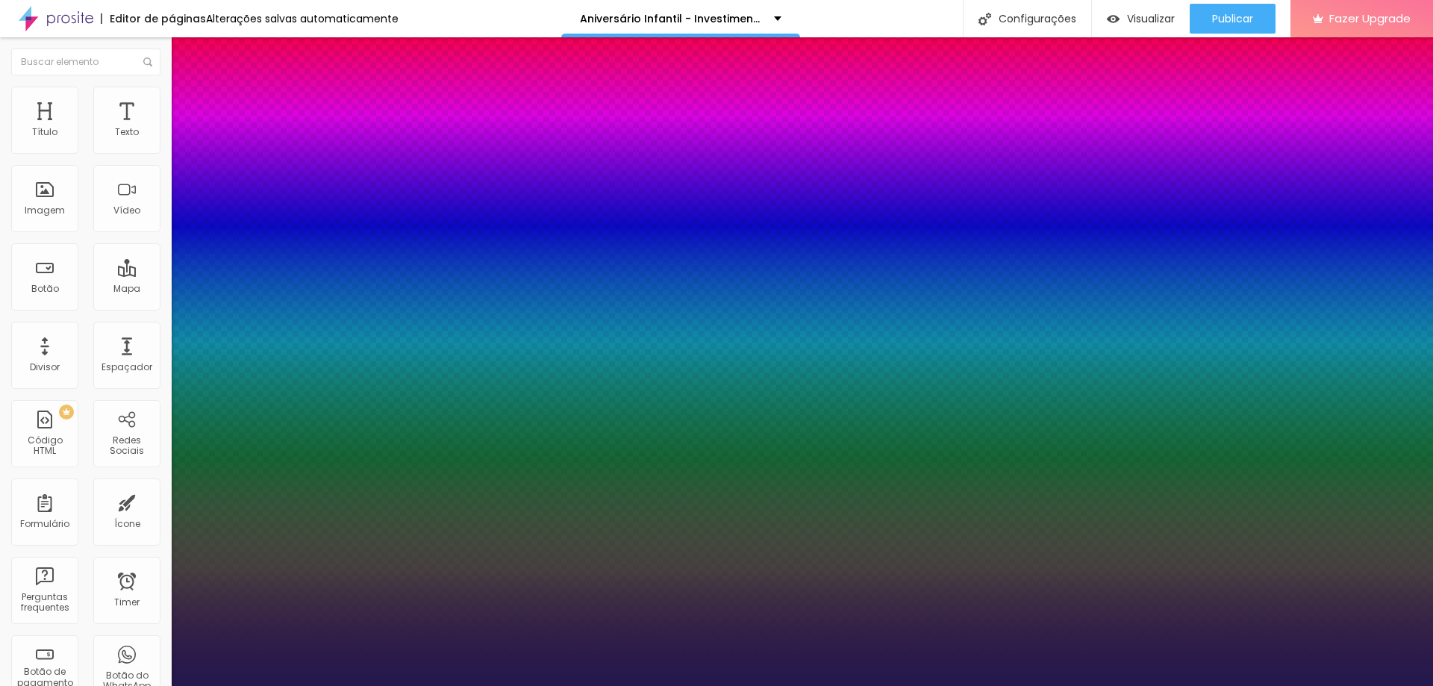
type input "1"
type input "35"
type input "1"
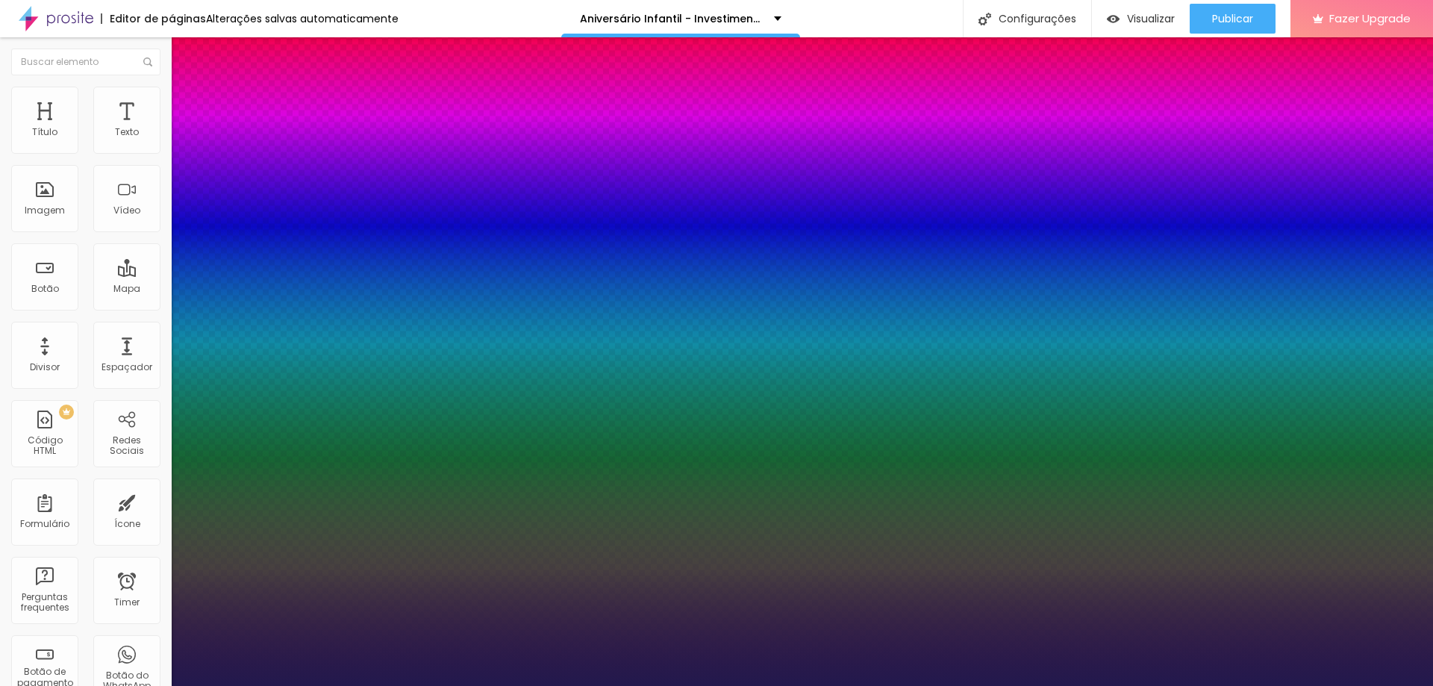
type input "34"
type input "1"
type input "33"
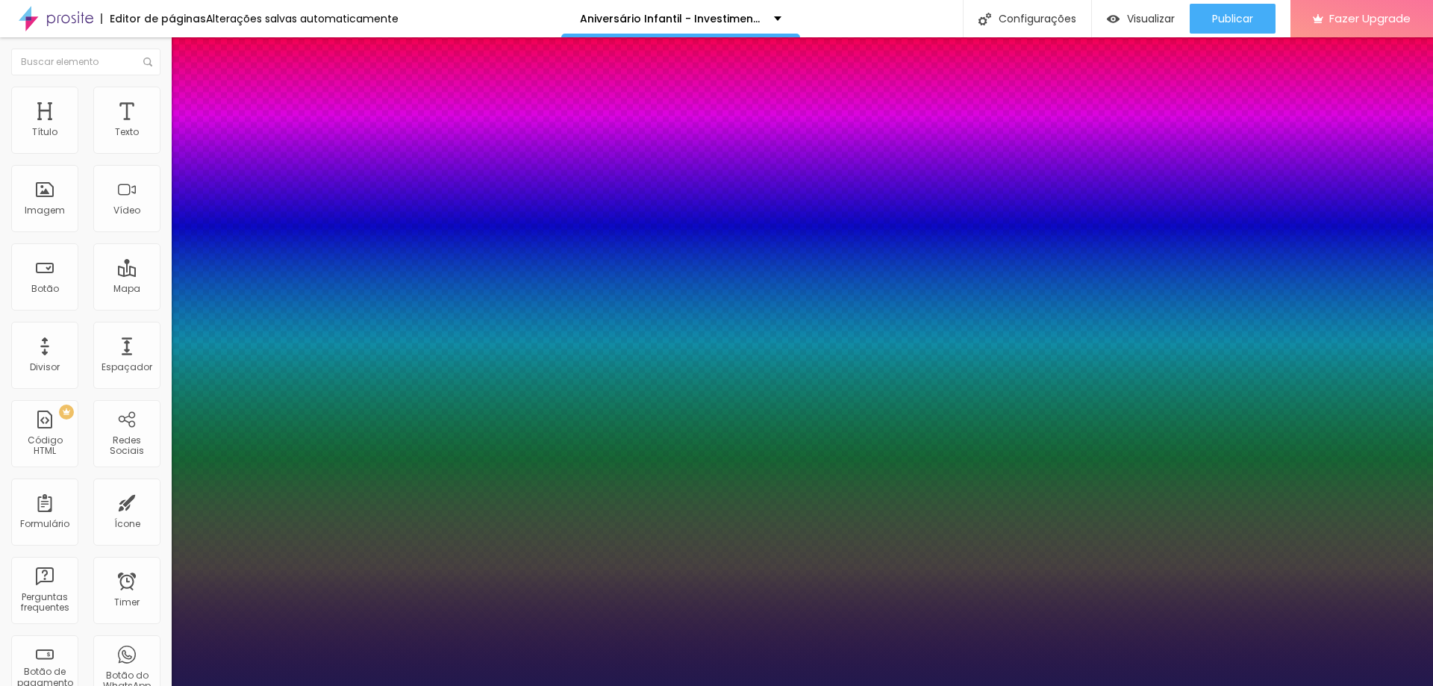
type input "1"
type input "32"
type input "1"
type input "31"
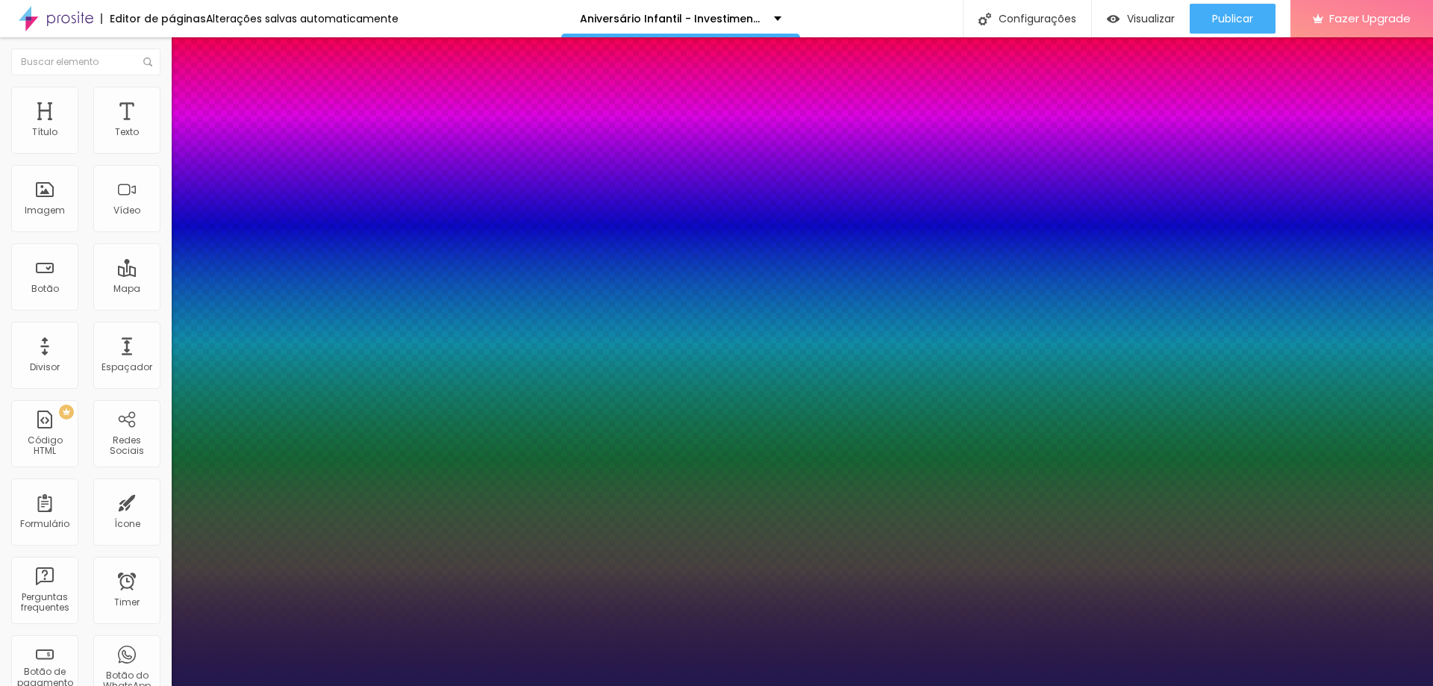
type input "31"
type input "1"
type input "30"
type input "1"
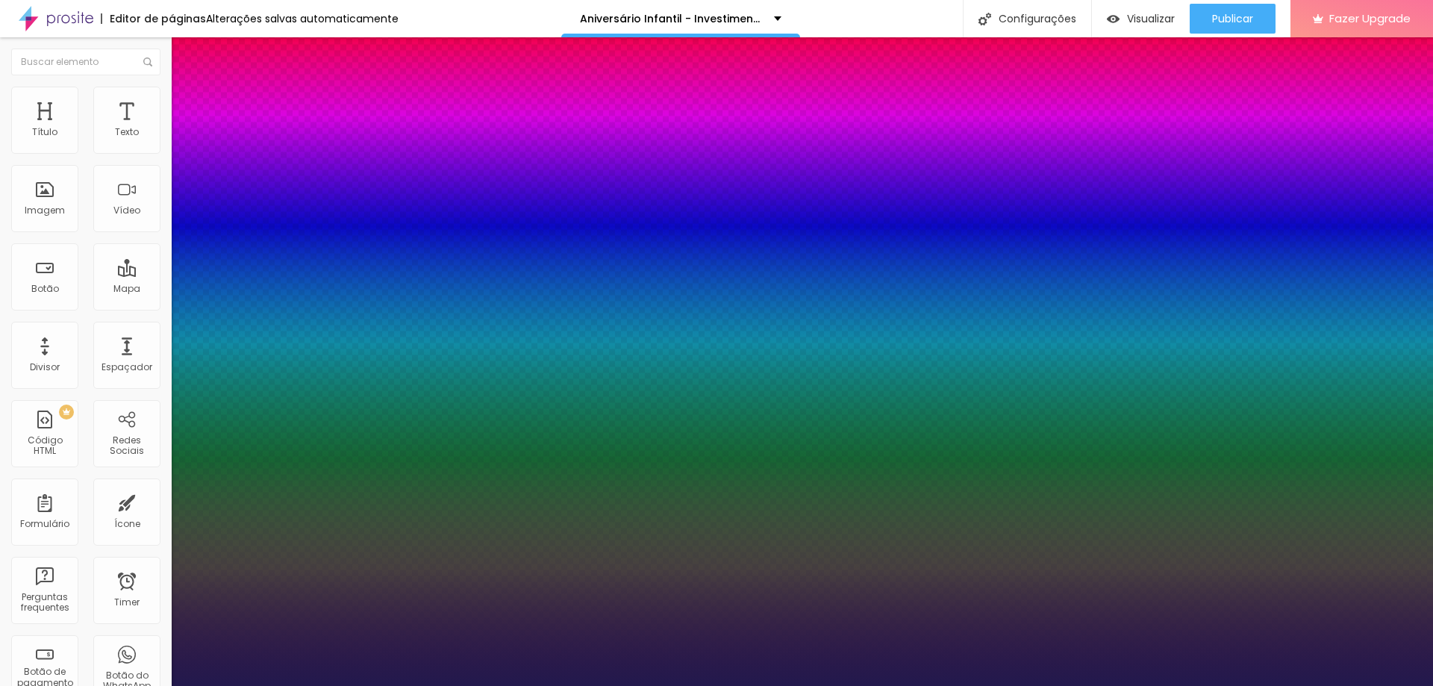
click at [1201, 685] on div at bounding box center [716, 686] width 1433 height 0
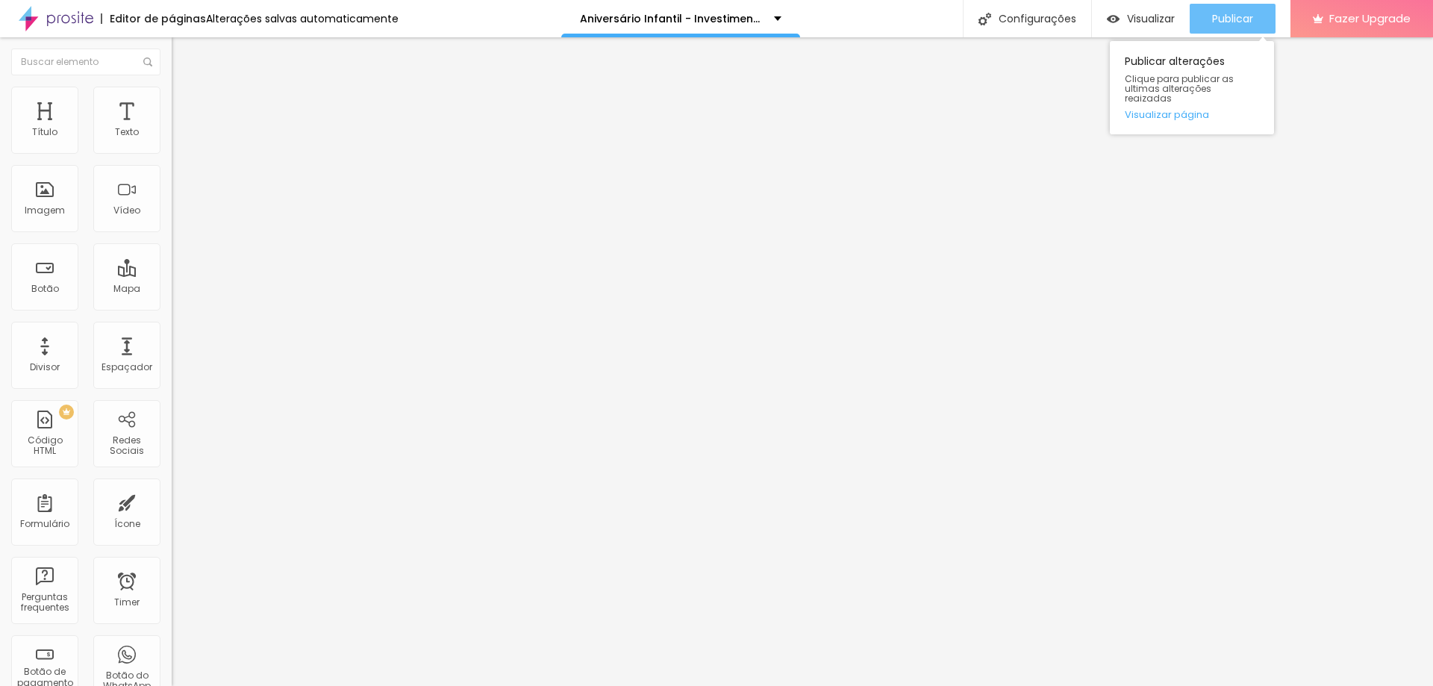
click at [1212, 20] on span "Publicar" at bounding box center [1232, 19] width 41 height 12
click at [185, 100] on span "Avançado" at bounding box center [209, 96] width 49 height 13
drag, startPoint x: 9, startPoint y: 228, endPoint x: 0, endPoint y: 219, distance: 13.2
click at [172, 220] on div "20 Espaço de cima 0 Espaço de baixo ID Html sonhodecrianca Classes Html Visível…" at bounding box center [258, 416] width 172 height 628
type input "D"
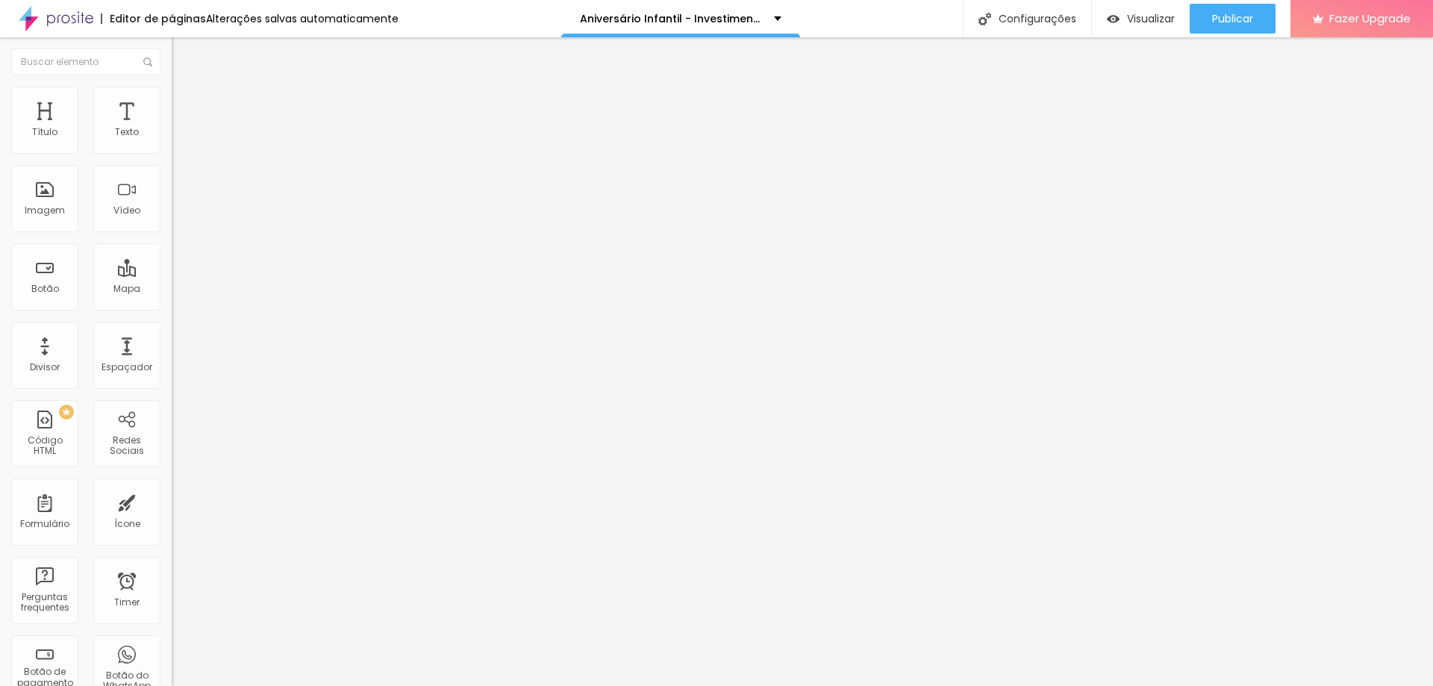
type input "diversaogarantida"
click at [179, 137] on icon "button" at bounding box center [182, 134] width 6 height 6
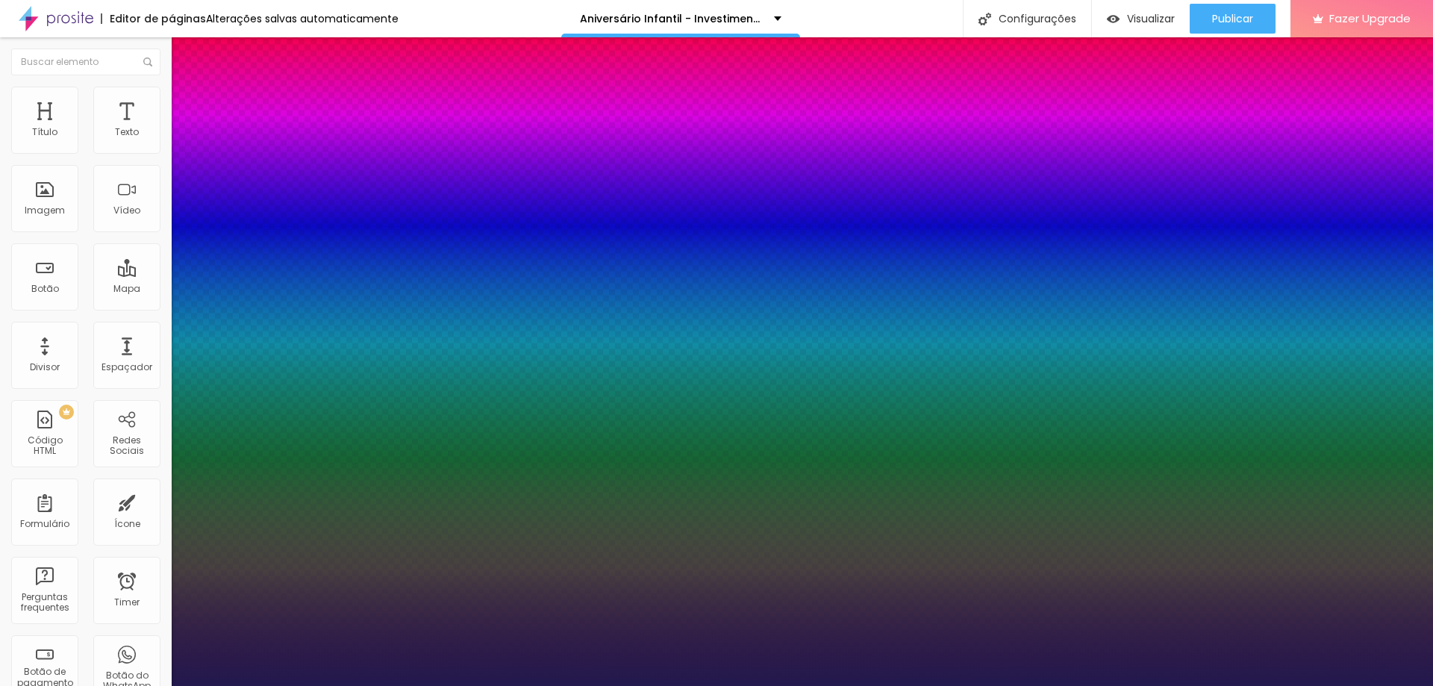
type input "1"
type input "31"
type input "1"
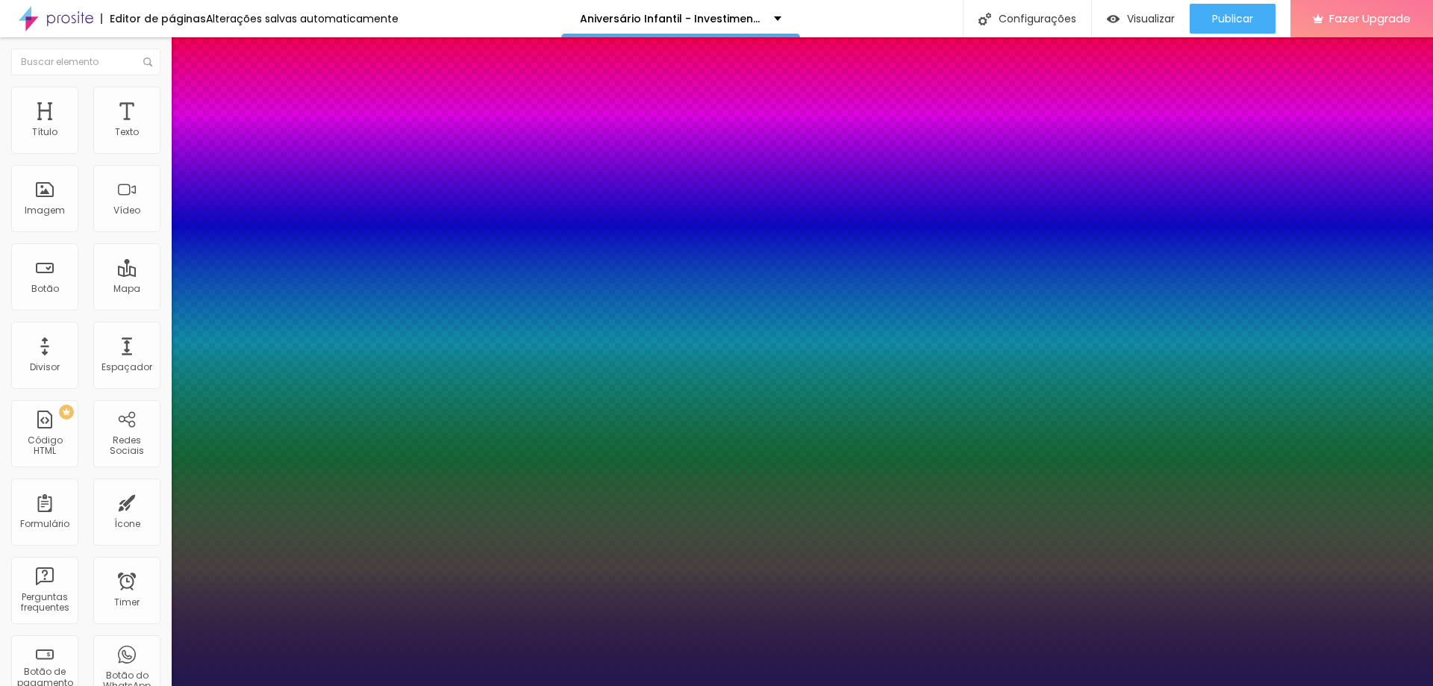
type input "32"
type input "1"
type input "33"
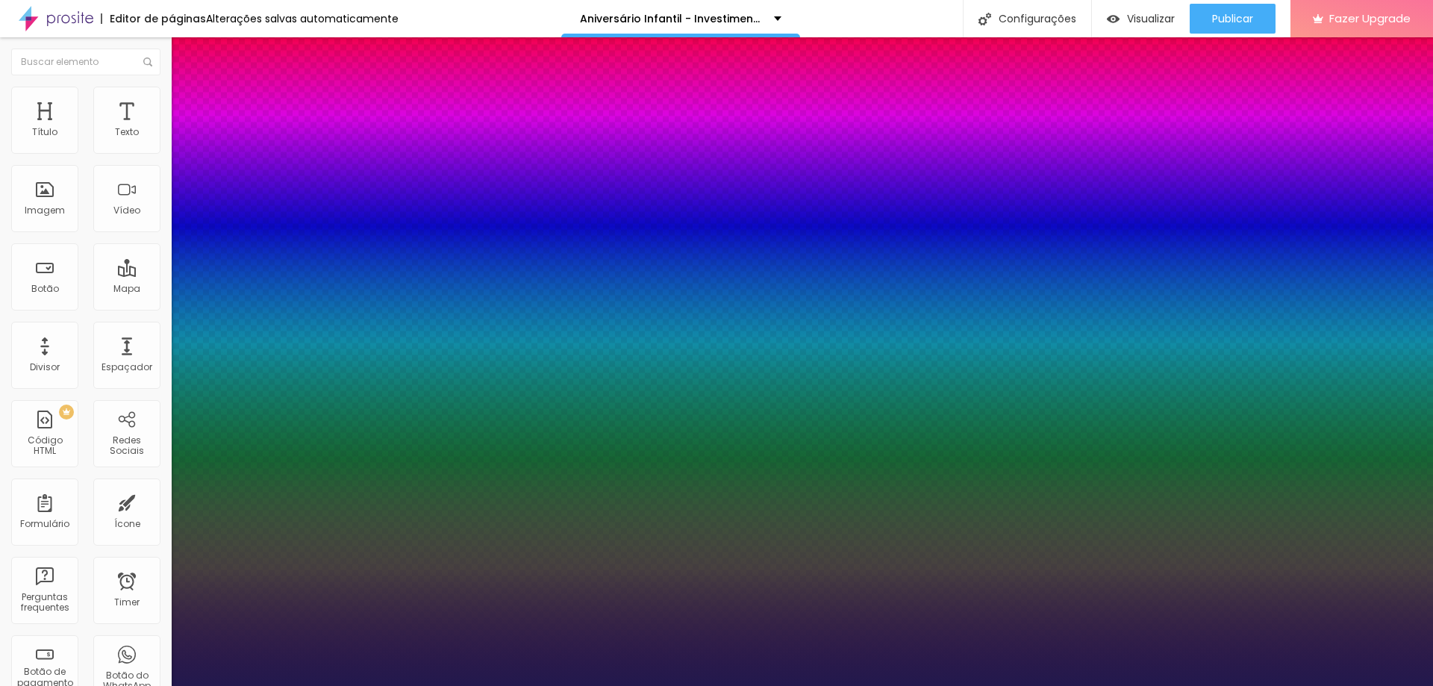
type input "1"
type input "34"
type input "1"
type input "35"
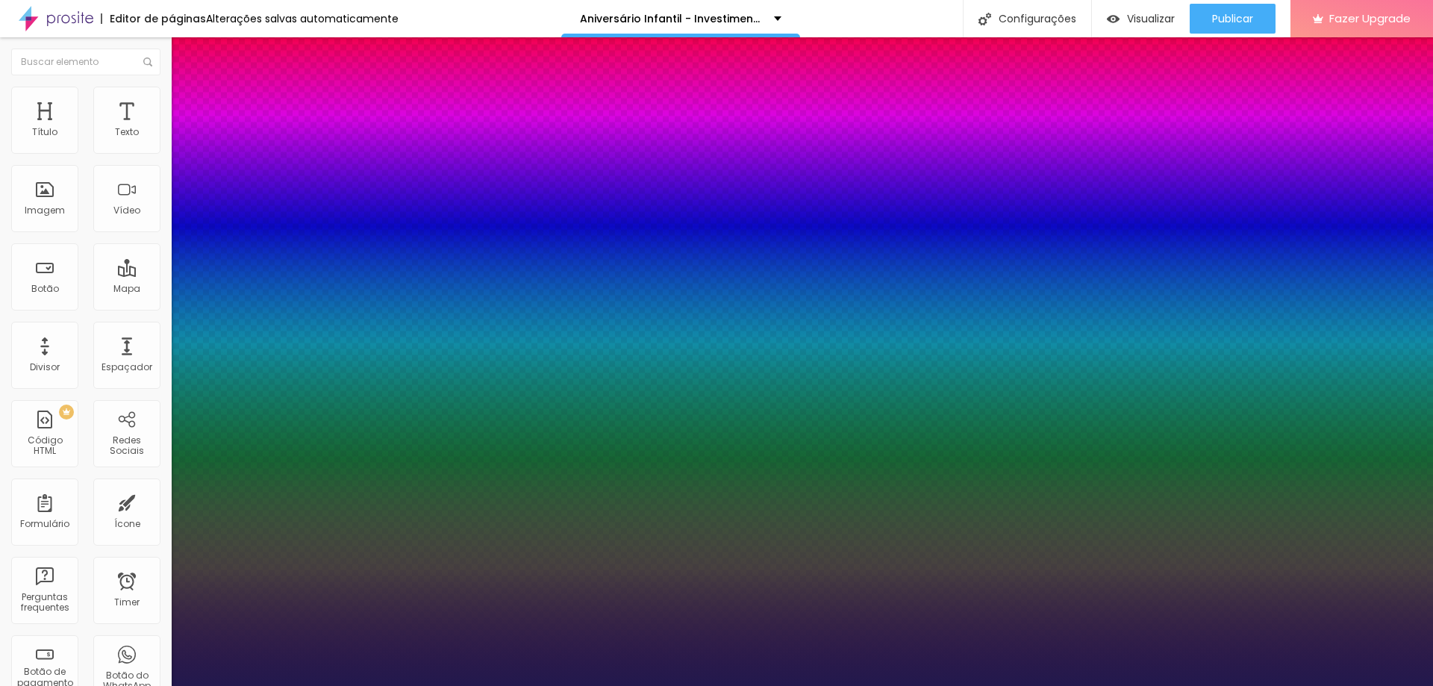
type input "35"
type input "1"
click at [1241, 685] on div at bounding box center [716, 686] width 1433 height 0
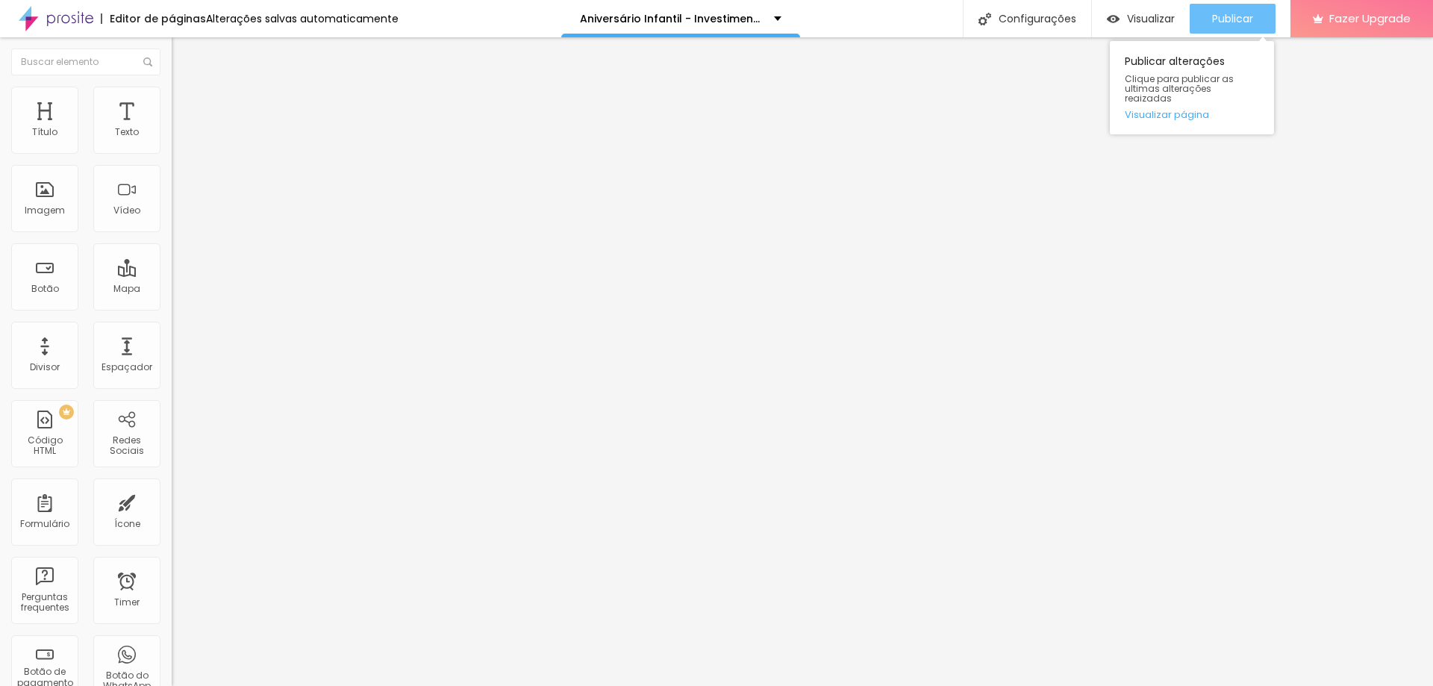
click at [1218, 22] on span "Publicar" at bounding box center [1232, 19] width 41 height 12
click at [1238, 20] on span "Publicar" at bounding box center [1232, 19] width 41 height 12
click at [178, 139] on icon "button" at bounding box center [182, 134] width 9 height 9
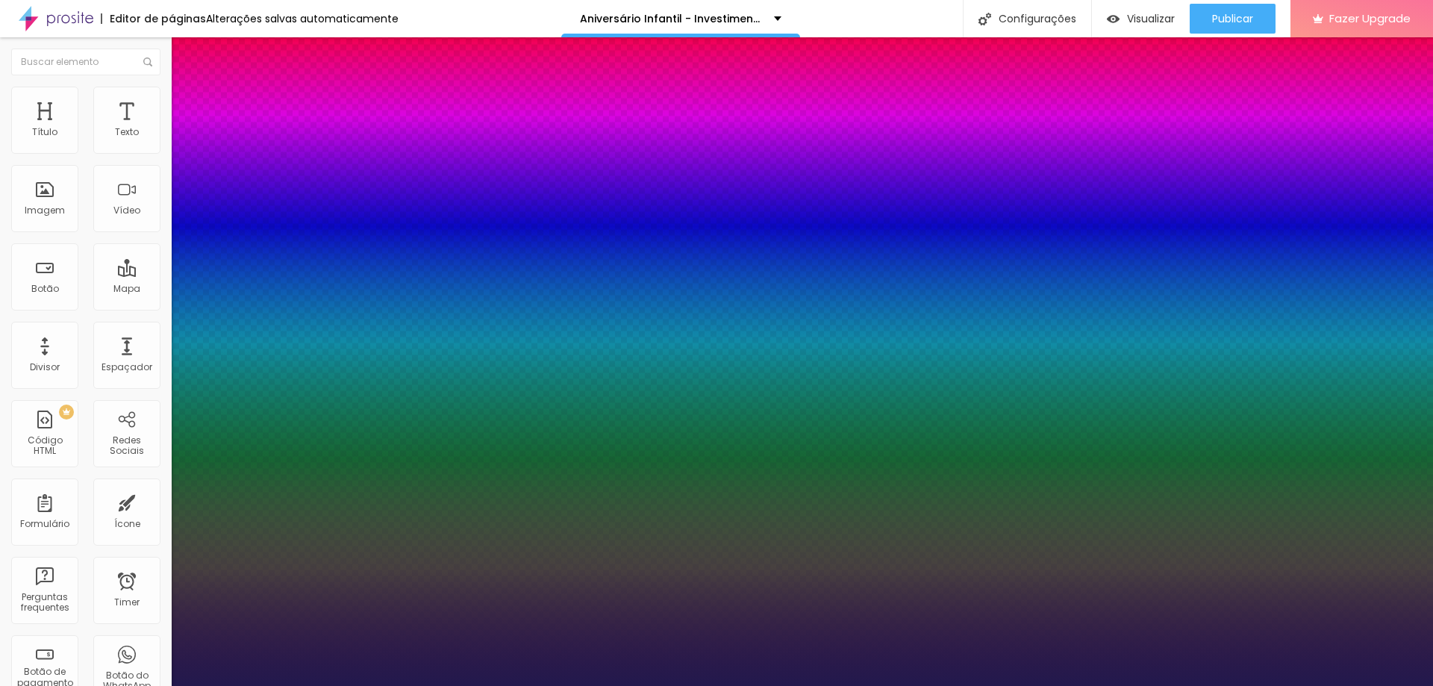
click at [1292, 685] on div at bounding box center [716, 686] width 1433 height 0
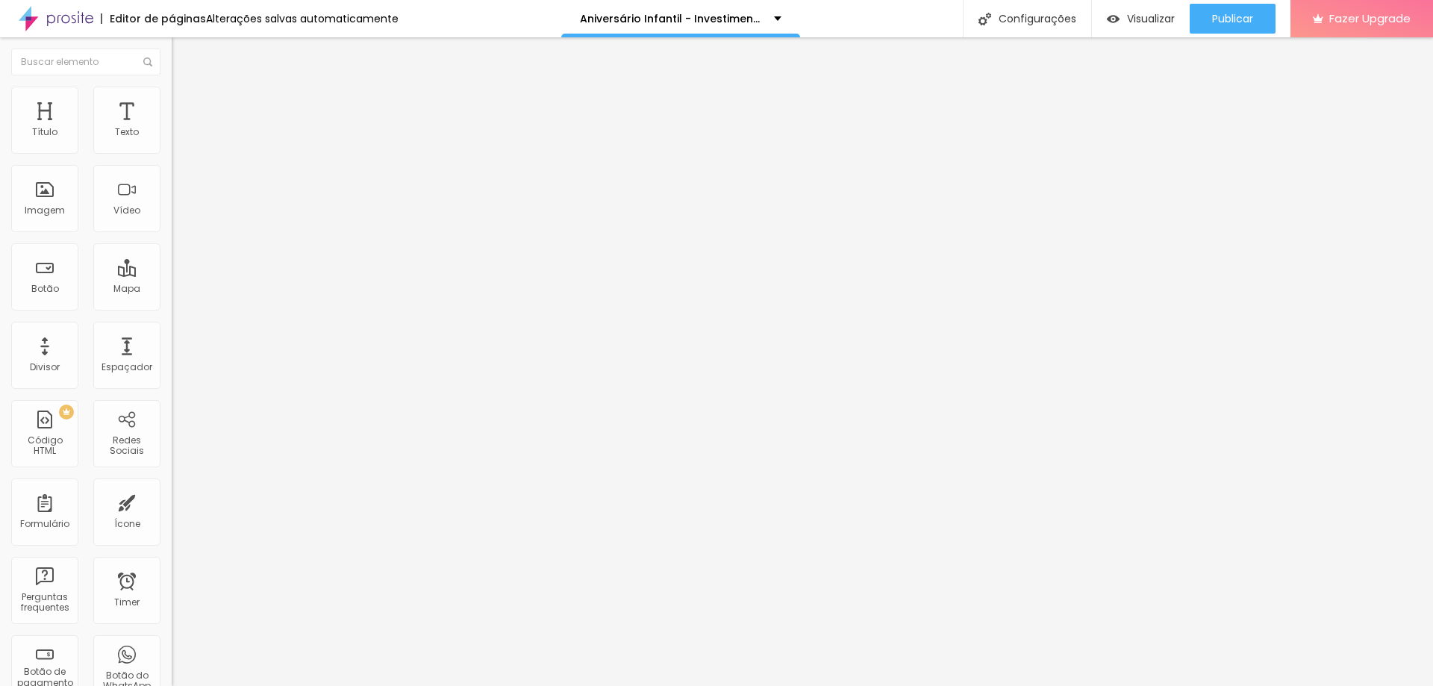
click at [178, 139] on icon "button" at bounding box center [182, 134] width 9 height 9
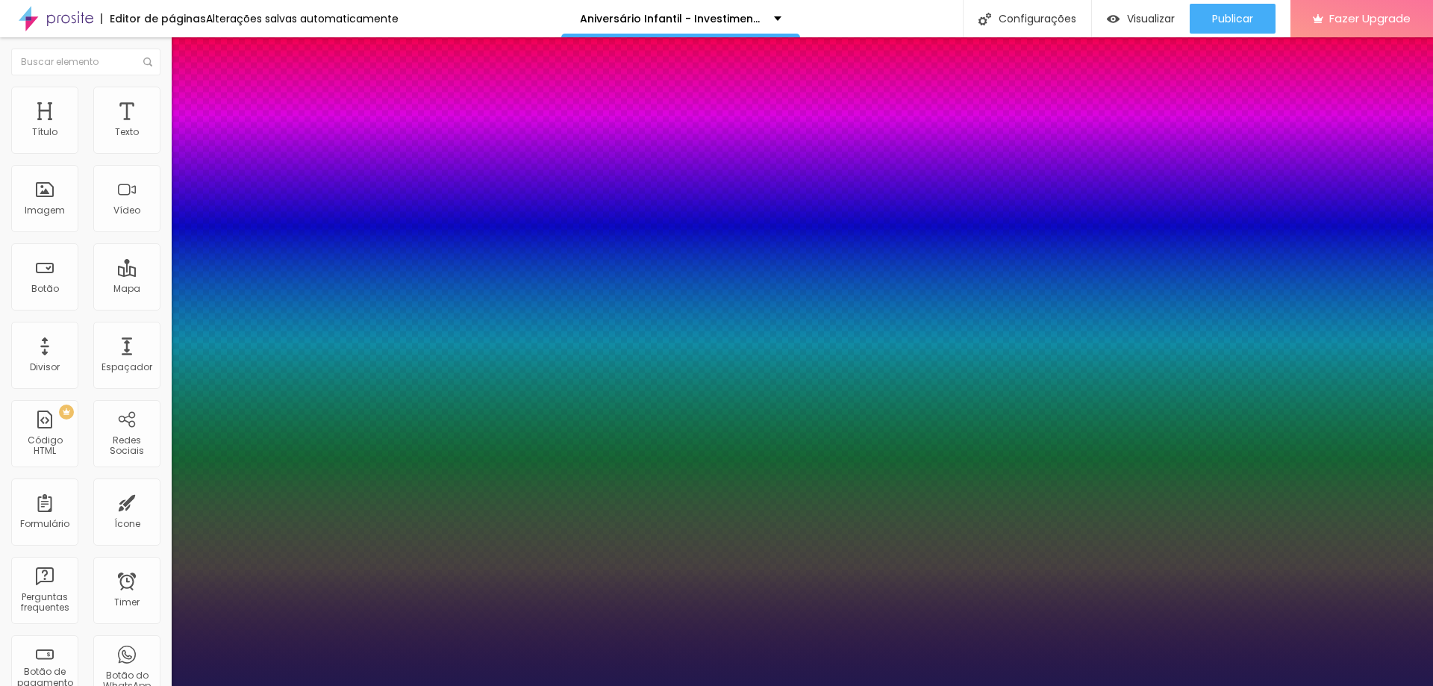
drag, startPoint x: 320, startPoint y: 255, endPoint x: 380, endPoint y: 255, distance: 59.7
click at [380, 255] on body "Editor de páginas Alterações salvas automaticamente Aniversário Infantil - Inve…" at bounding box center [716, 343] width 1433 height 686
click at [403, 685] on div at bounding box center [716, 686] width 1433 height 0
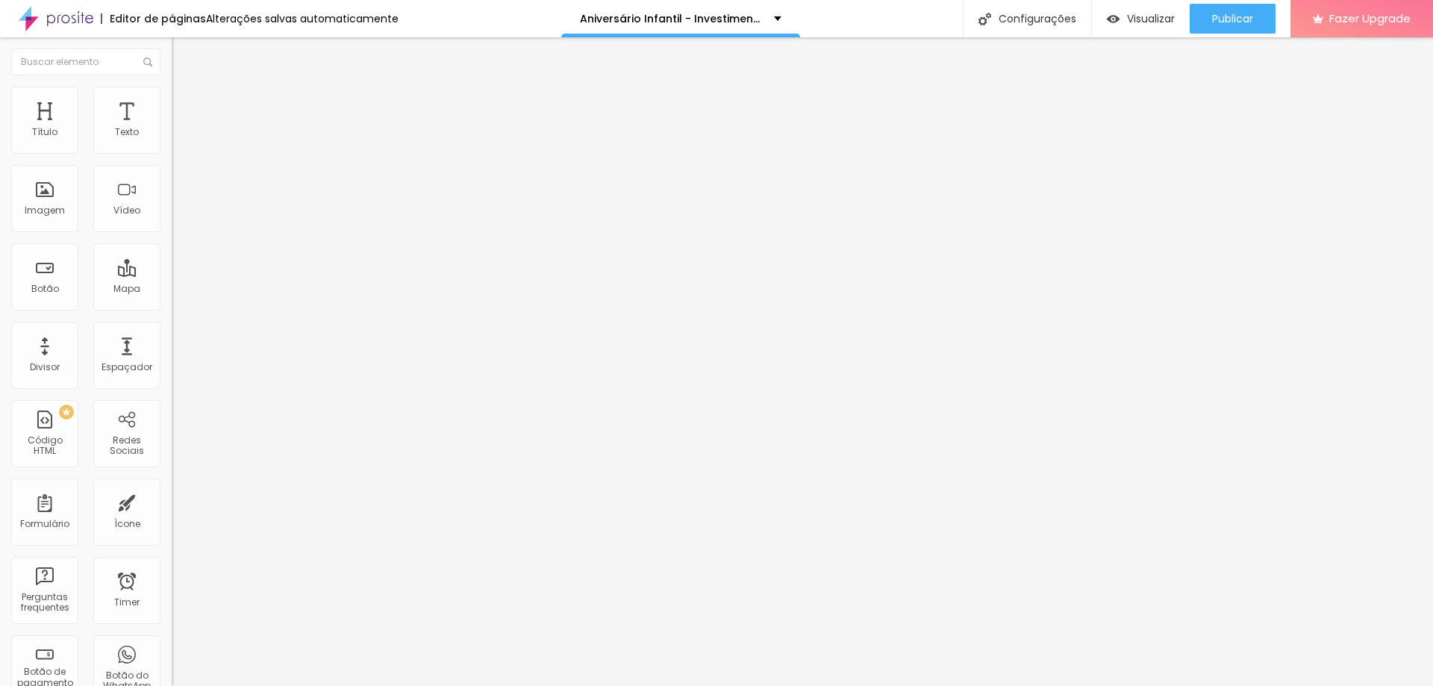
click at [185, 103] on span "Avançado" at bounding box center [209, 96] width 49 height 13
drag, startPoint x: 143, startPoint y: 175, endPoint x: 167, endPoint y: 178, distance: 24.8
click at [172, 178] on div "20 Espaço de cima 0 Espaço de baixo ID Html diversaogarantida Classes Html Visí…" at bounding box center [258, 416] width 172 height 628
click at [1223, 22] on span "Publicar" at bounding box center [1232, 19] width 41 height 12
click at [178, 139] on icon "button" at bounding box center [182, 134] width 9 height 9
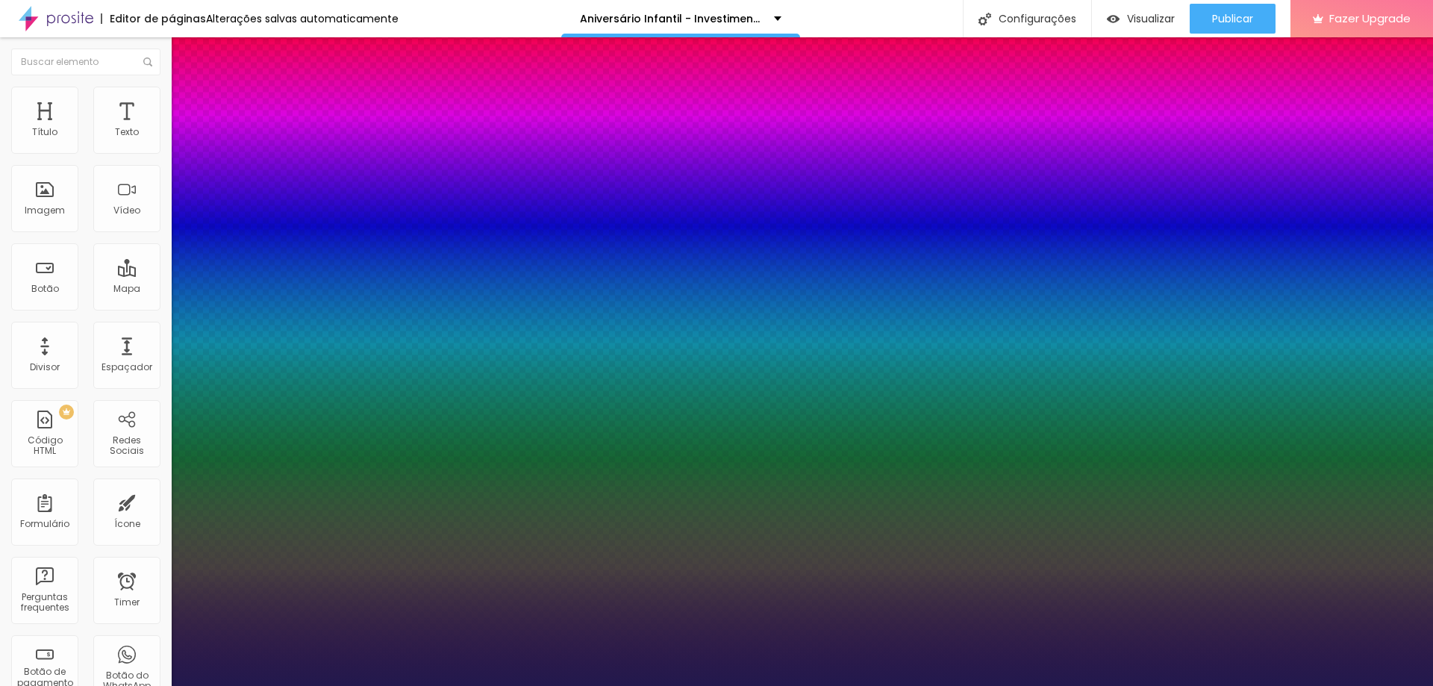
click at [143, 685] on div at bounding box center [716, 686] width 1433 height 0
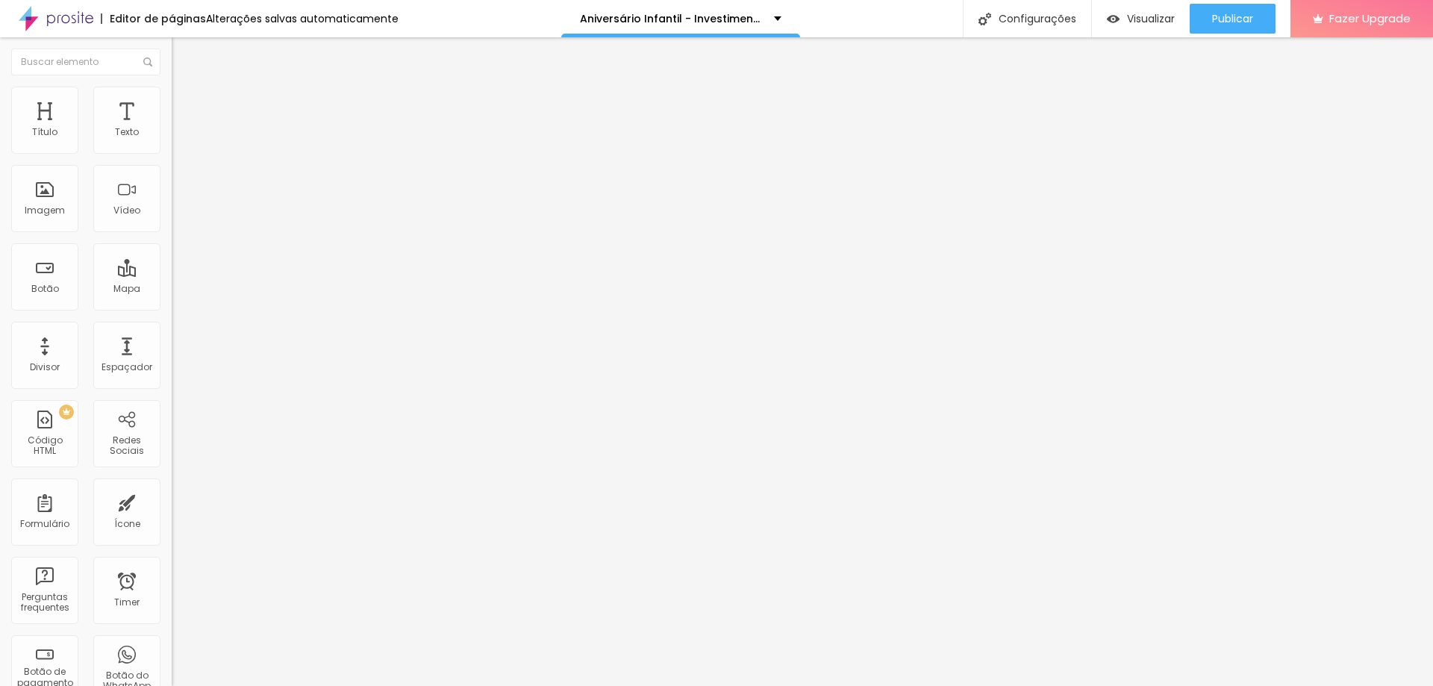
click at [172, 97] on ul "Estilo Avançado" at bounding box center [258, 87] width 172 height 30
click at [172, 97] on li "Avançado" at bounding box center [258, 94] width 172 height 15
click at [172, 87] on li "Avançado" at bounding box center [258, 94] width 172 height 15
click at [172, 499] on input "0" at bounding box center [204, 507] width 64 height 16
click at [172, 128] on span "Trocar imagem" at bounding box center [212, 122] width 81 height 13
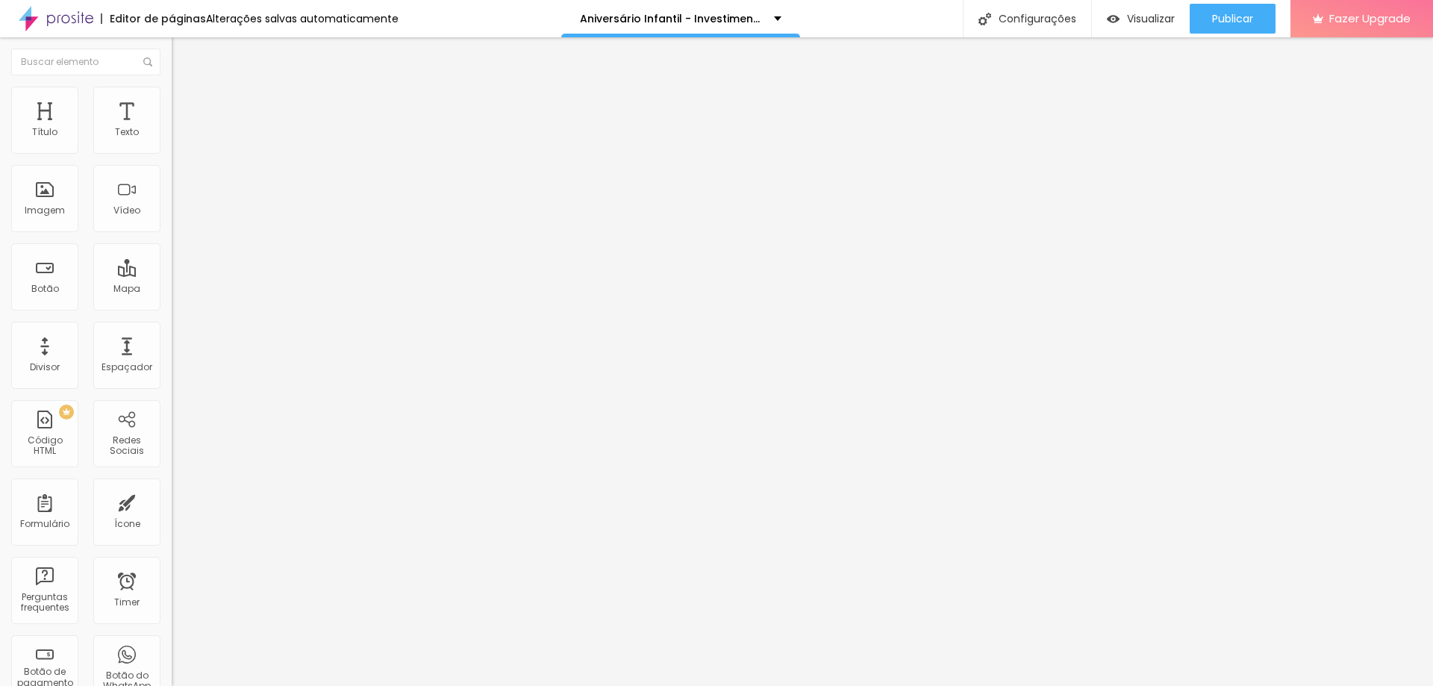
click at [1251, 16] on span "Publicar" at bounding box center [1232, 19] width 41 height 12
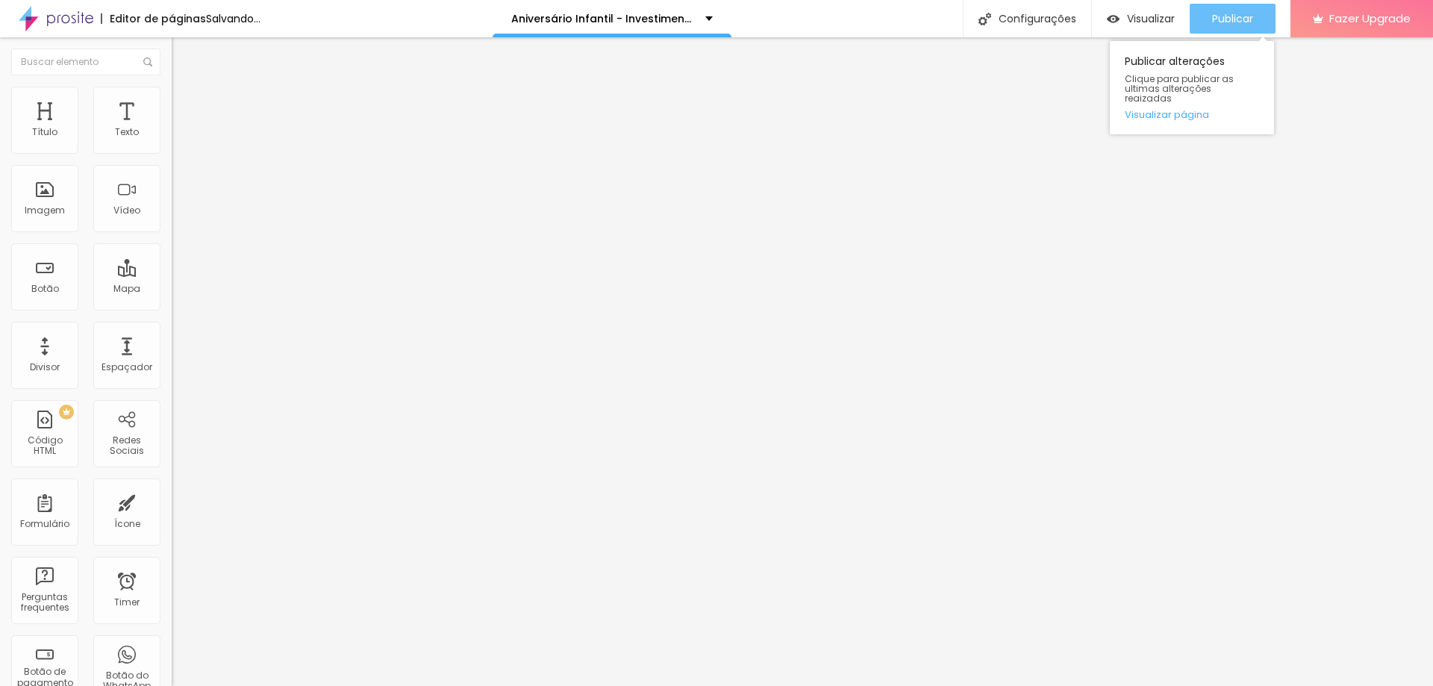
click at [1255, 19] on button "Publicar" at bounding box center [1233, 19] width 86 height 30
click at [1212, 25] on span "Publicar" at bounding box center [1232, 19] width 41 height 12
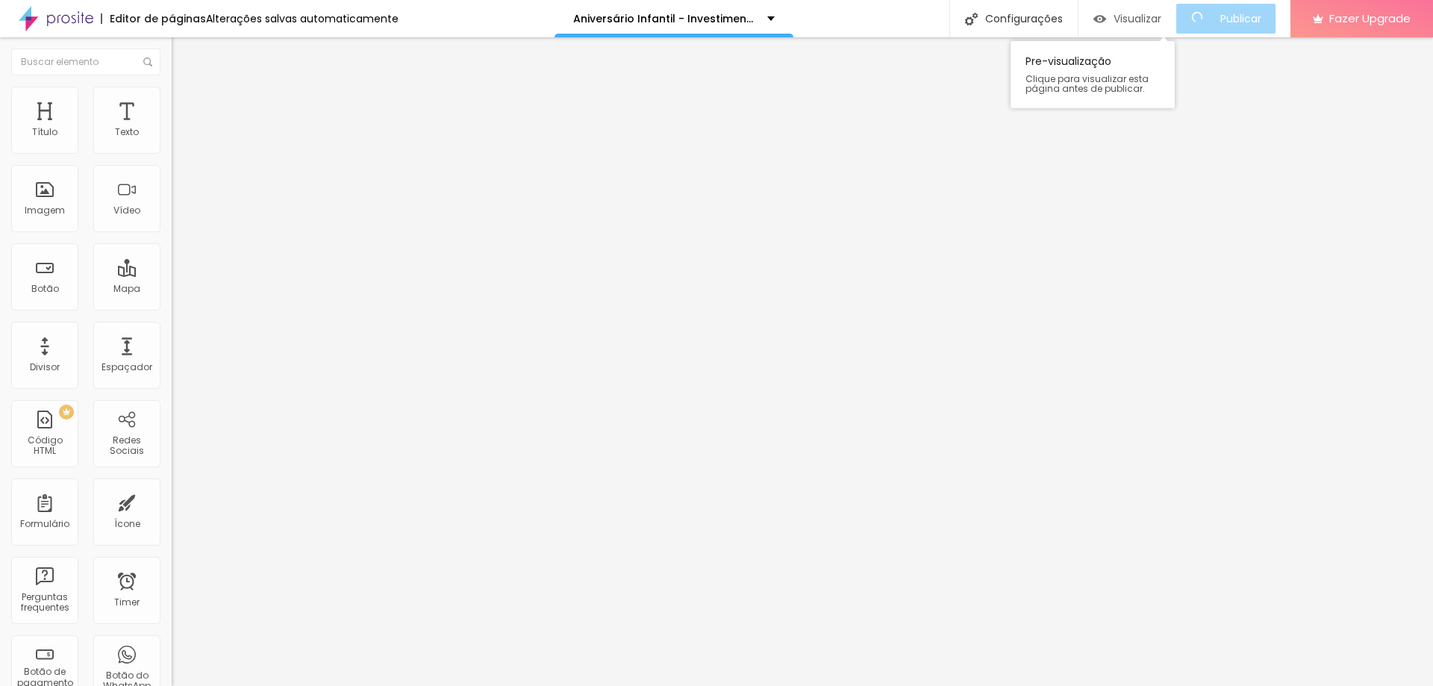
click at [1126, 24] on span "Visualizar" at bounding box center [1138, 19] width 48 height 12
click at [185, 103] on span "Estilo" at bounding box center [196, 96] width 23 height 13
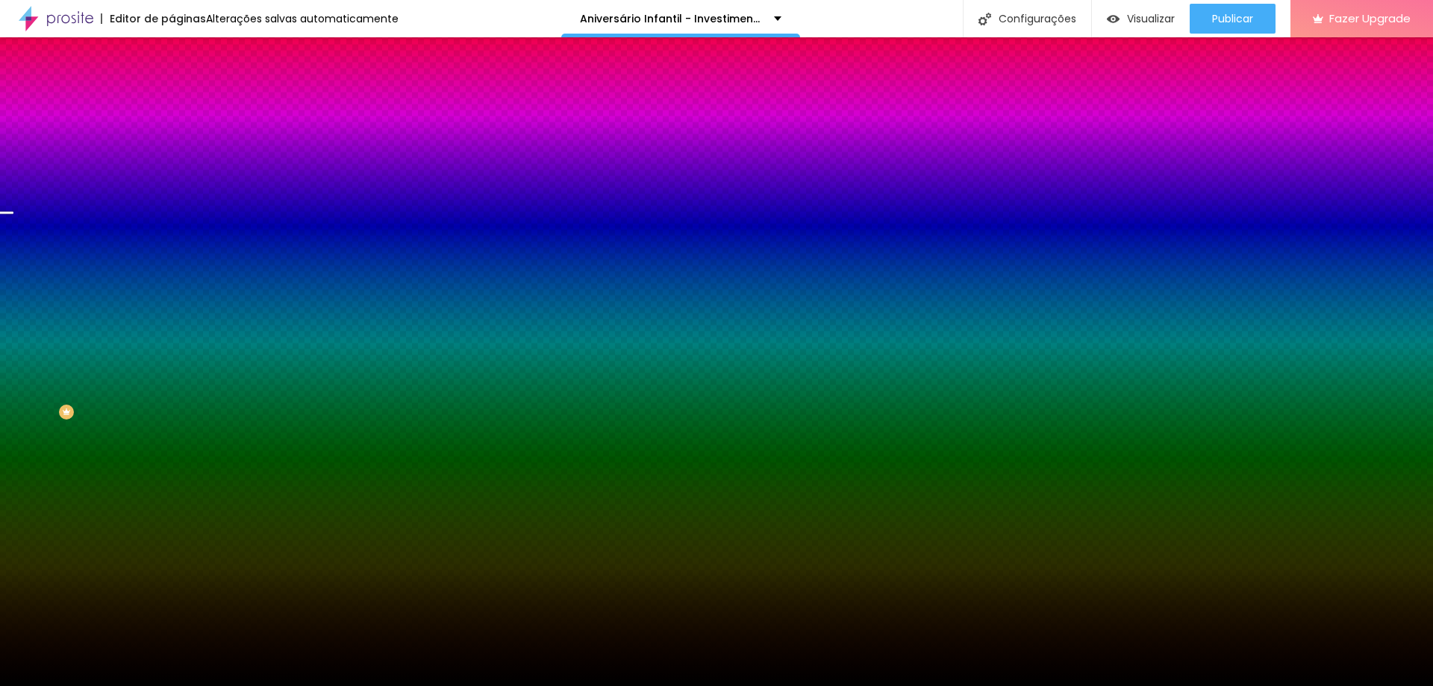
click at [185, 105] on span "Avançado" at bounding box center [209, 111] width 49 height 13
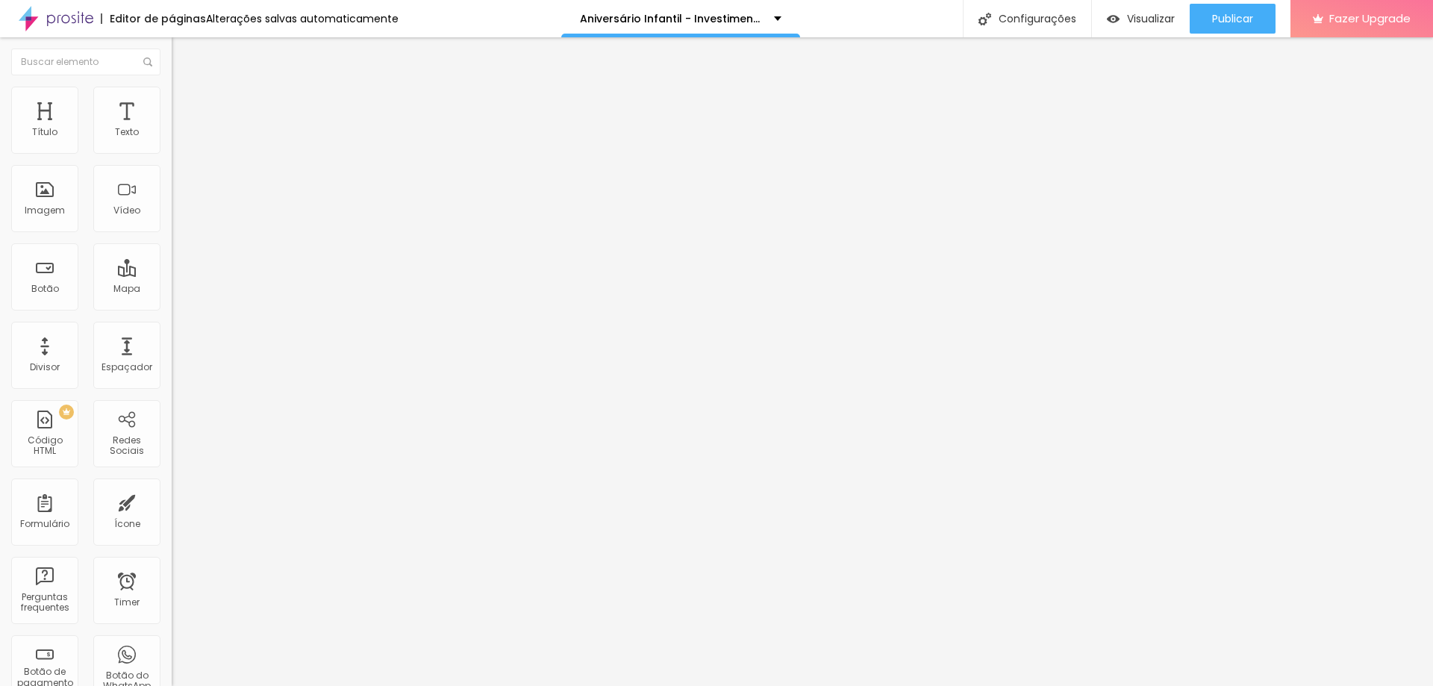
drag, startPoint x: 78, startPoint y: 172, endPoint x: -64, endPoint y: 171, distance: 141.8
click at [0, 171] on html "Editor de páginas Alterações salvas automaticamente Aniversário Infantil - Inve…" at bounding box center [716, 343] width 1433 height 686
paste input "QUERO ESSE PACOTE!"
click at [172, 99] on li "Estilo" at bounding box center [258, 94] width 172 height 15
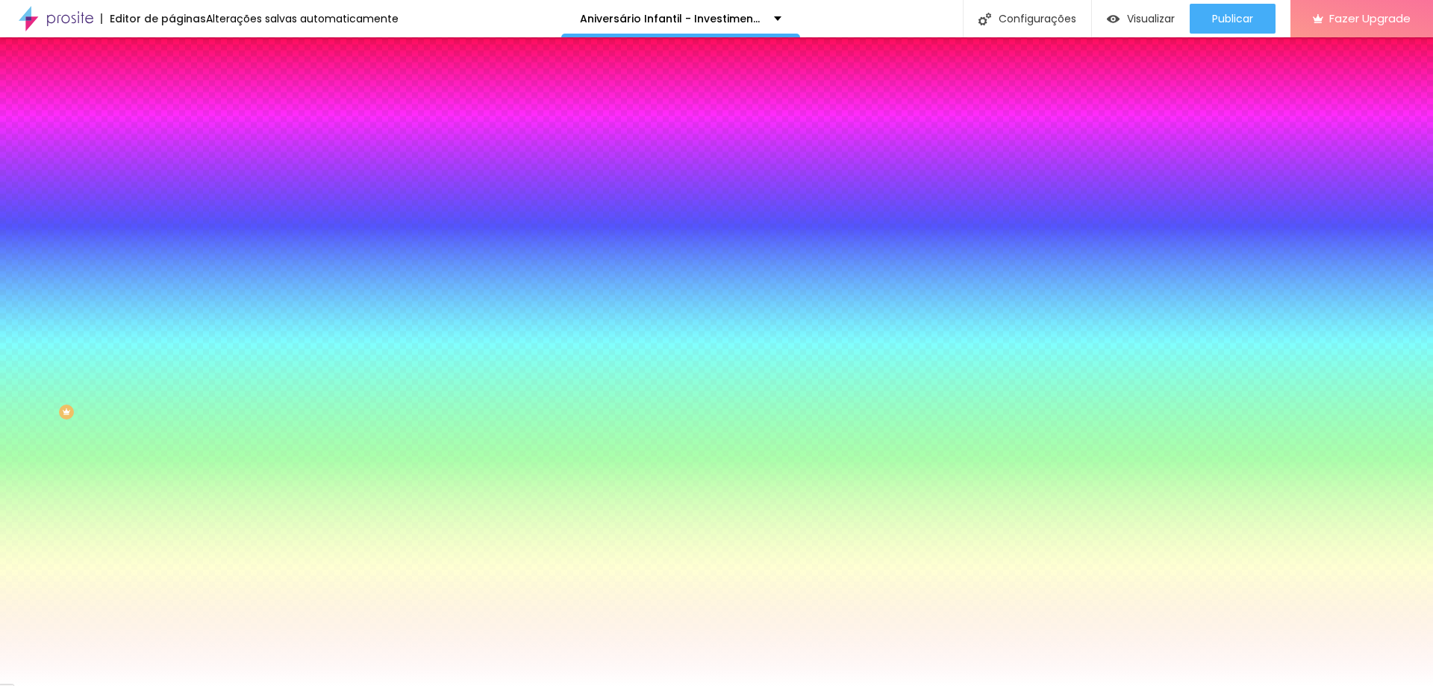
click at [172, 102] on img at bounding box center [178, 108] width 13 height 13
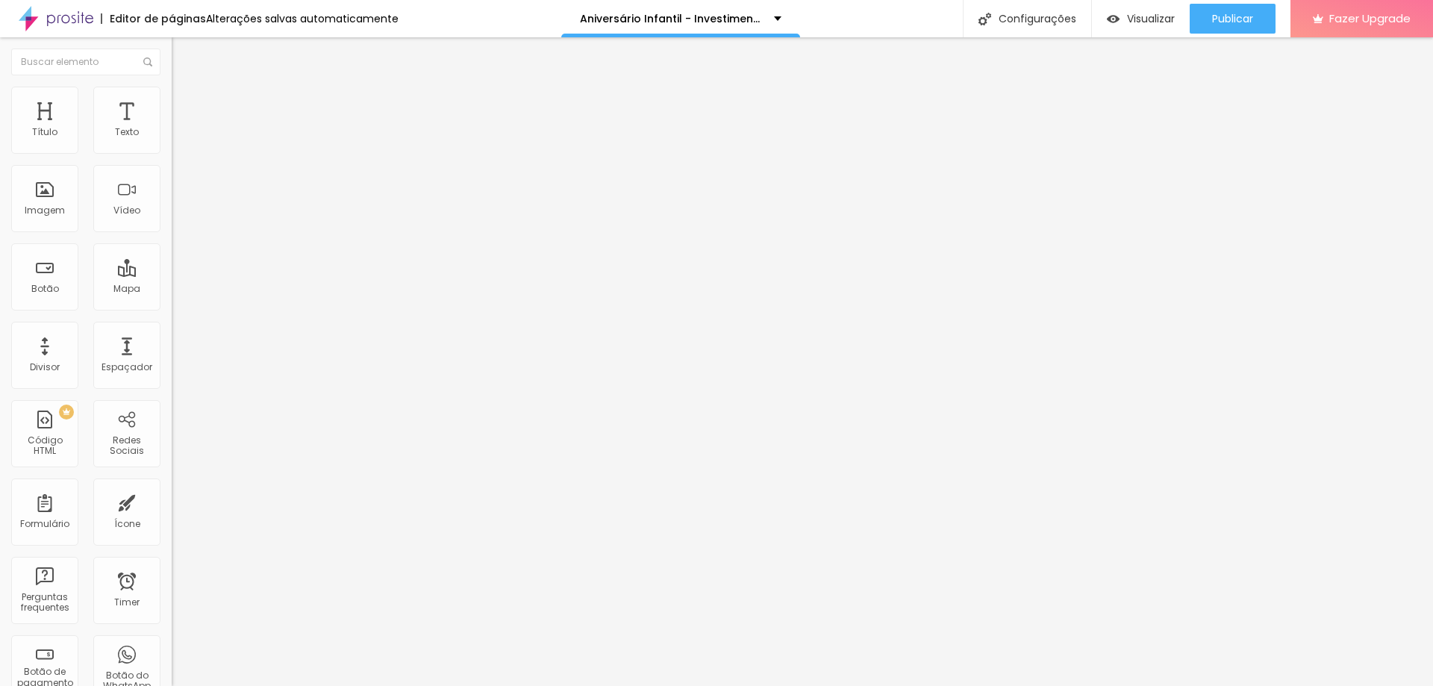
click at [172, 85] on img at bounding box center [178, 78] width 13 height 13
click at [183, 53] on img "button" at bounding box center [189, 55] width 12 height 12
click at [172, 232] on span "Normal" at bounding box center [189, 228] width 34 height 13
click at [172, 267] on span "Grande" at bounding box center [189, 261] width 35 height 13
click at [172, 253] on span "Normal" at bounding box center [189, 246] width 34 height 13
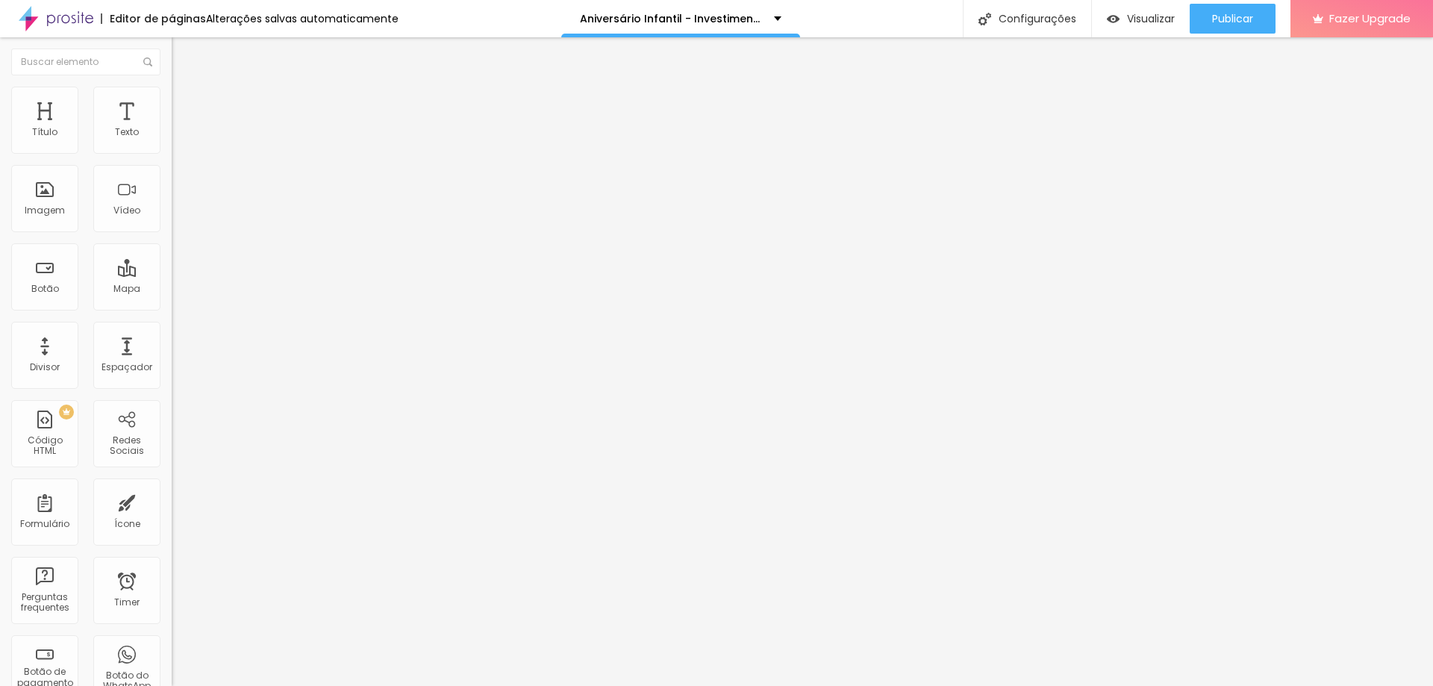
click at [181, 137] on span "Trocar icone" at bounding box center [214, 131] width 66 height 13
drag, startPoint x: 550, startPoint y: 131, endPoint x: 414, endPoint y: 125, distance: 136.7
click at [181, 137] on span "Trocar icone" at bounding box center [214, 131] width 66 height 13
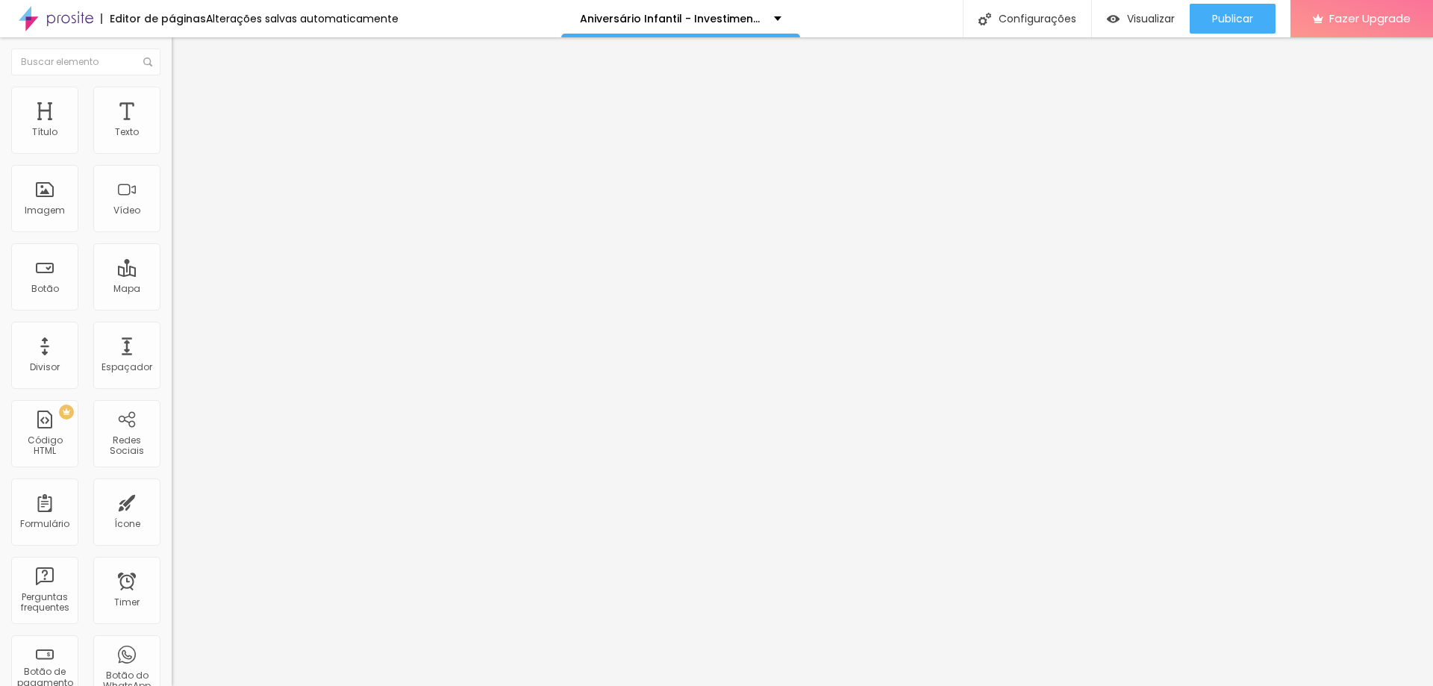
drag, startPoint x: 480, startPoint y: 208, endPoint x: 495, endPoint y: 231, distance: 27.5
click at [172, 96] on img at bounding box center [178, 93] width 13 height 13
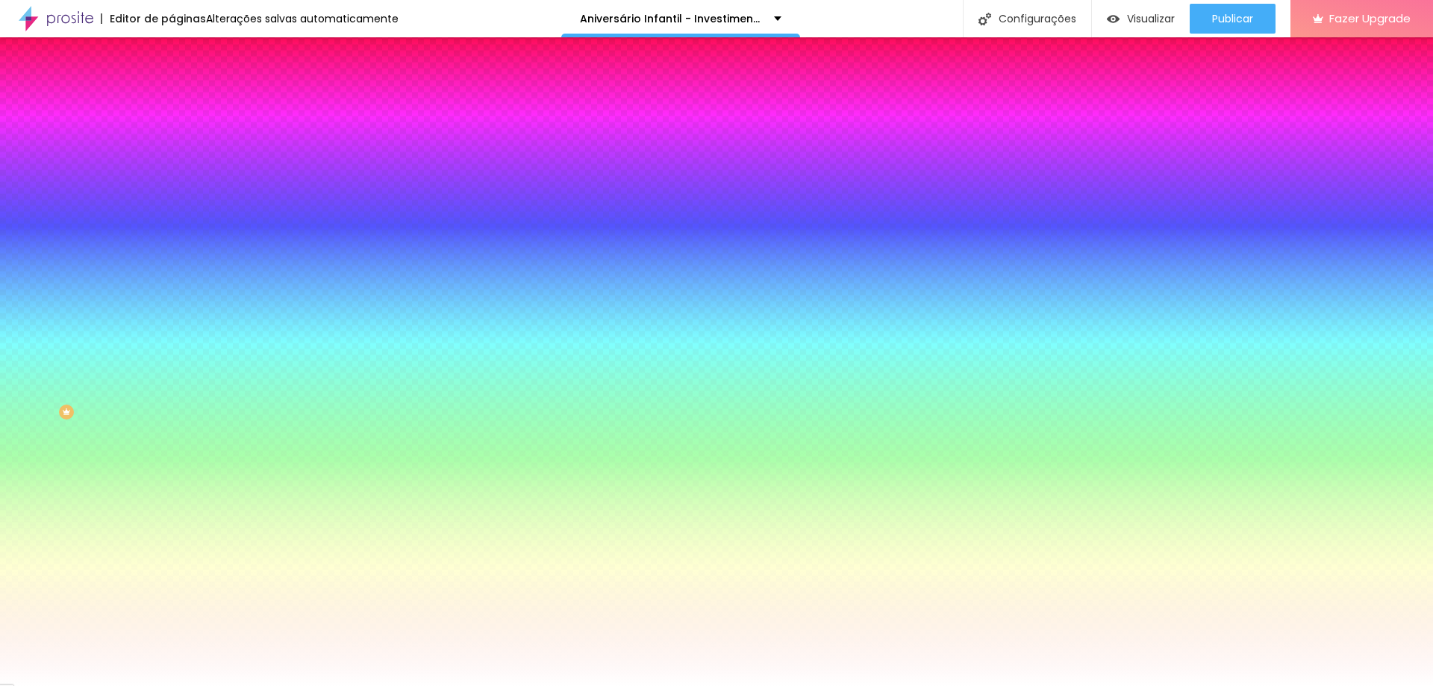
click at [178, 227] on icon "button" at bounding box center [182, 231] width 9 height 9
drag, startPoint x: 166, startPoint y: 277, endPoint x: 207, endPoint y: 278, distance: 40.3
click at [335, 685] on div at bounding box center [716, 686] width 1433 height 0
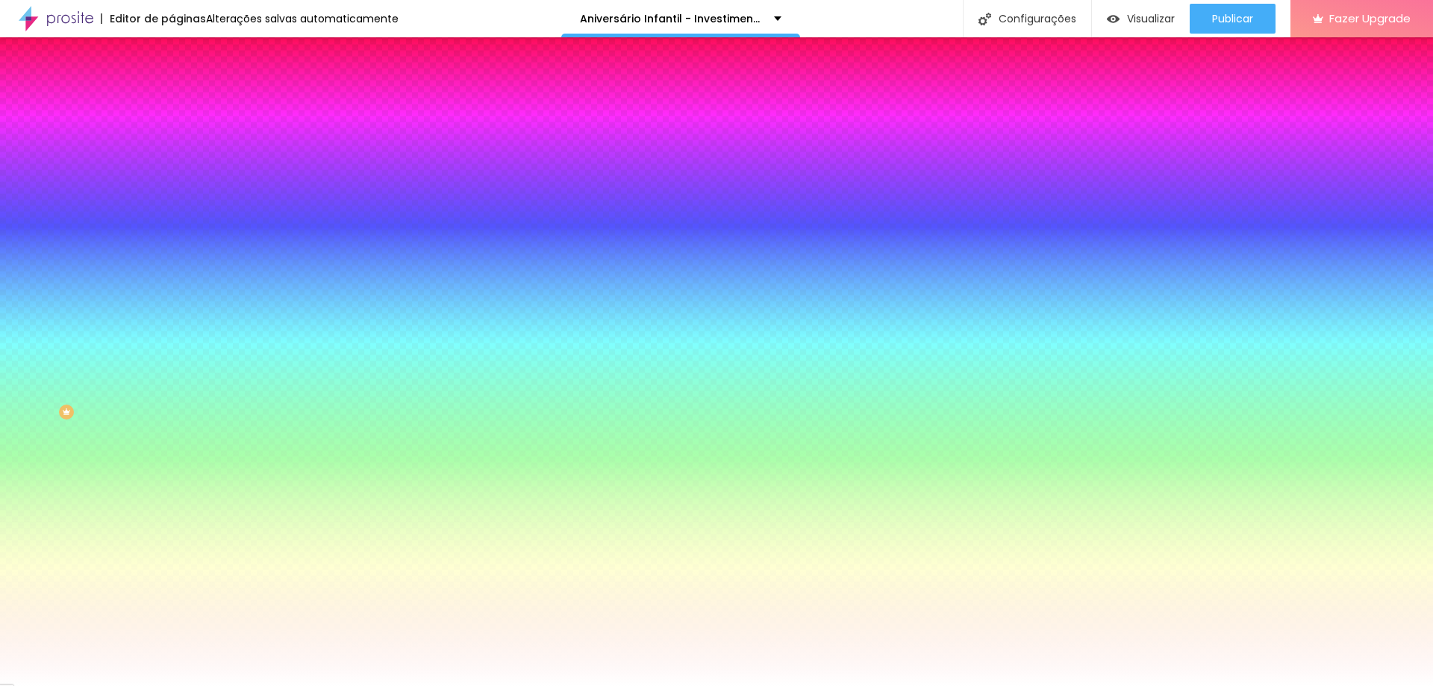
click at [179, 187] on icon "button" at bounding box center [182, 190] width 6 height 6
click at [149, 685] on div at bounding box center [716, 686] width 1433 height 0
click at [179, 187] on icon "button" at bounding box center [182, 190] width 6 height 6
click at [149, 685] on div at bounding box center [716, 686] width 1433 height 0
click at [172, 85] on img at bounding box center [178, 78] width 13 height 13
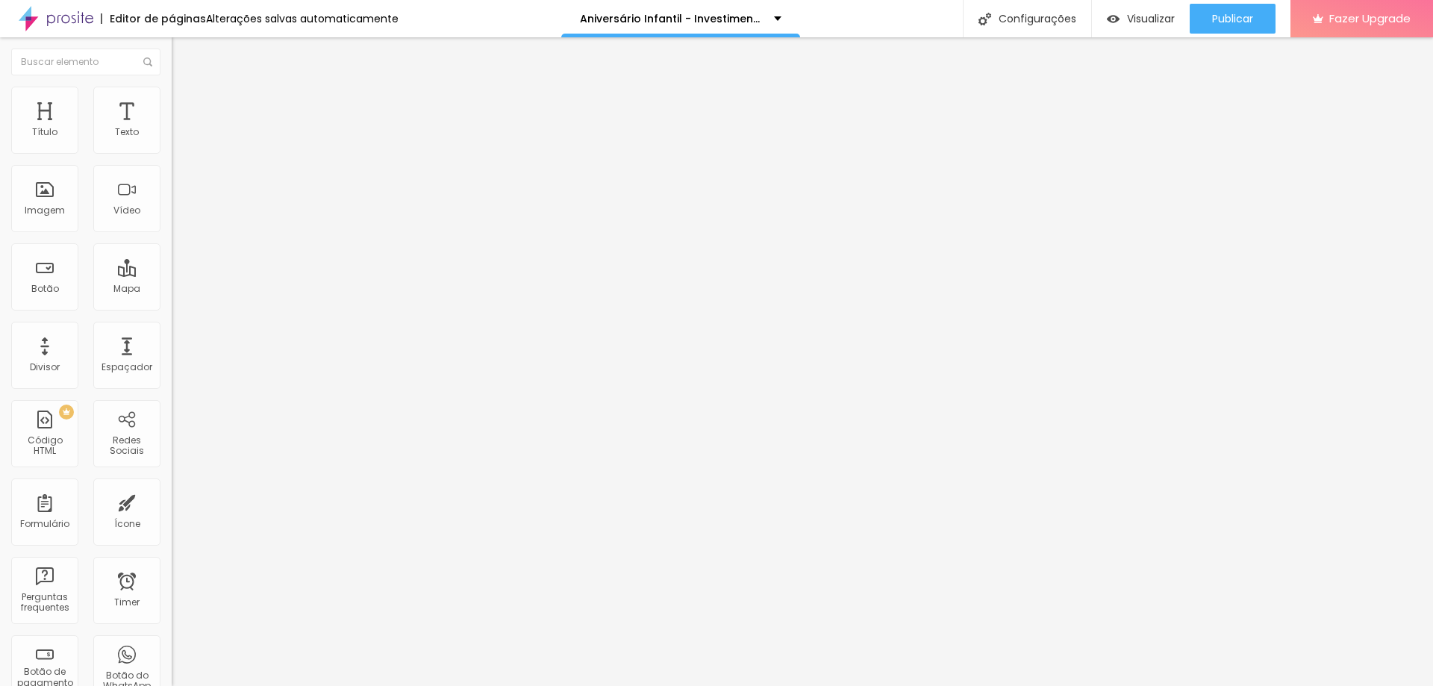
click at [172, 102] on img at bounding box center [178, 108] width 13 height 13
drag, startPoint x: 65, startPoint y: 278, endPoint x: 103, endPoint y: 285, distance: 38.8
click at [172, 172] on input "range" at bounding box center [220, 166] width 96 height 12
click at [185, 103] on span "Estilo" at bounding box center [196, 96] width 23 height 13
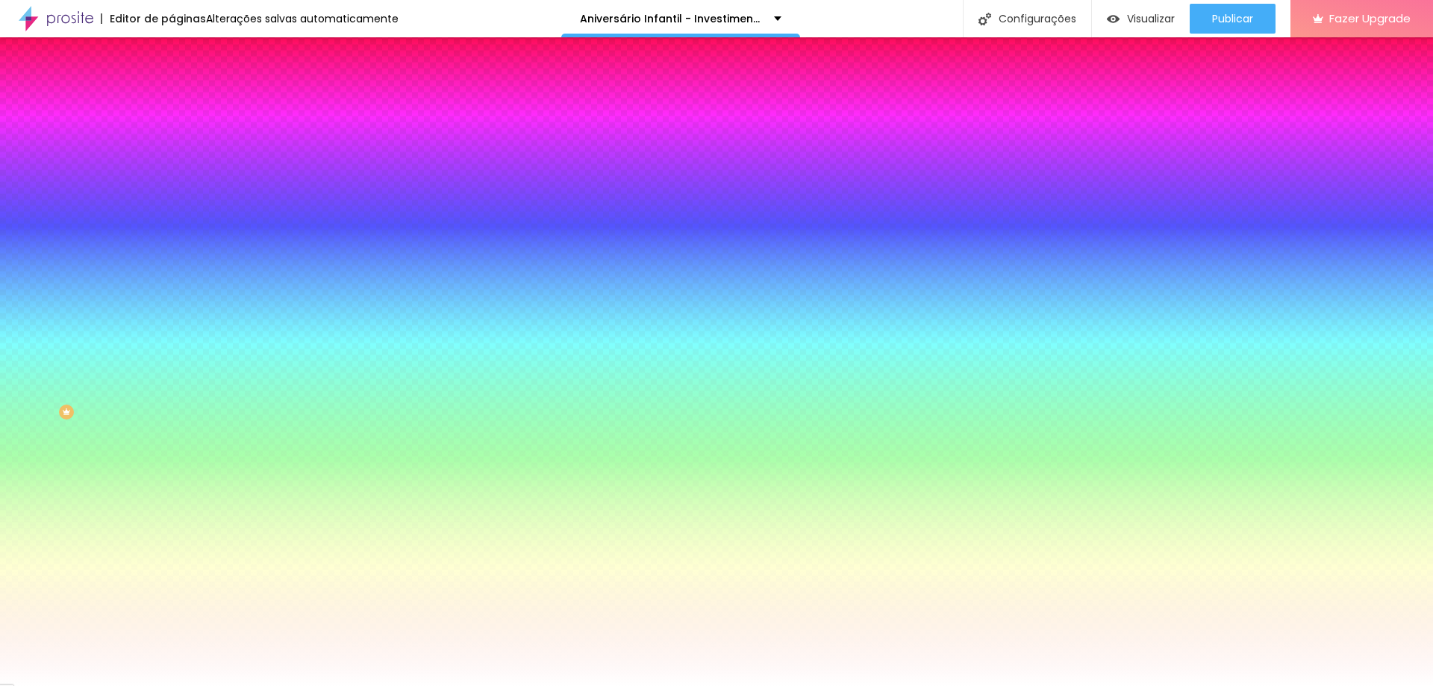
click at [178, 138] on icon "button" at bounding box center [183, 133] width 10 height 10
click at [172, 143] on div at bounding box center [258, 143] width 172 height 0
click at [64, 195] on div at bounding box center [716, 343] width 1433 height 686
drag, startPoint x: 84, startPoint y: 224, endPoint x: -3, endPoint y: 150, distance: 113.8
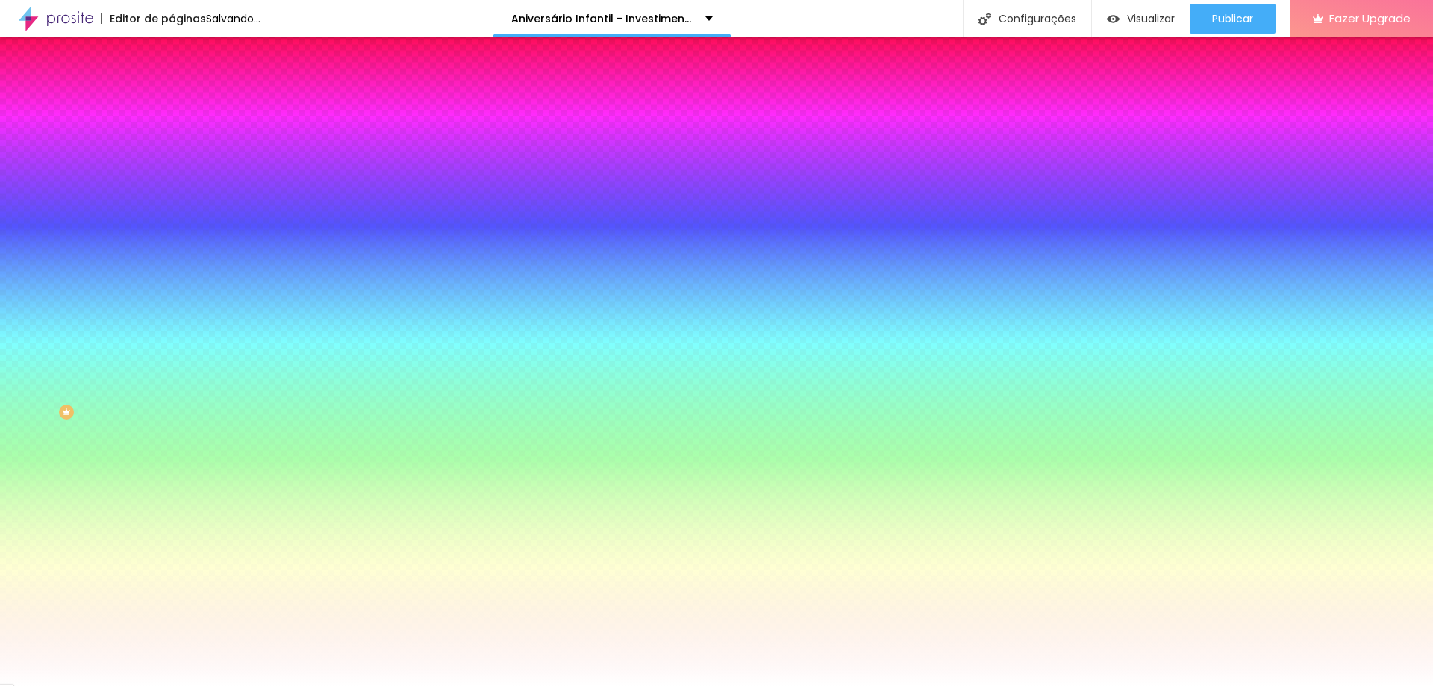
click at [0, 150] on html "Editor de páginas Salvando... Aniversário Infantil - Investimento. Configuraçõe…" at bounding box center [716, 343] width 1433 height 686
click at [172, 132] on div "Cor de fundo Voltar ao padrão #FFFFFF Tipografia Voltar ao padrão Borda Voltar …" at bounding box center [258, 360] width 172 height 488
click at [179, 187] on icon "button" at bounding box center [182, 190] width 6 height 6
drag, startPoint x: 239, startPoint y: 424, endPoint x: 199, endPoint y: 368, distance: 69.0
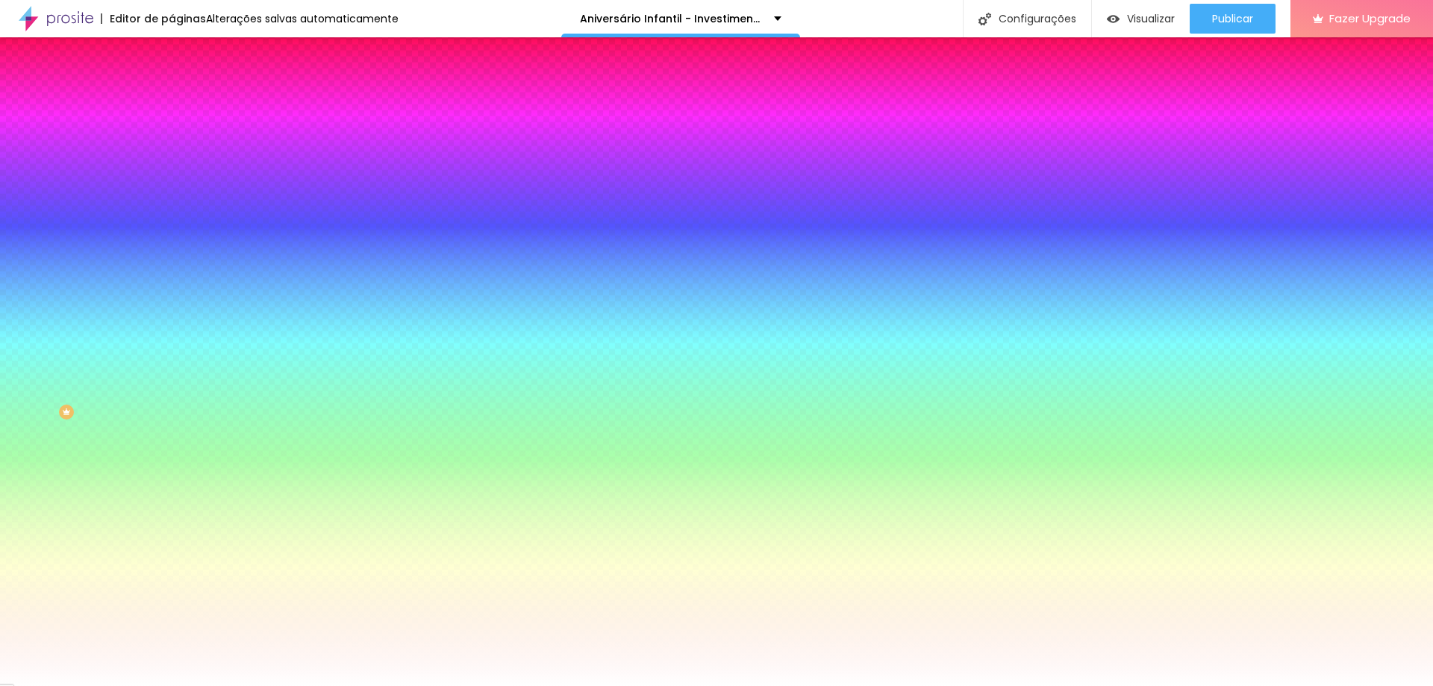
click at [113, 685] on div at bounding box center [716, 686] width 1433 height 0
click at [180, 138] on icon "button" at bounding box center [180, 137] width 1 height 1
click at [178, 138] on icon "button" at bounding box center [183, 133] width 10 height 10
click at [172, 193] on button "button" at bounding box center [182, 191] width 21 height 16
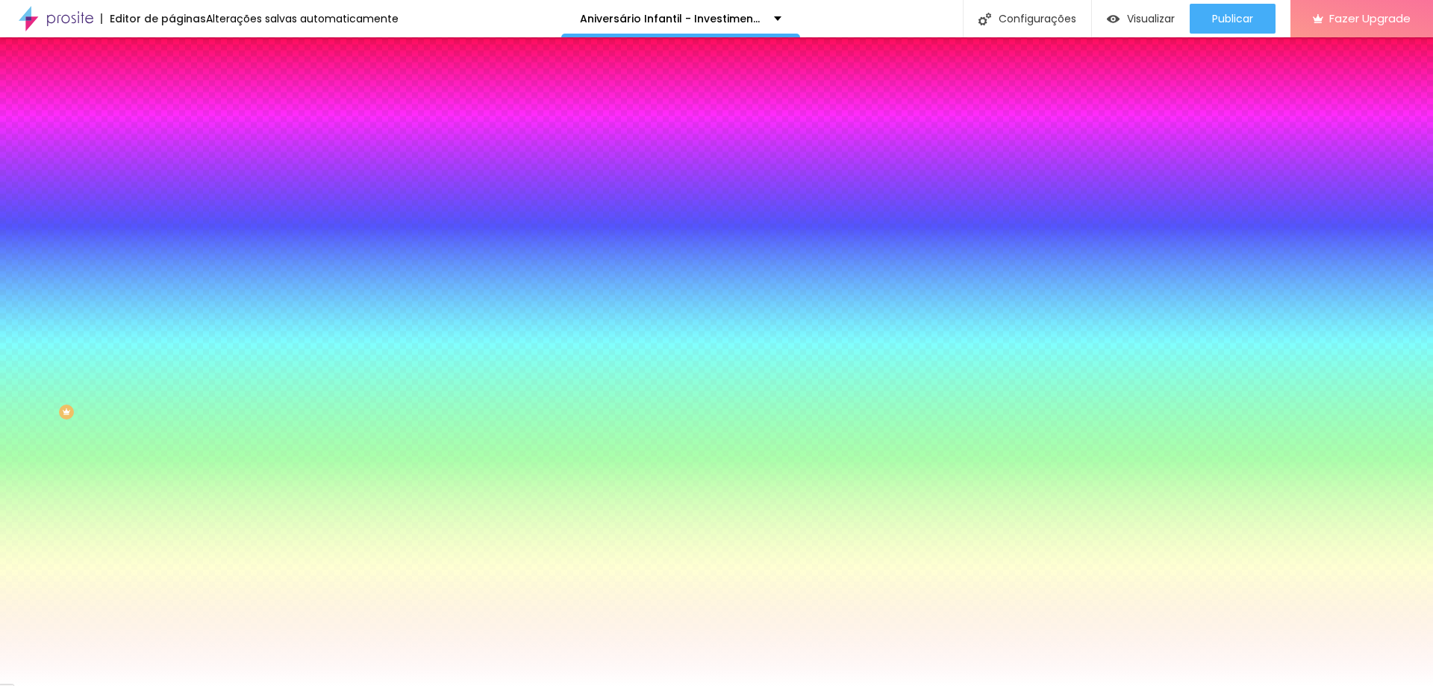
click at [127, 685] on div at bounding box center [716, 686] width 1433 height 0
click at [178, 179] on icon "button" at bounding box center [183, 174] width 10 height 10
click at [172, 187] on button "button" at bounding box center [182, 191] width 21 height 16
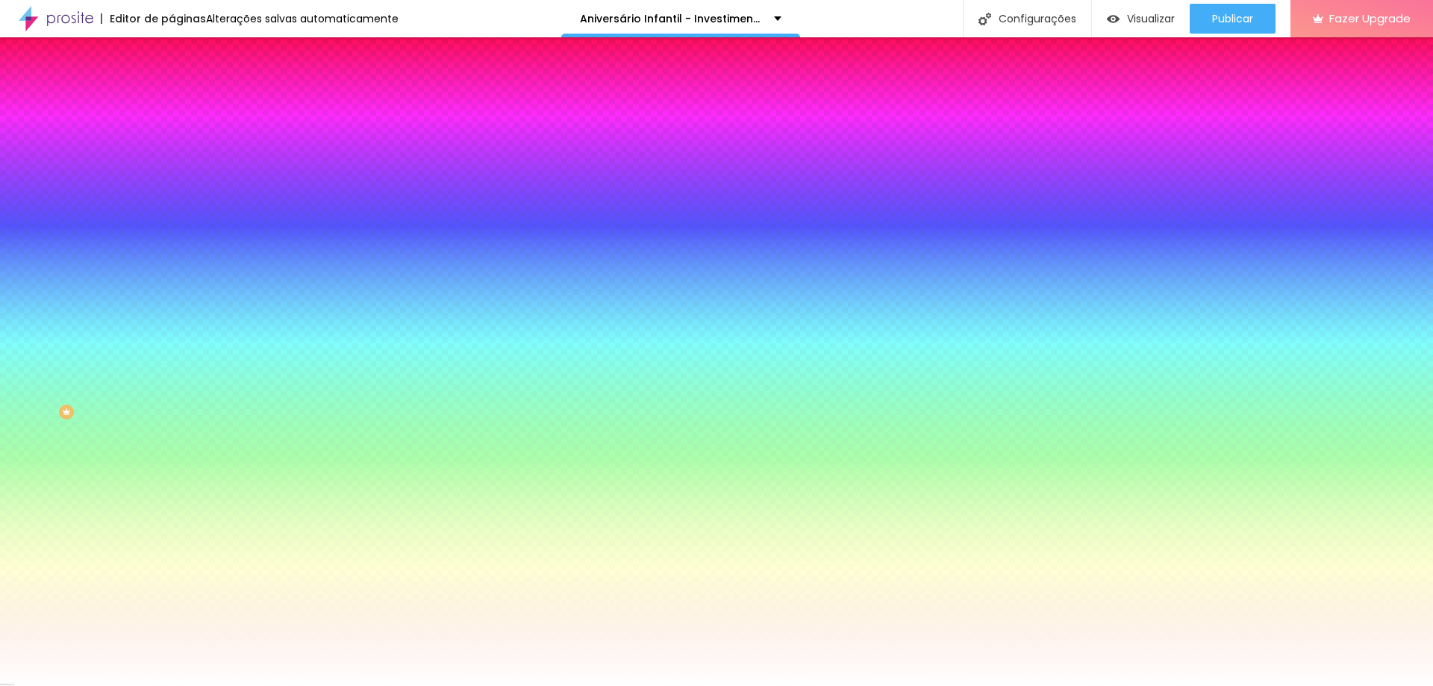
drag, startPoint x: 225, startPoint y: 386, endPoint x: 201, endPoint y: 367, distance: 30.3
click at [143, 685] on div at bounding box center [716, 686] width 1433 height 0
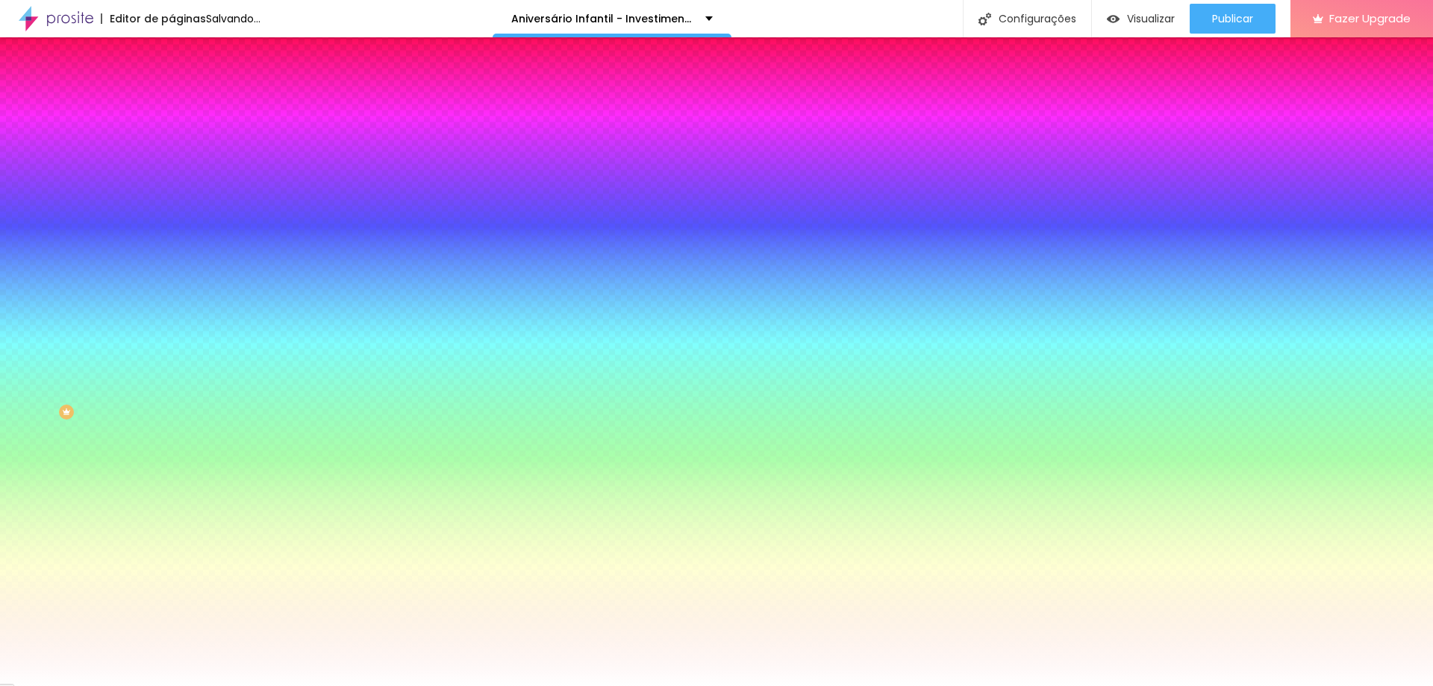
click at [172, 149] on input "#FFFFFF" at bounding box center [261, 150] width 179 height 15
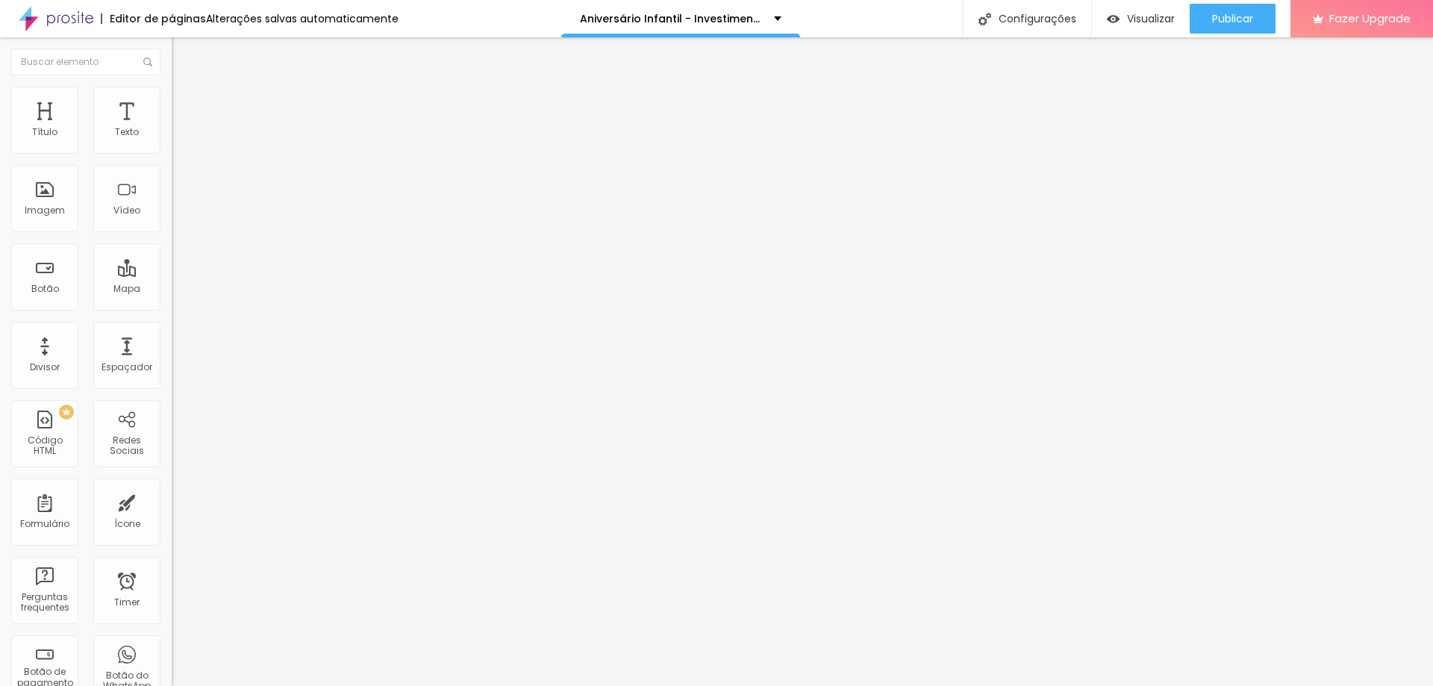
click at [172, 87] on img at bounding box center [178, 93] width 13 height 13
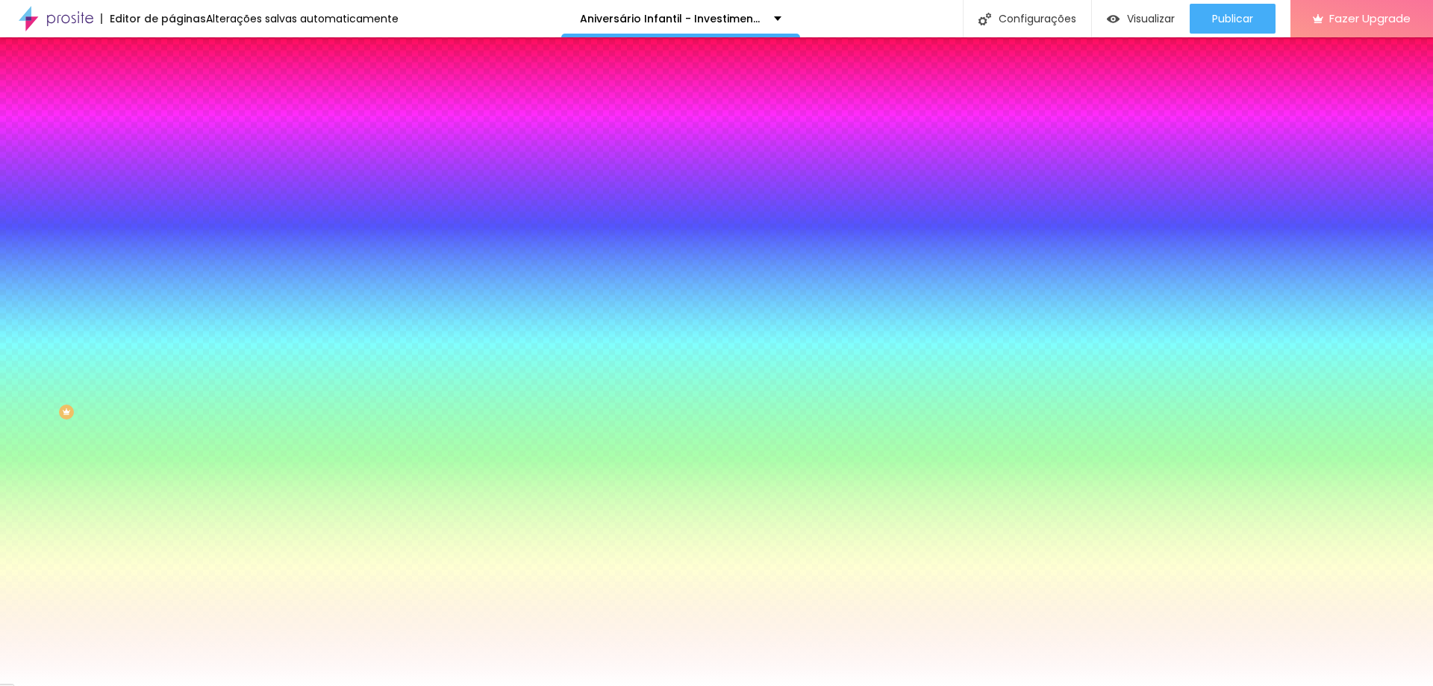
click at [172, 143] on div at bounding box center [258, 143] width 172 height 0
drag, startPoint x: 77, startPoint y: 222, endPoint x: 4, endPoint y: 162, distance: 93.9
click at [172, 162] on div "Cor de fundo Voltar ao padrão #FFFFFF Tipografia Voltar ao padrão Borda Voltar …" at bounding box center [258, 360] width 172 height 488
click at [172, 125] on div "Cor de fundo Voltar ao padrão #FFFFFF Tipografia Voltar ao padrão Borda Voltar …" at bounding box center [258, 360] width 172 height 488
click at [179, 189] on icon "button" at bounding box center [182, 190] width 6 height 6
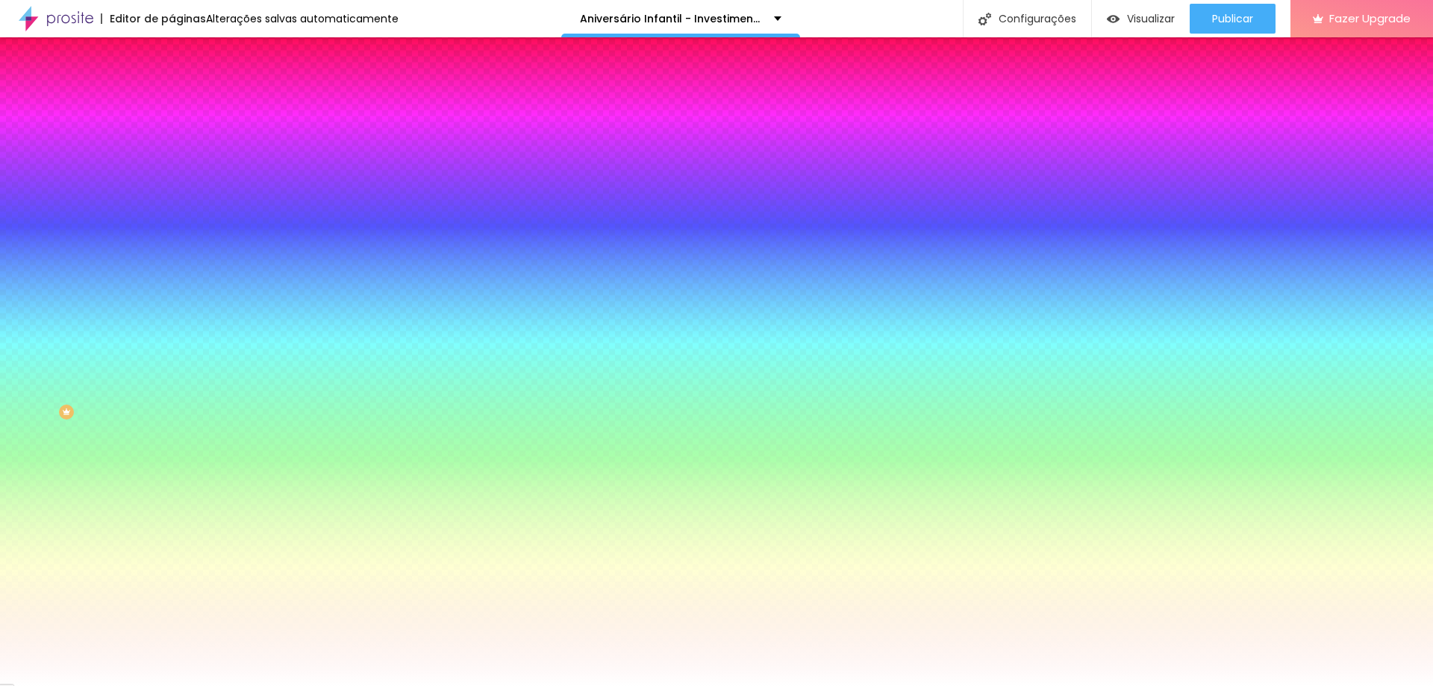
click at [511, 685] on div at bounding box center [716, 686] width 1433 height 0
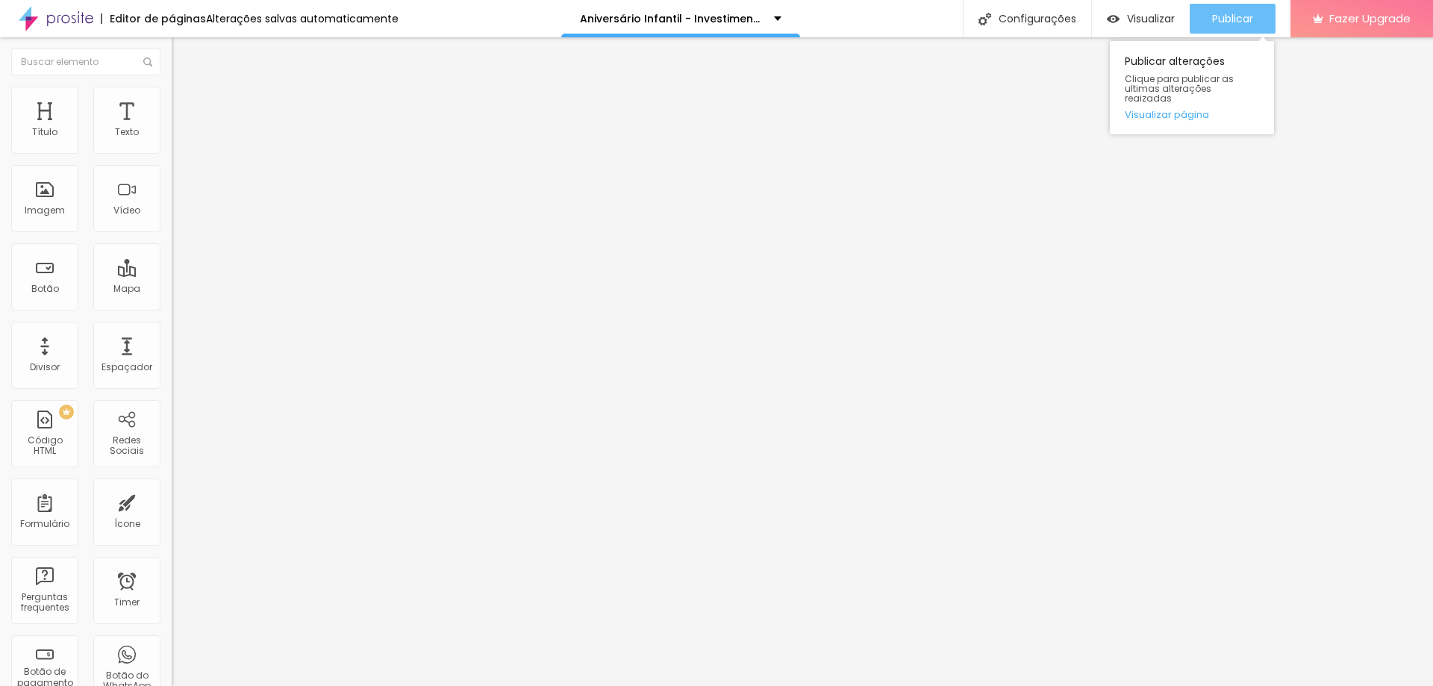
click at [1222, 16] on span "Publicar" at bounding box center [1232, 19] width 41 height 12
click at [298, 15] on div "Alterações salvas automaticamente" at bounding box center [302, 18] width 193 height 10
click at [1232, 19] on span "Publicar" at bounding box center [1232, 19] width 41 height 12
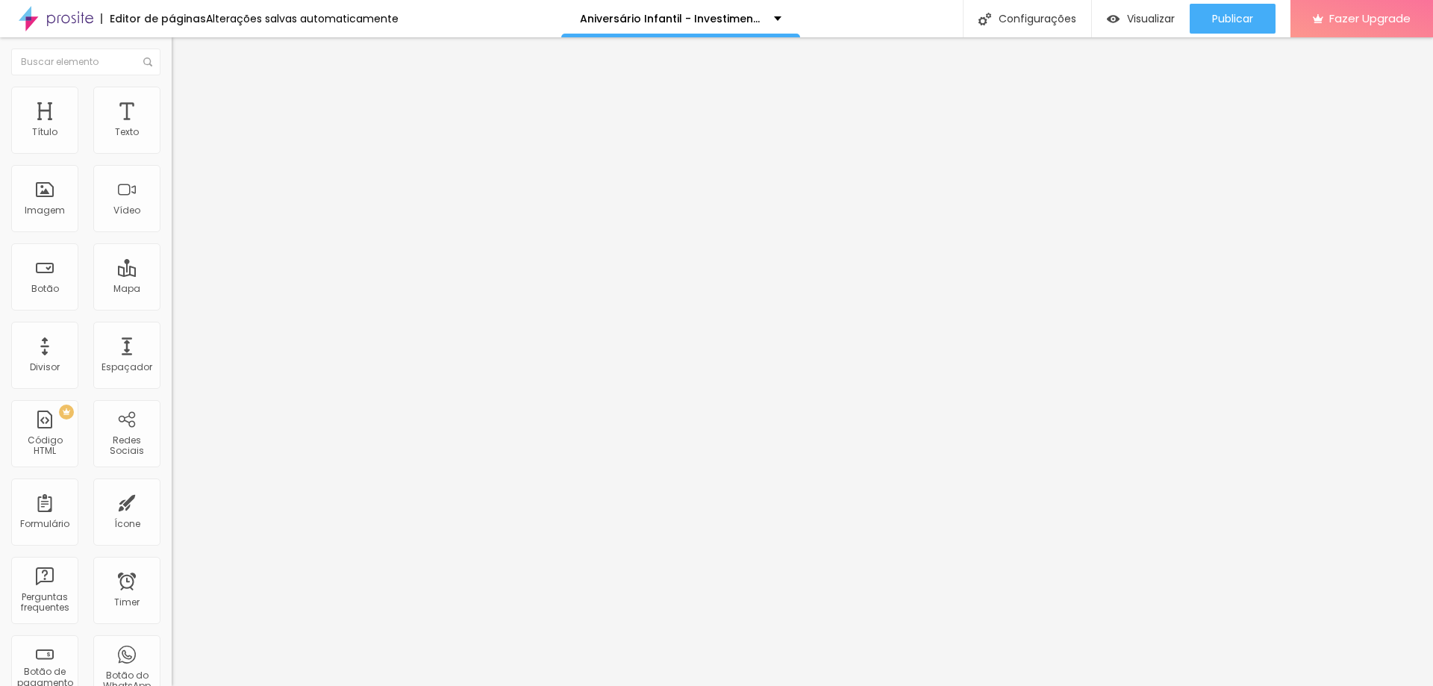
click at [0, 309] on html "Editor de páginas Alterações salvas automaticamente Aniversário Infantil - Inve…" at bounding box center [716, 343] width 1433 height 686
paste input "[DOMAIN_NAME][URL]"
click at [172, 326] on div at bounding box center [258, 326] width 172 height 0
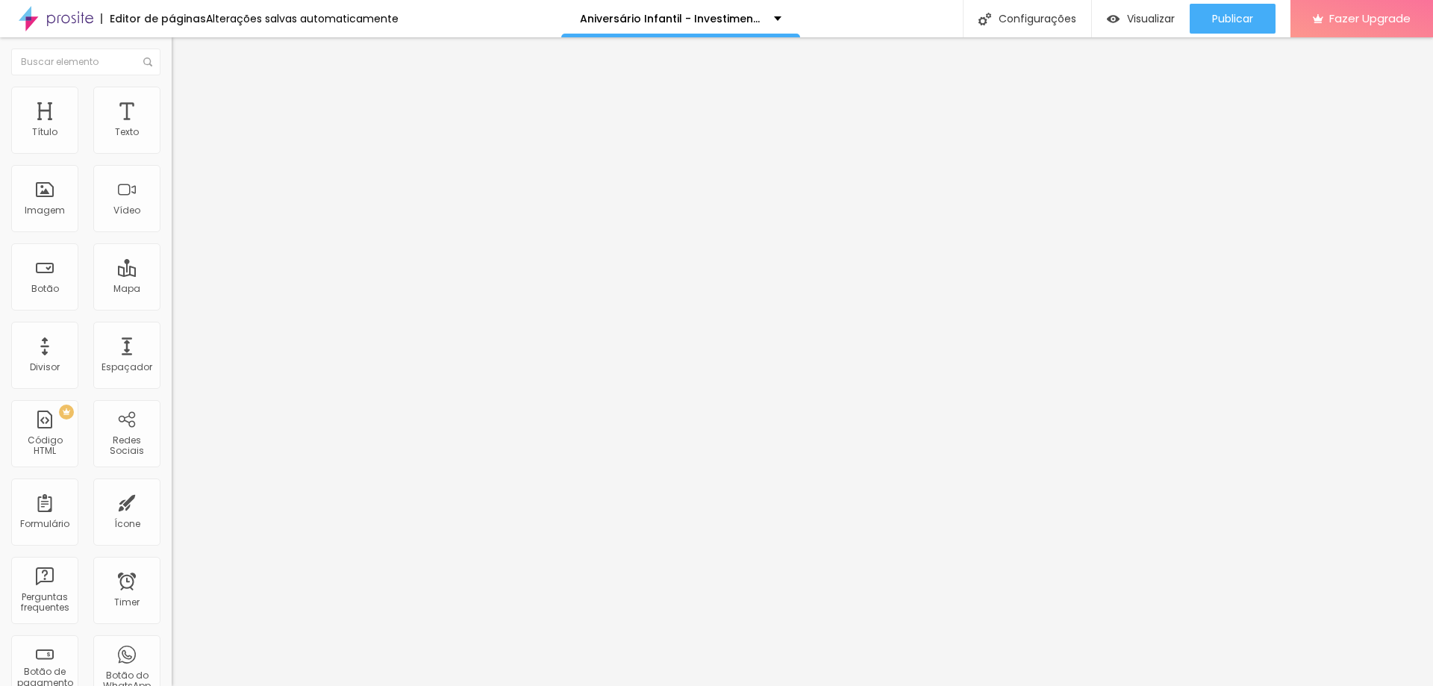
drag, startPoint x: 90, startPoint y: 305, endPoint x: -114, endPoint y: 323, distance: 204.6
click at [0, 323] on html "Editor de páginas Alterações salvas automaticamente Aniversário Infantil - Inve…" at bounding box center [716, 343] width 1433 height 686
paste input "[DOMAIN_NAME][URL]"
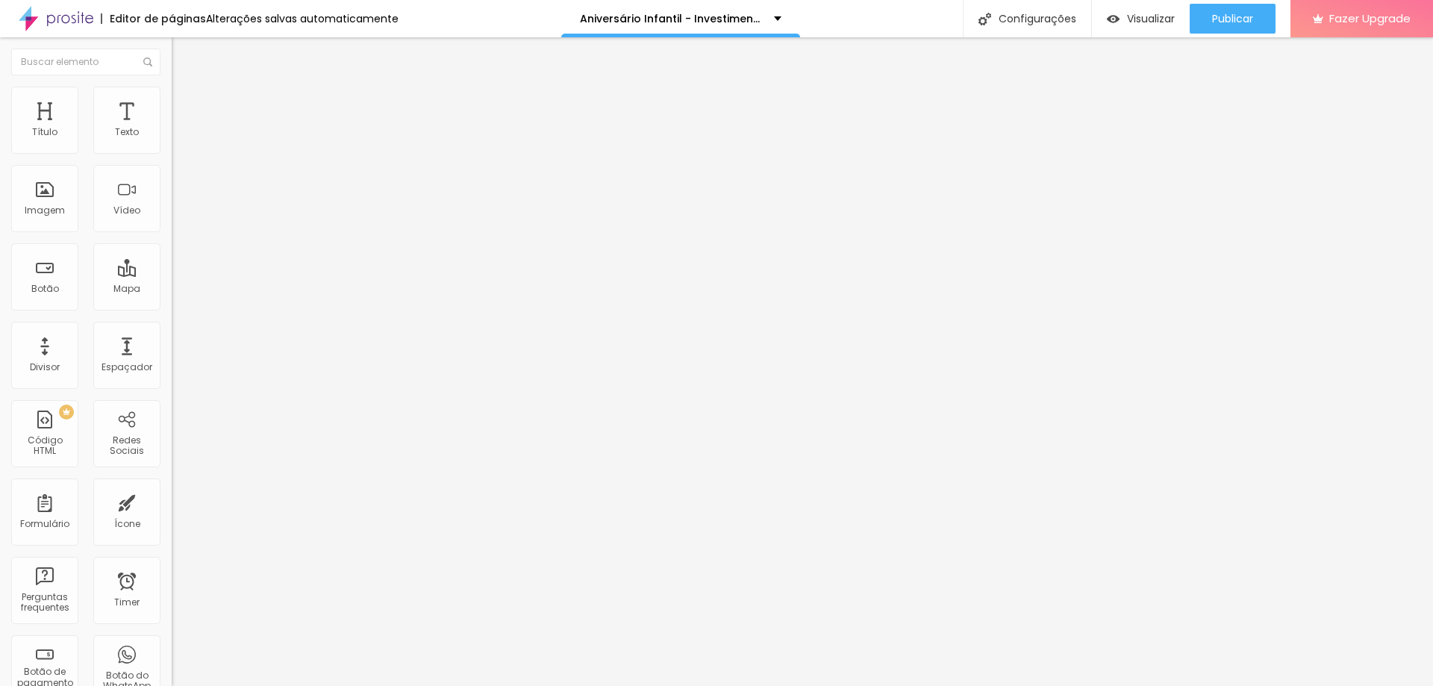
click at [172, 326] on div at bounding box center [258, 326] width 172 height 0
drag, startPoint x: 60, startPoint y: 313, endPoint x: -30, endPoint y: 312, distance: 89.6
click at [0, 312] on html "Editor de páginas Alterações salvas automaticamente Aniversário Infantil - Inve…" at bounding box center [716, 343] width 1433 height 686
paste input "[DOMAIN_NAME][URL]"
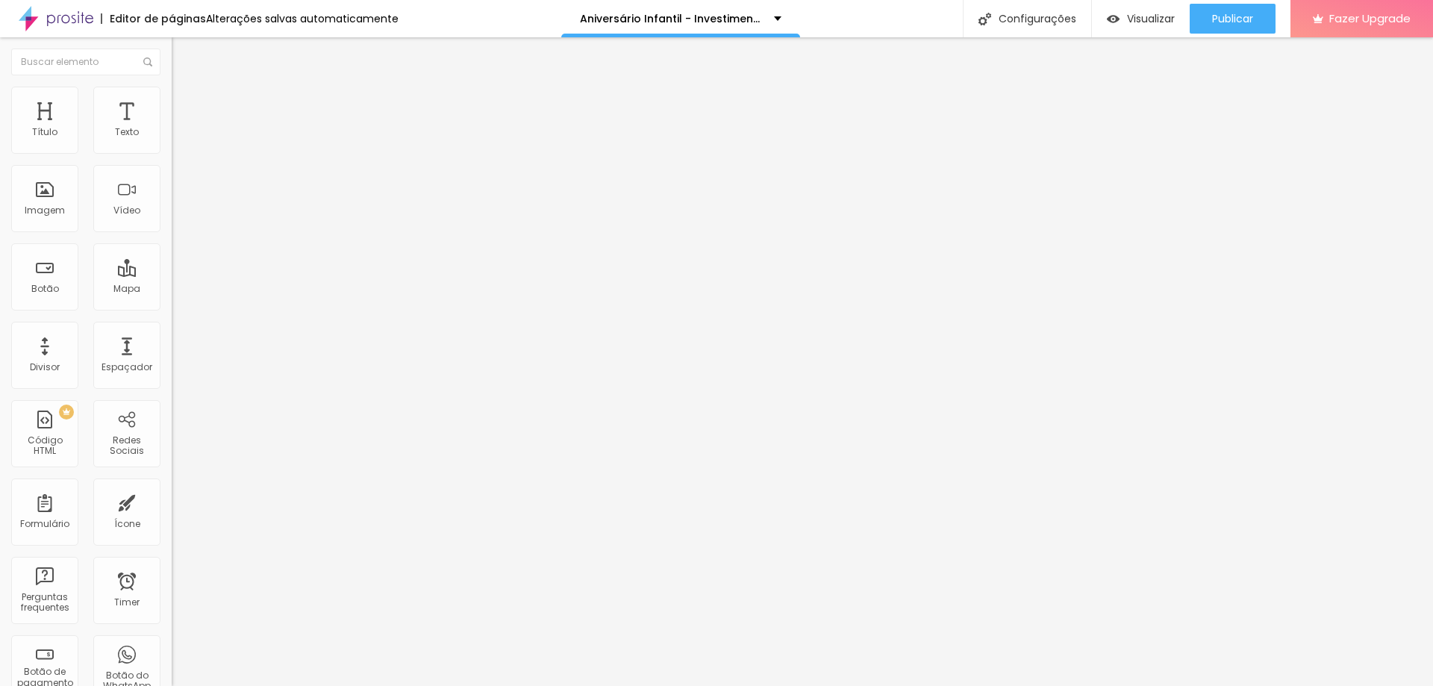
scroll to position [0, 704]
click at [172, 326] on div at bounding box center [258, 326] width 172 height 0
click at [1216, 16] on span "Publicar" at bounding box center [1232, 19] width 41 height 12
click at [1219, 13] on span "Publicar" at bounding box center [1232, 19] width 41 height 12
